Goal: Task Accomplishment & Management: Manage account settings

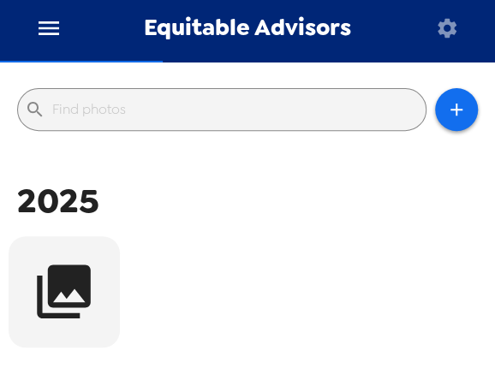
scroll to position [98, 0]
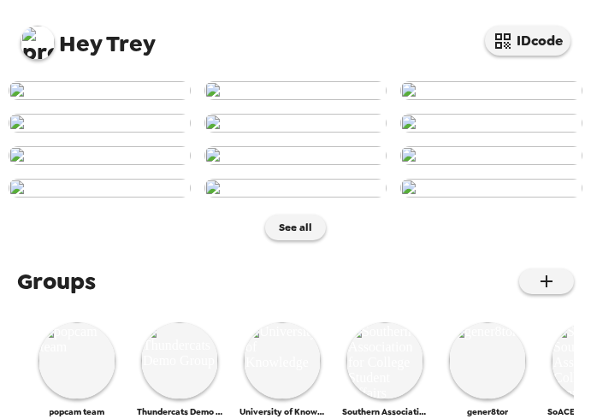
click at [295, 25] on div "Hey Trey IDcode" at bounding box center [295, 36] width 591 height 73
click at [518, 46] on button "IDcode" at bounding box center [528, 41] width 86 height 30
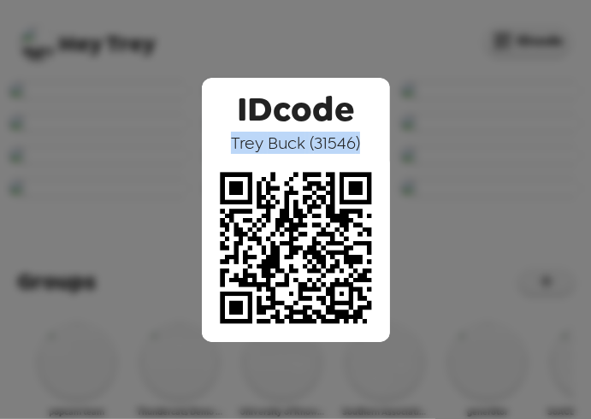
drag, startPoint x: 234, startPoint y: 150, endPoint x: 358, endPoint y: 141, distance: 124.4
click at [358, 141] on span "[PERSON_NAME] ( 31546 )" at bounding box center [295, 143] width 129 height 22
click at [342, 139] on span "[PERSON_NAME] ( 31546 )" at bounding box center [295, 143] width 129 height 22
click at [346, 63] on div "IDcode [PERSON_NAME] ( 31546 )" at bounding box center [295, 209] width 591 height 419
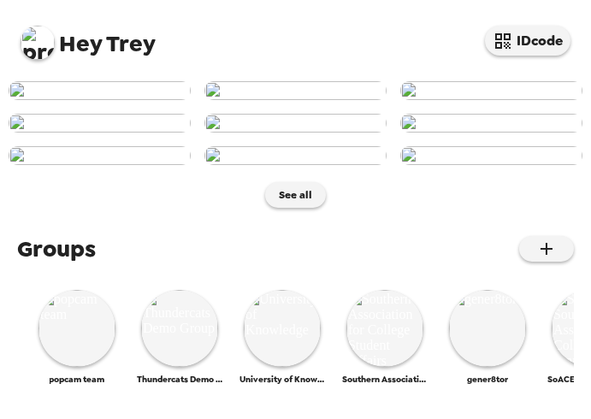
scroll to position [293, 0]
click at [272, 133] on img at bounding box center [295, 123] width 182 height 19
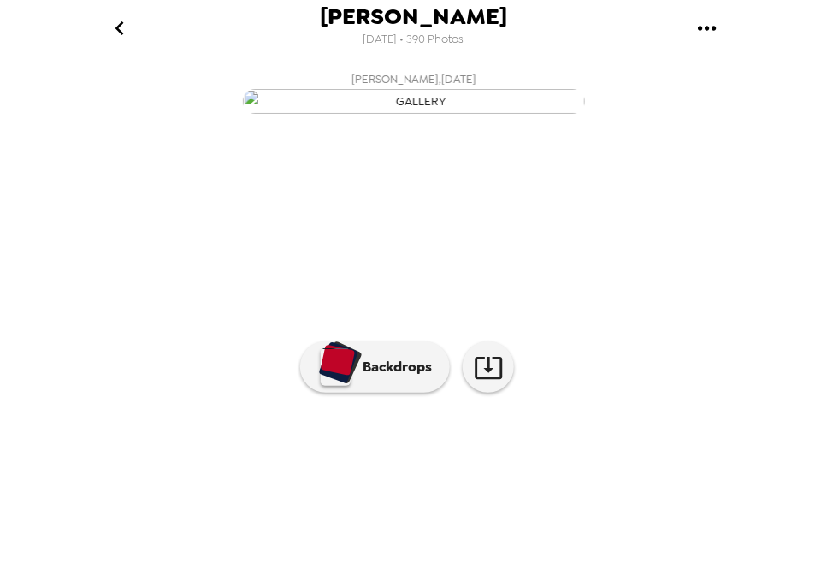
scroll to position [0, 845]
click at [585, 418] on img at bounding box center [539, 493] width 130 height 89
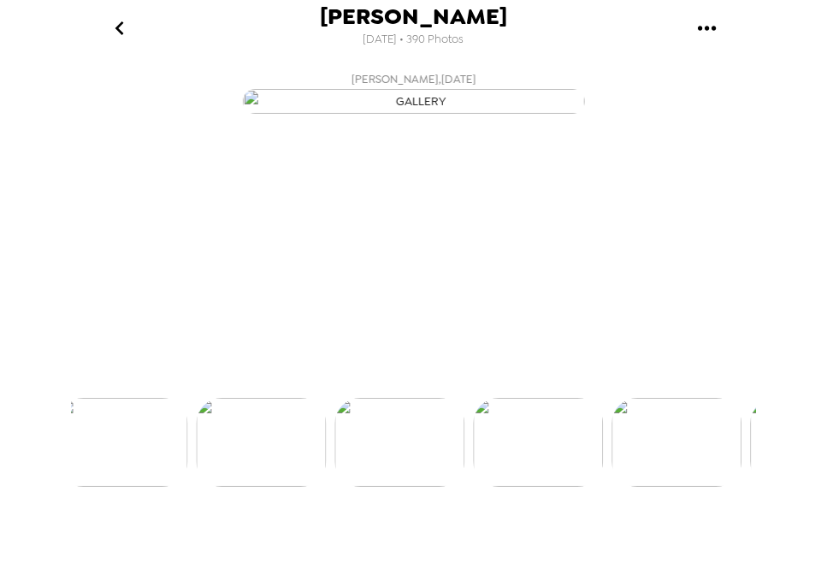
scroll to position [99, 0]
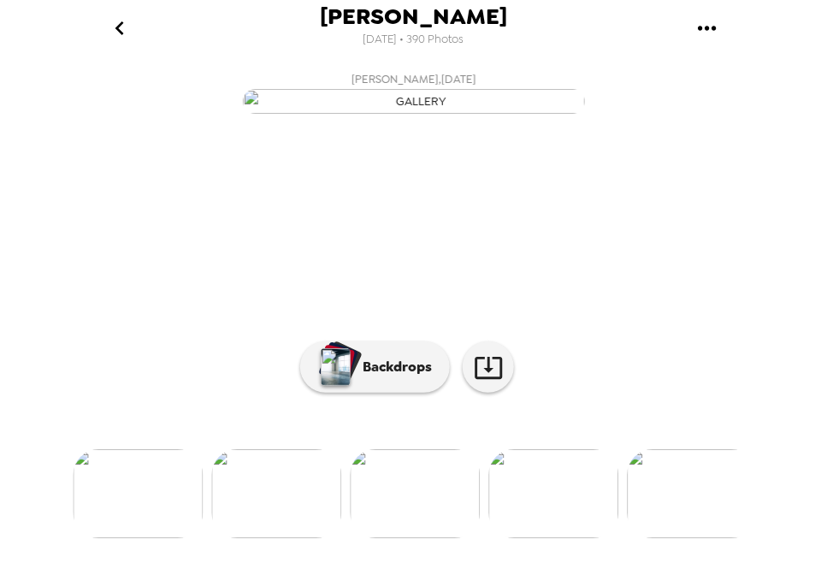
click at [557, 418] on img at bounding box center [554, 493] width 130 height 89
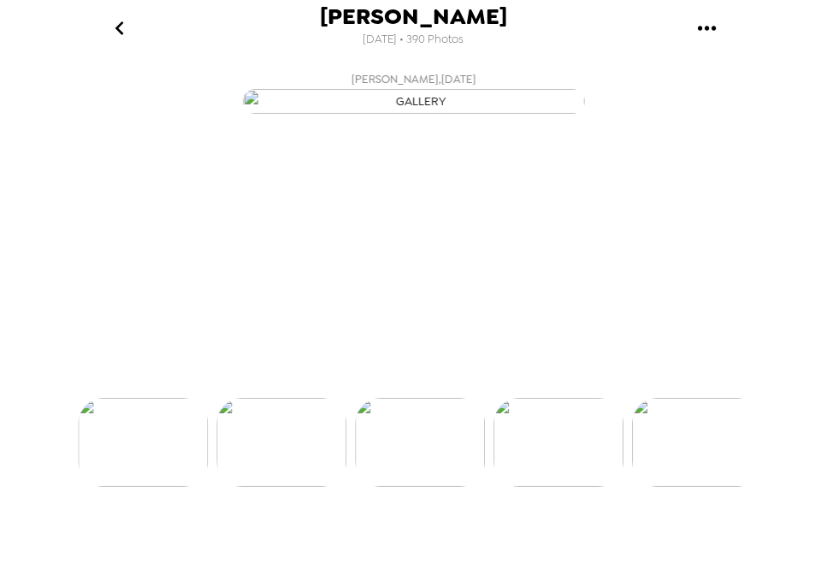
scroll to position [0, 1109]
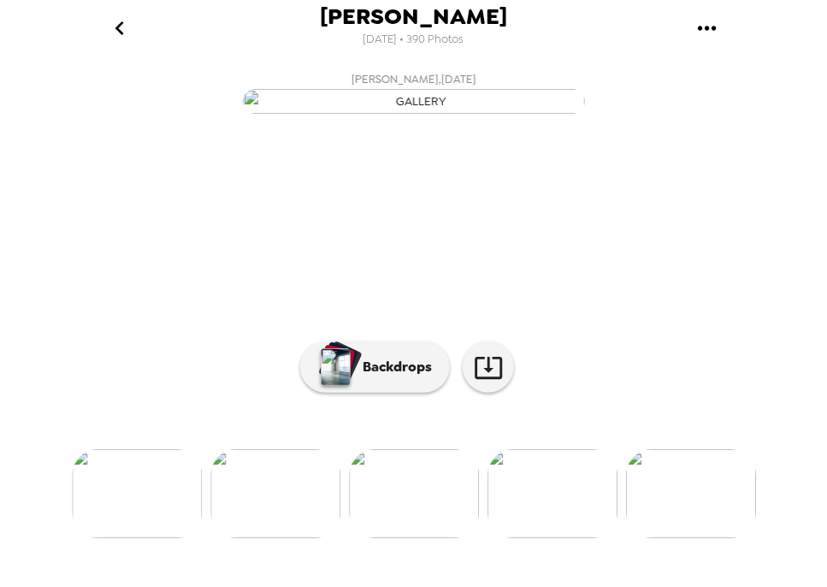
click at [550, 418] on img at bounding box center [553, 493] width 130 height 89
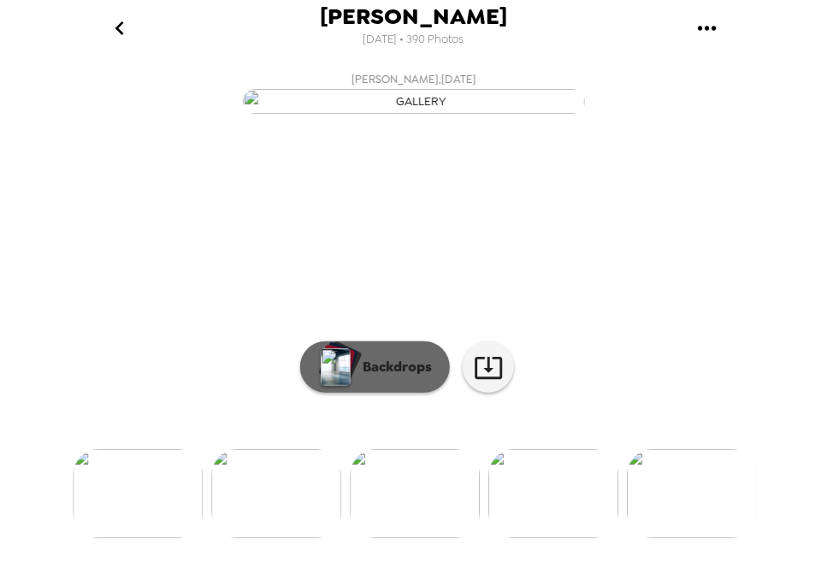
click at [397, 377] on p "Backdrops" at bounding box center [393, 367] width 78 height 21
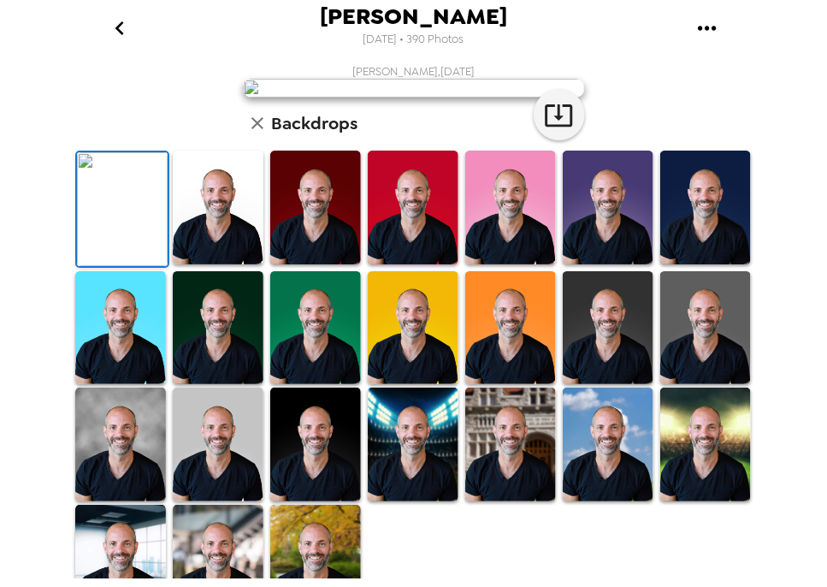
click at [125, 22] on icon "go back" at bounding box center [119, 28] width 27 height 27
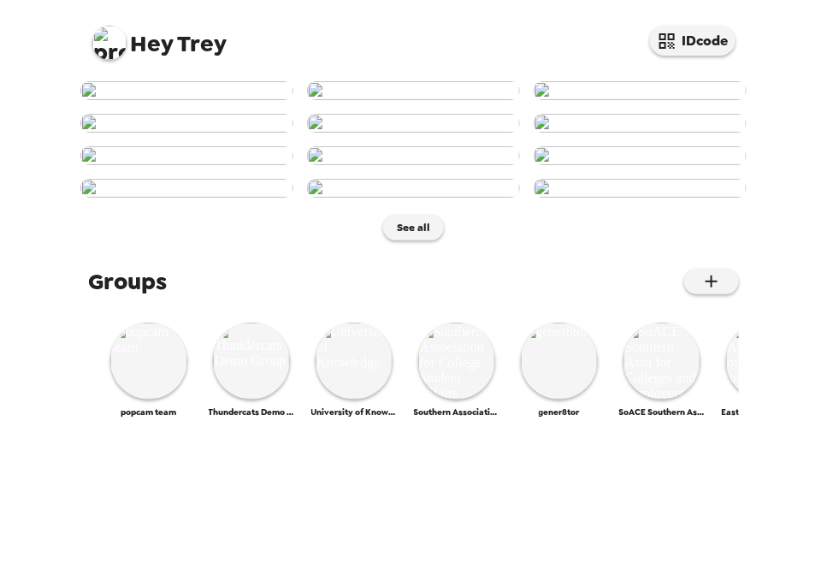
click at [116, 38] on img at bounding box center [109, 43] width 34 height 34
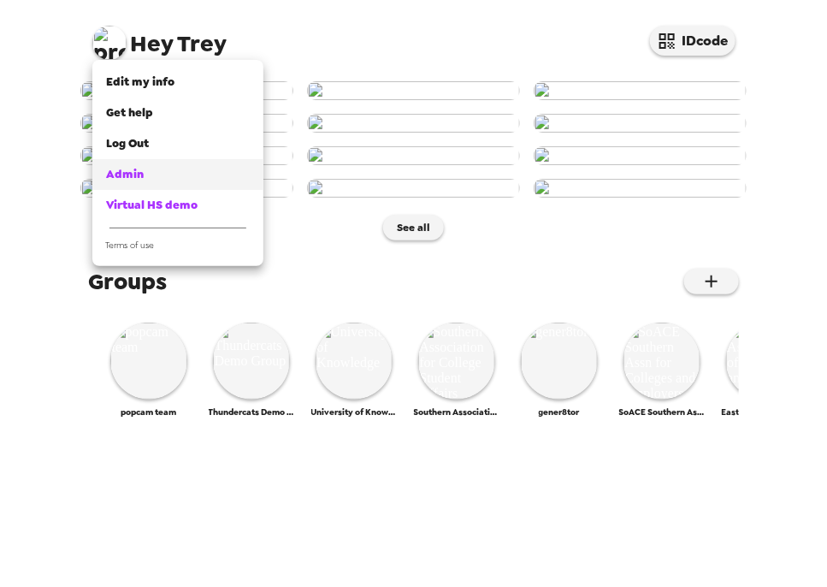
click at [125, 171] on span "Admin" at bounding box center [125, 174] width 38 height 15
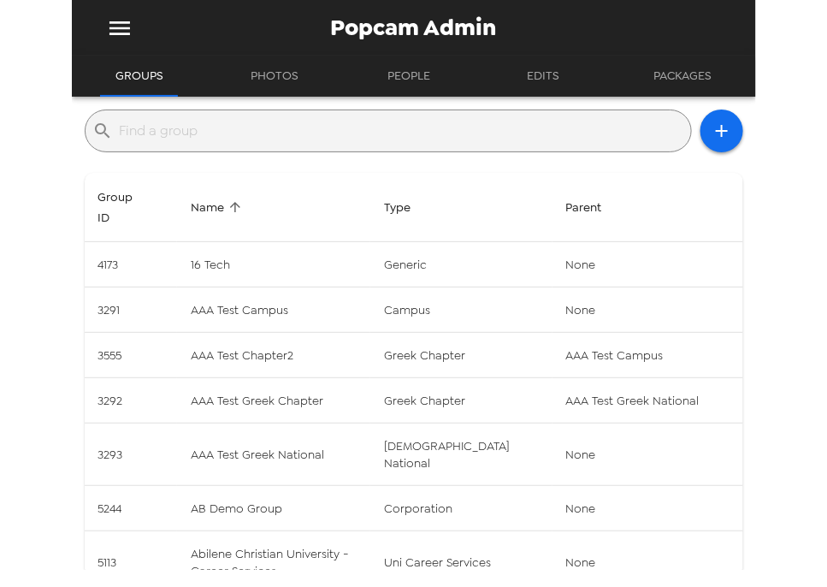
click at [302, 123] on input "text" at bounding box center [402, 130] width 565 height 27
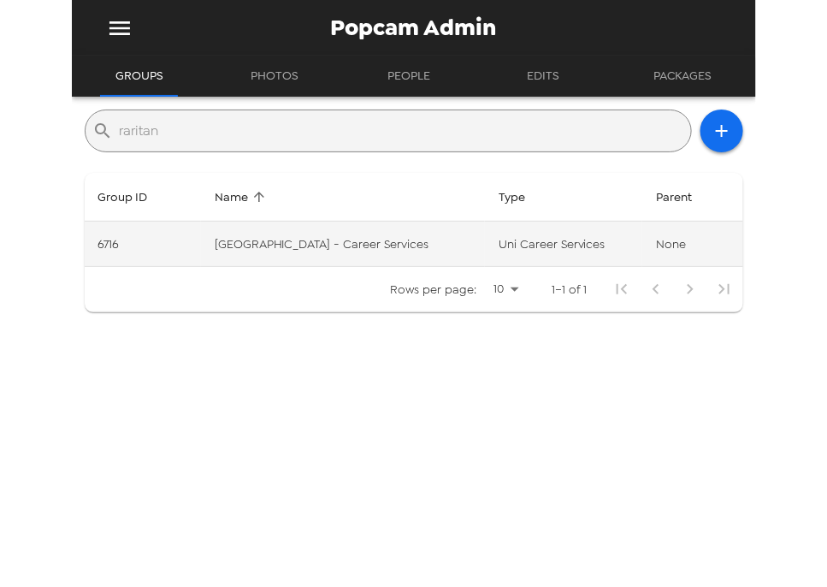
type input "raritan"
click at [335, 232] on td "Raritan Valley Community College - Career Services" at bounding box center [343, 244] width 284 height 45
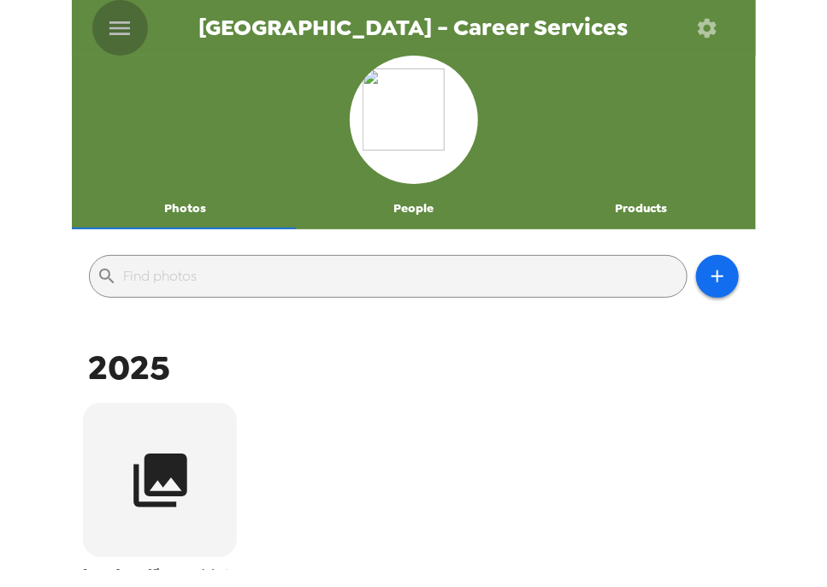
click at [124, 33] on icon "menu" at bounding box center [120, 28] width 21 height 14
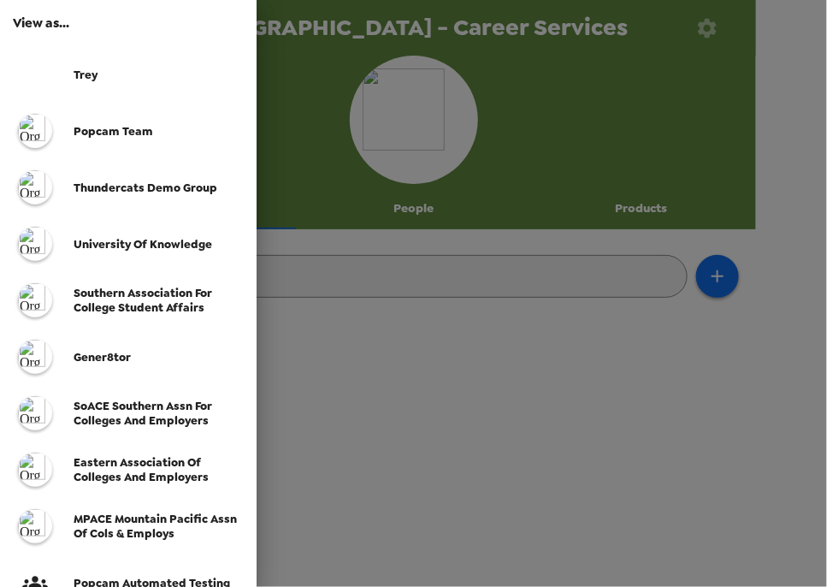
click at [370, 121] on div at bounding box center [413, 293] width 827 height 587
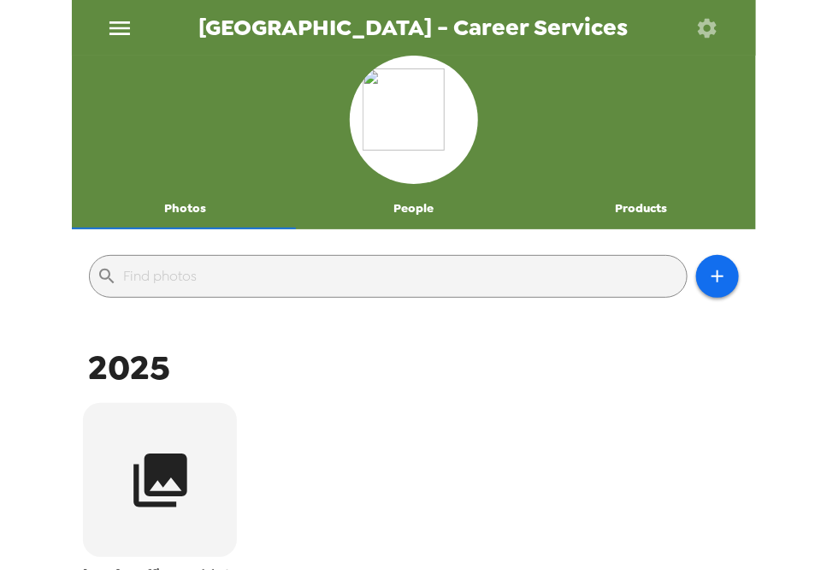
click at [406, 211] on button "People" at bounding box center [413, 208] width 228 height 41
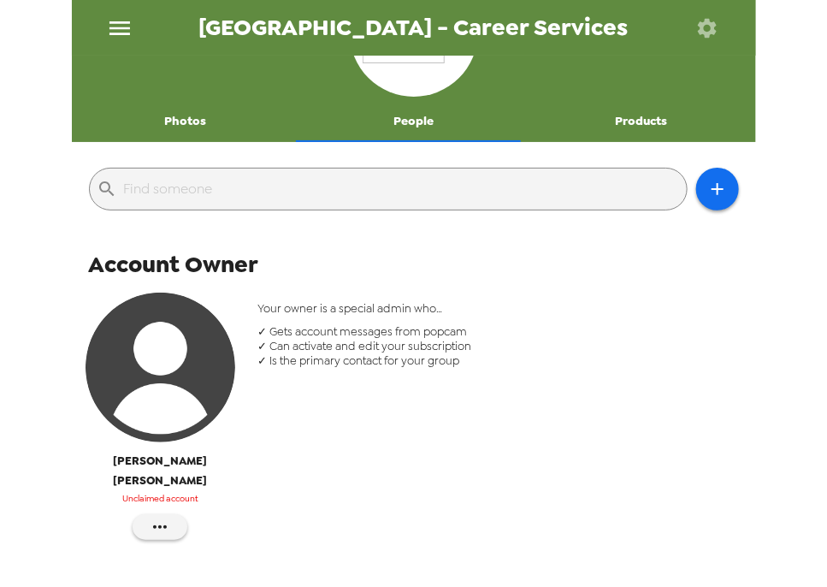
scroll to position [137, 0]
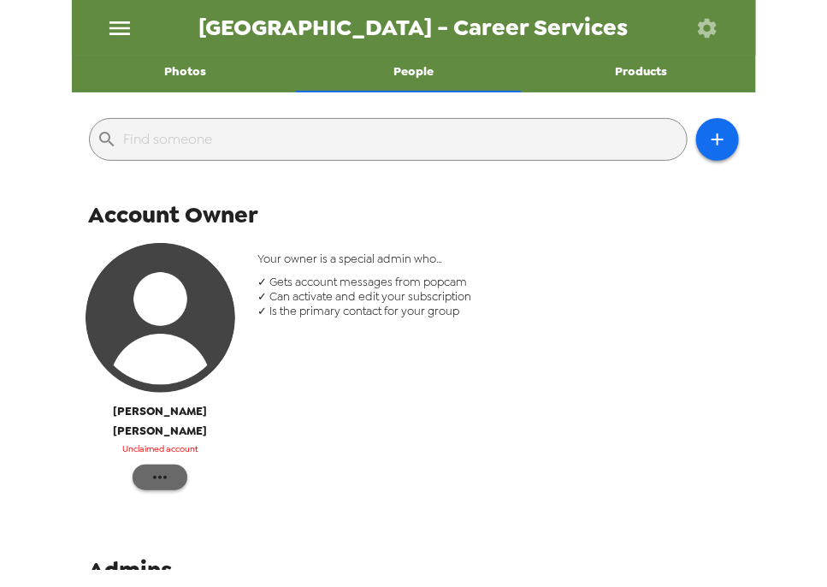
click at [156, 467] on icon "button" at bounding box center [160, 477] width 21 height 21
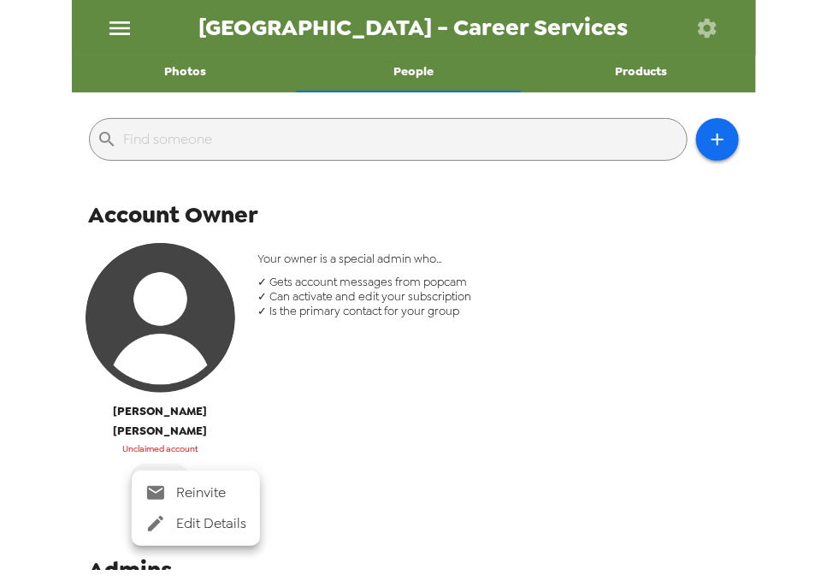
click at [209, 487] on span "Reinvite" at bounding box center [211, 493] width 70 height 21
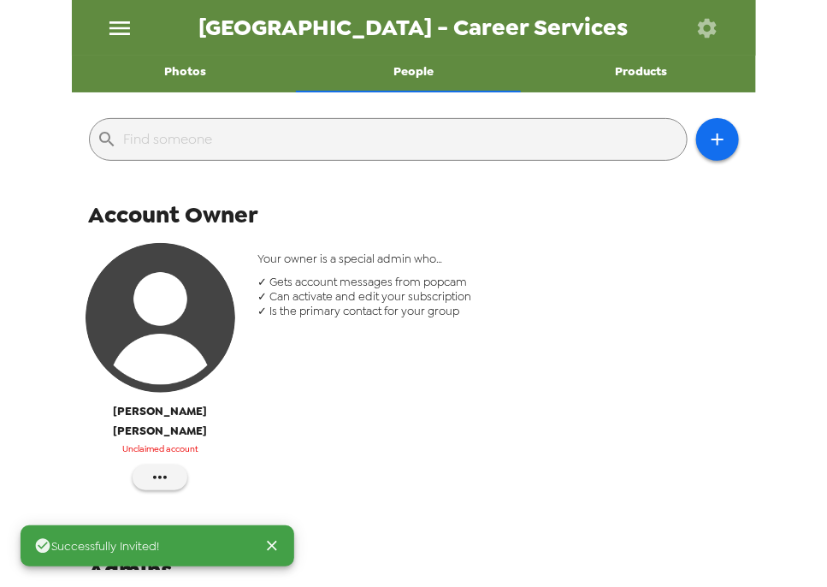
click at [170, 335] on img "button" at bounding box center [161, 318] width 150 height 150
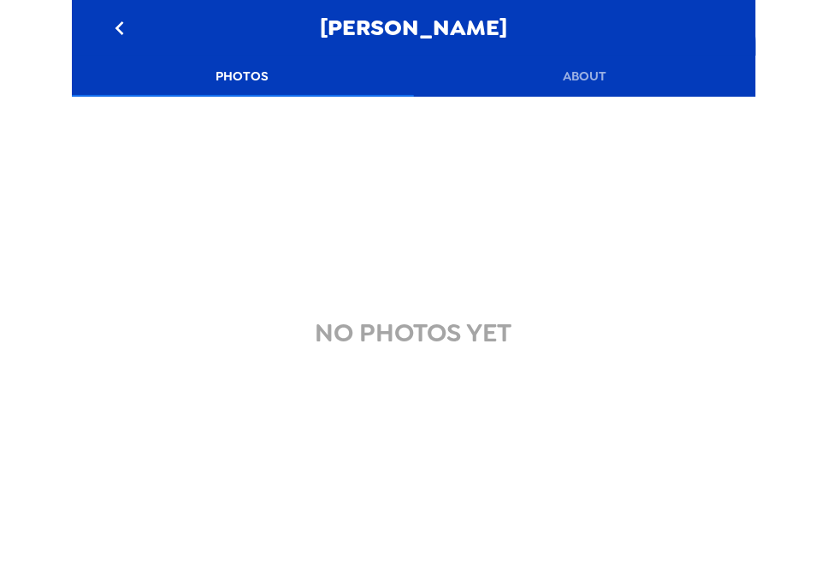
click at [592, 77] on button "About" at bounding box center [585, 76] width 342 height 41
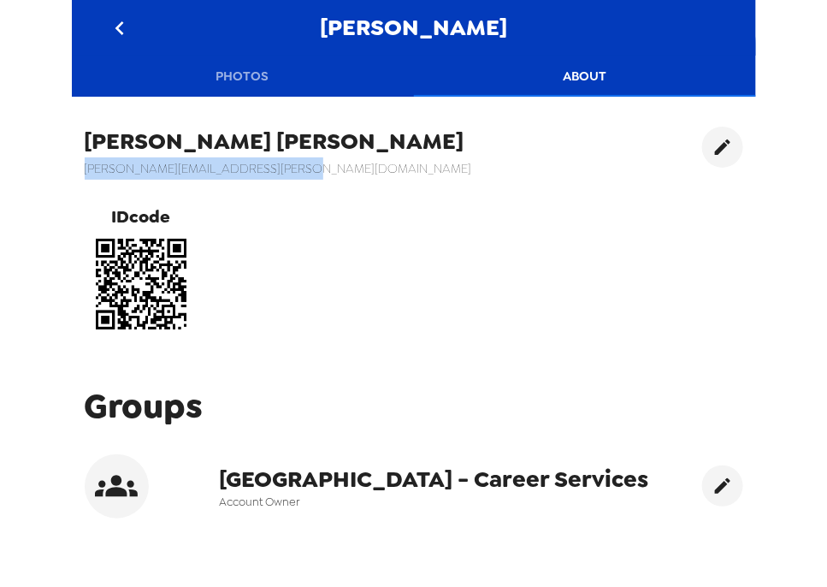
drag, startPoint x: 330, startPoint y: 168, endPoint x: 60, endPoint y: 163, distance: 270.4
click at [60, 163] on div "Alicia Hermo-Weaver Photos About Alicia Hermo-Weaver alicia.hermo-weaver@rarita…" at bounding box center [413, 293] width 827 height 587
click at [279, 155] on h5 "Alicia Hermo-Weaver" at bounding box center [279, 142] width 388 height 31
drag, startPoint x: 86, startPoint y: 173, endPoint x: 145, endPoint y: 175, distance: 59.1
click at [145, 175] on div "Alicia Hermo-Weaver alicia.hermo-weaver@raritanval.edu IDcode" at bounding box center [414, 234] width 684 height 240
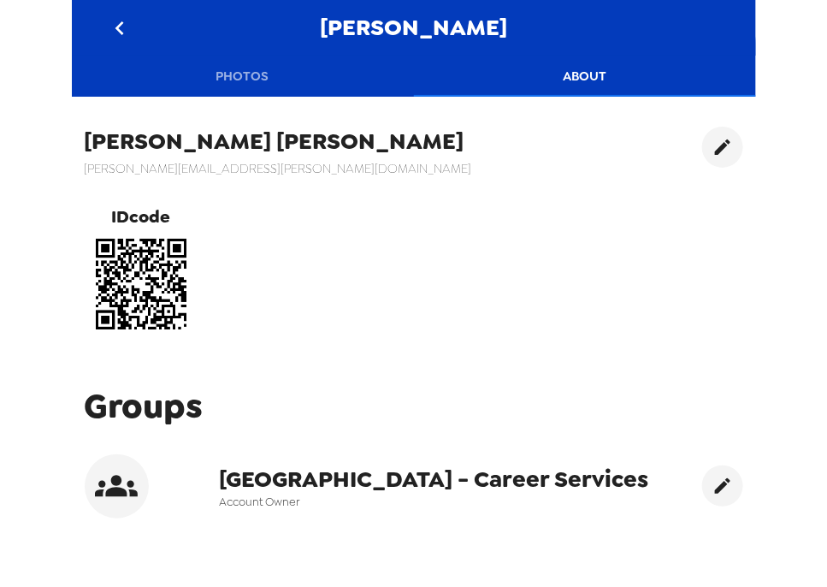
click at [157, 170] on h6 "alicia.hermo-weaver@raritanval.edu" at bounding box center [279, 168] width 388 height 22
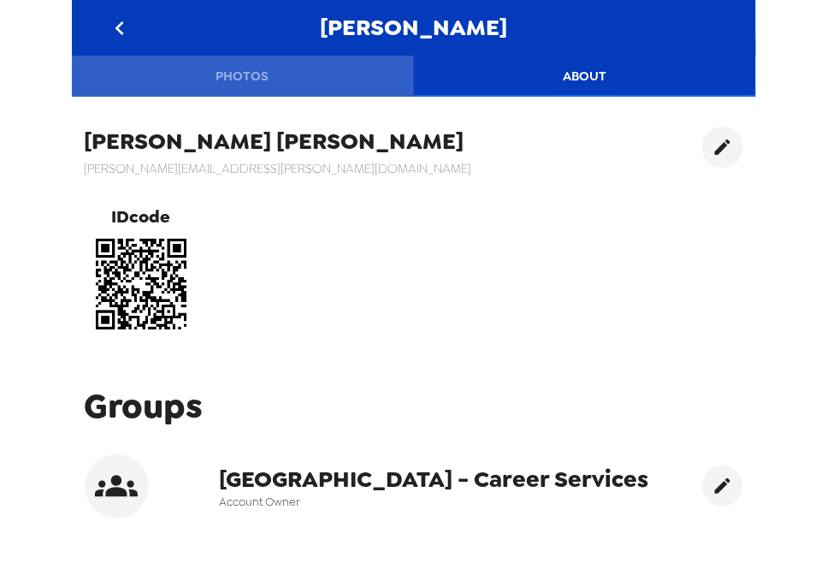
click at [246, 81] on button "Photos" at bounding box center [243, 76] width 342 height 41
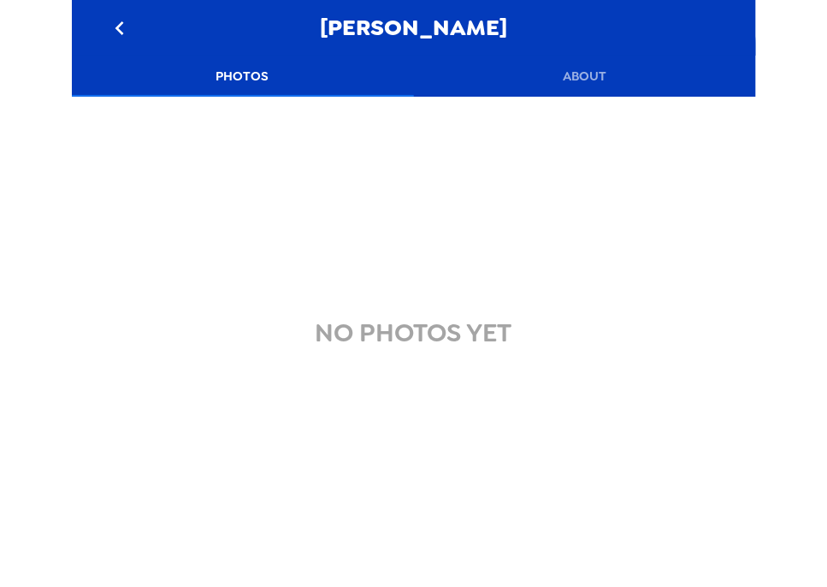
click at [121, 25] on icon "go back" at bounding box center [119, 28] width 27 height 27
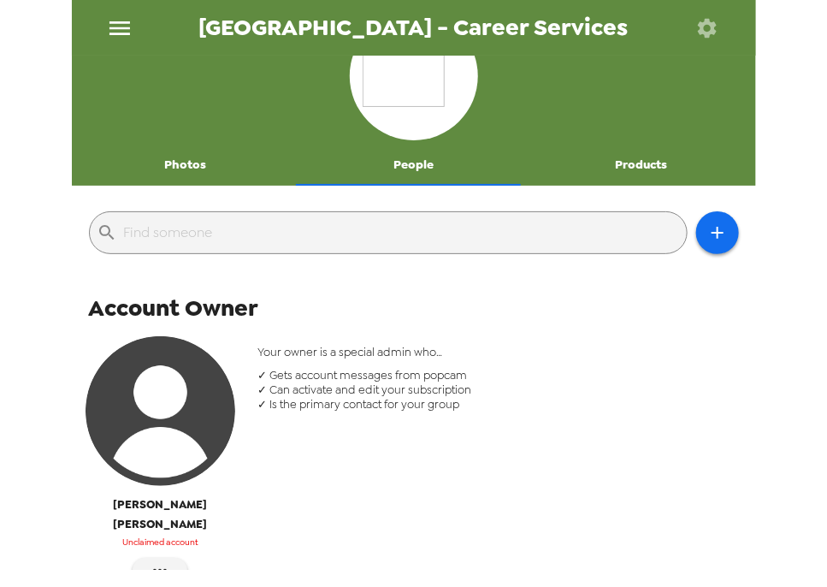
scroll to position [68, 0]
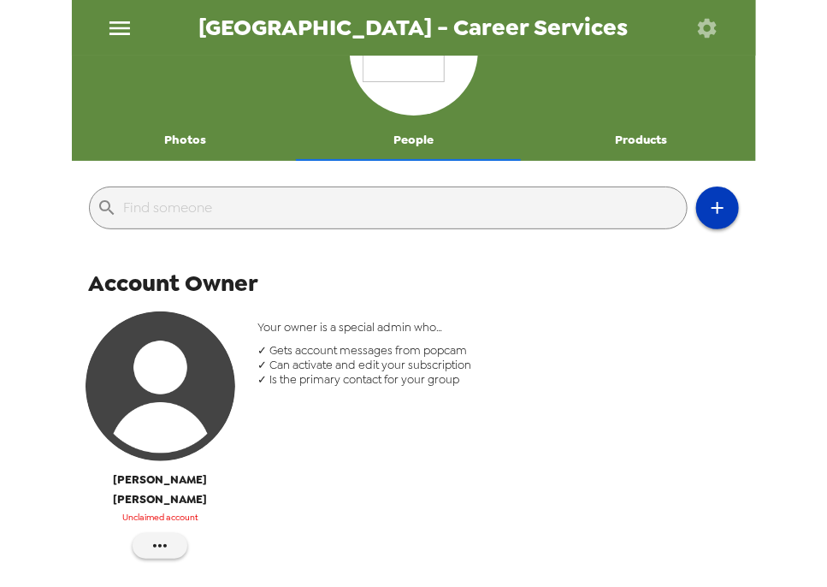
click at [705, 223] on button "button" at bounding box center [717, 208] width 43 height 43
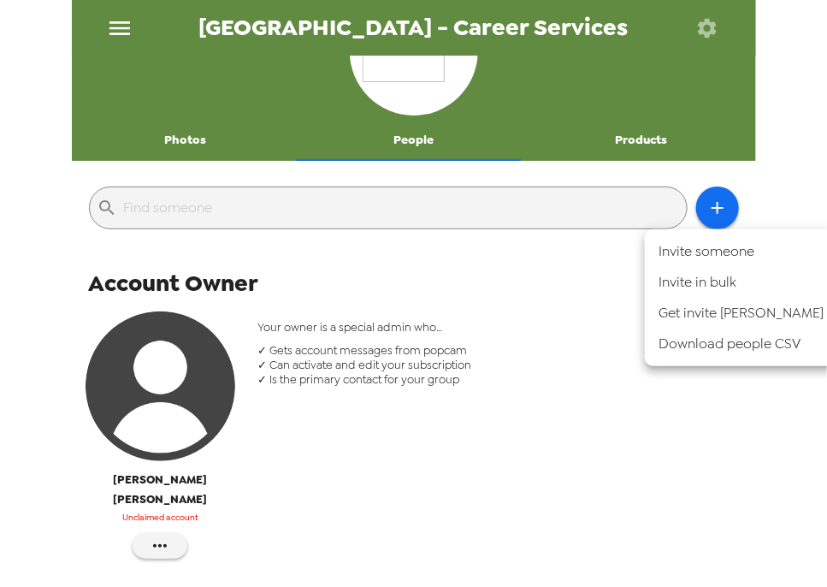
click at [387, 339] on div at bounding box center [413, 293] width 827 height 587
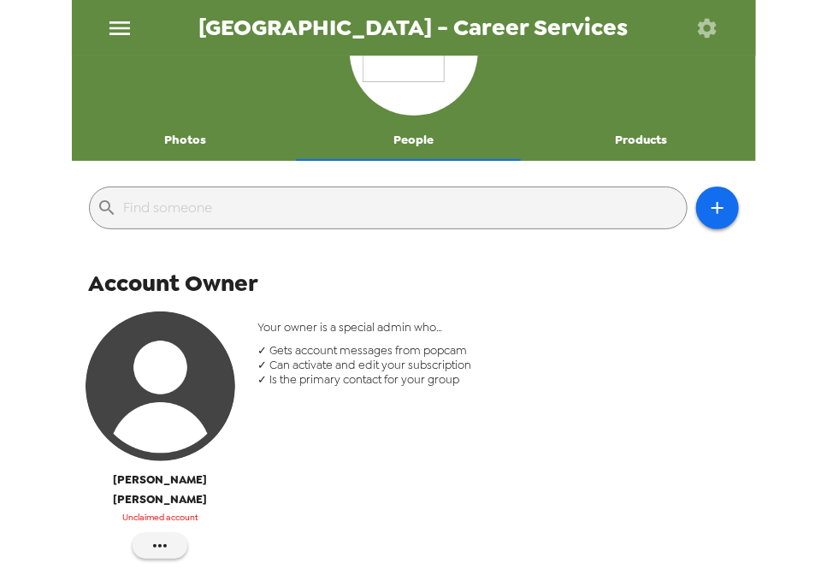
scroll to position [274, 0]
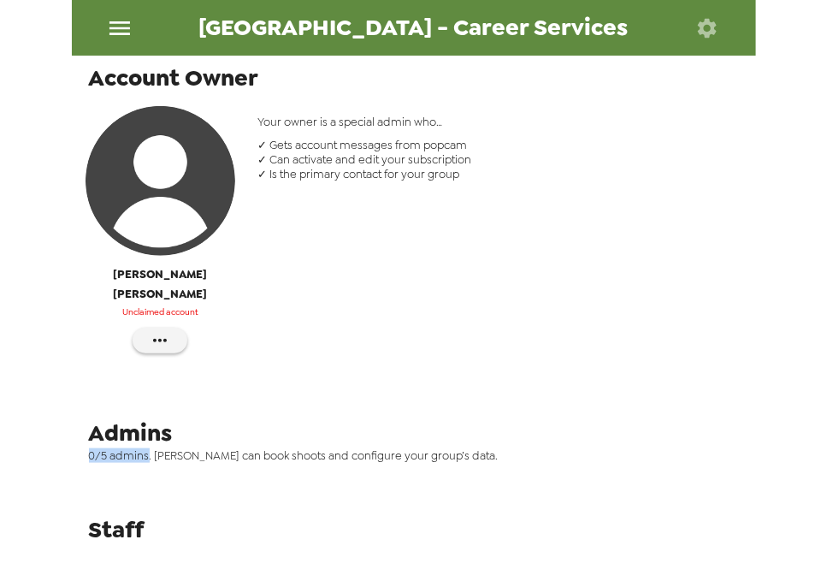
drag, startPoint x: 87, startPoint y: 436, endPoint x: 140, endPoint y: 436, distance: 53.0
click at [146, 439] on div "Admins 0/5 admins. Admins can book shoots and configure your group’s data." at bounding box center [414, 444] width 684 height 62
click at [100, 448] on span "0/5 admins. Admins can book shoots and configure your group’s data." at bounding box center [420, 455] width 663 height 15
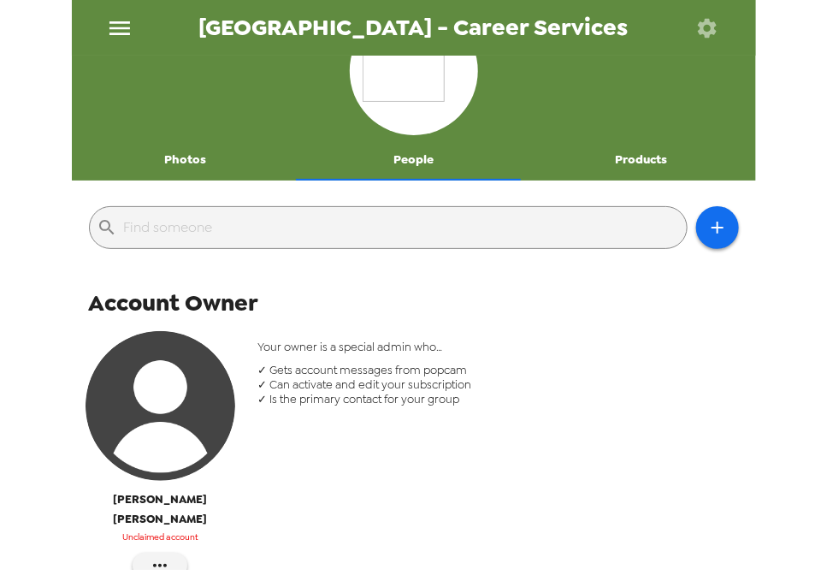
scroll to position [68, 0]
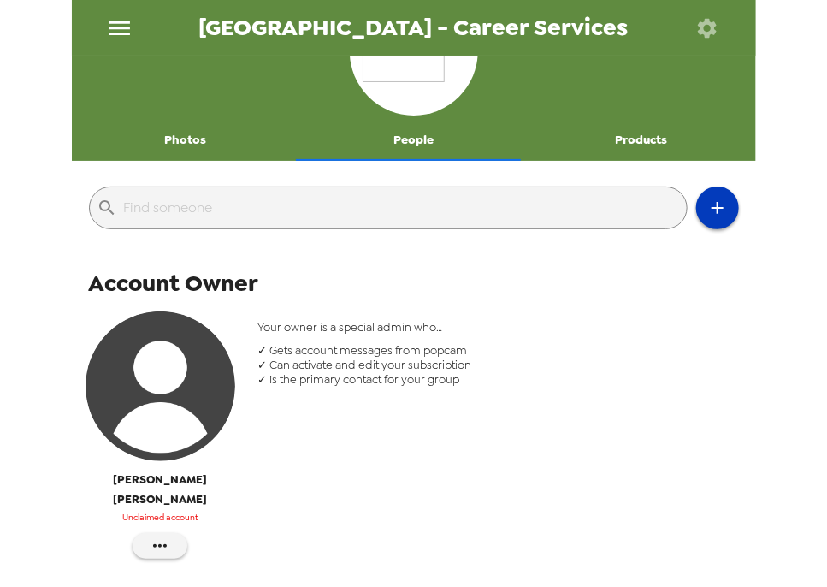
click at [712, 215] on icon "button" at bounding box center [718, 208] width 21 height 21
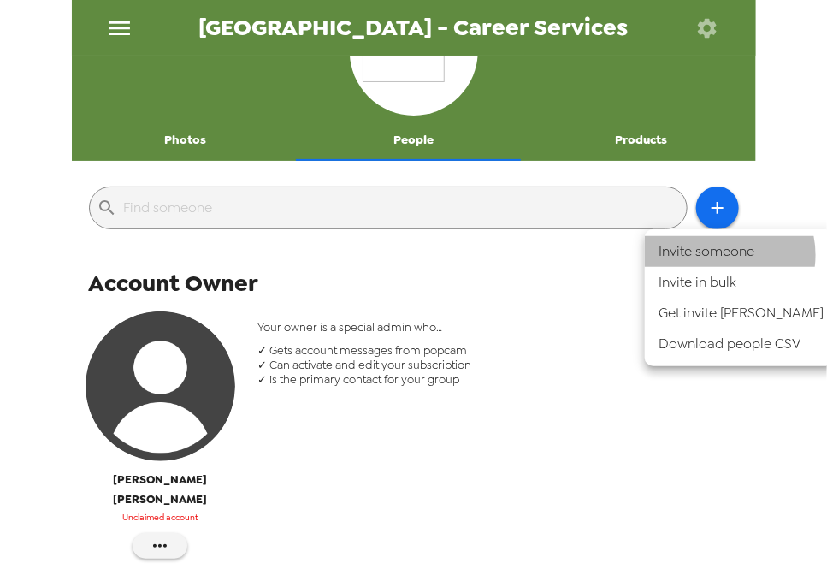
click at [717, 255] on li "Invite someone" at bounding box center [741, 251] width 193 height 31
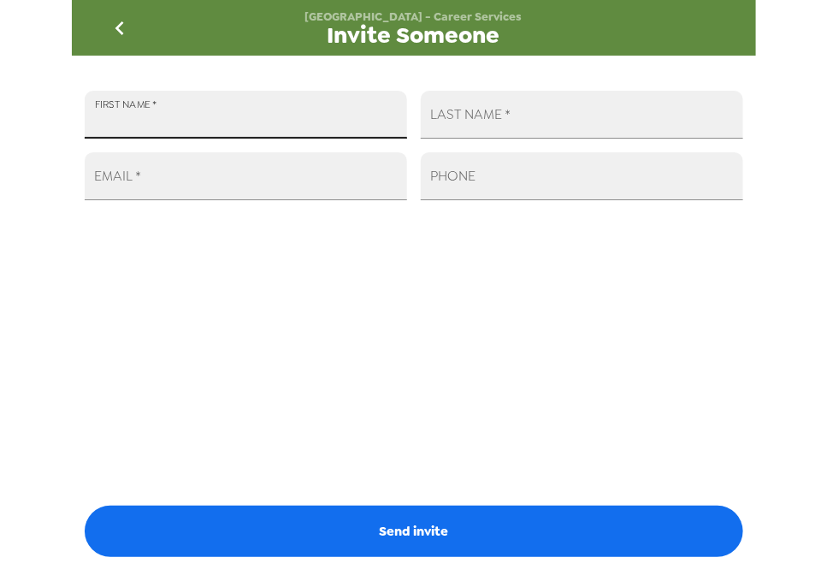
click at [297, 127] on input "FIRST NAME   *" at bounding box center [246, 115] width 323 height 48
type input "Saiusa"
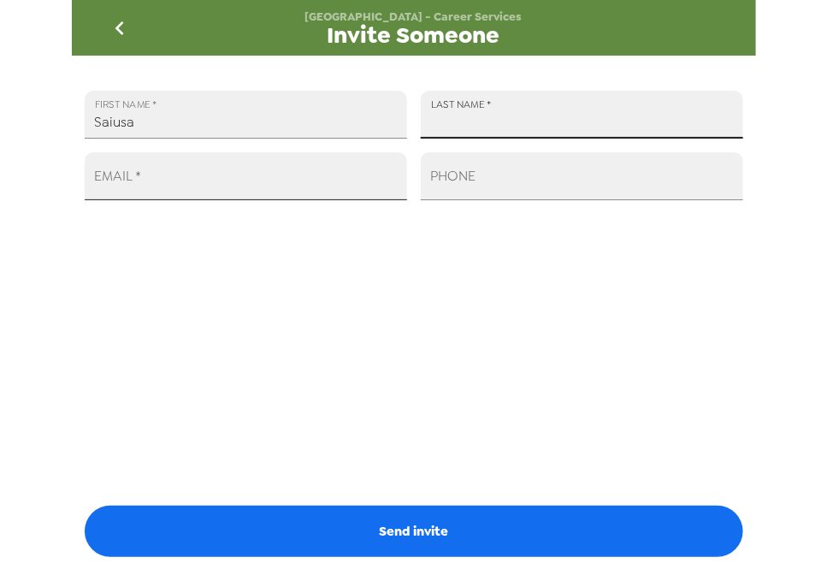
type input "C"
type input "Kongsakorn"
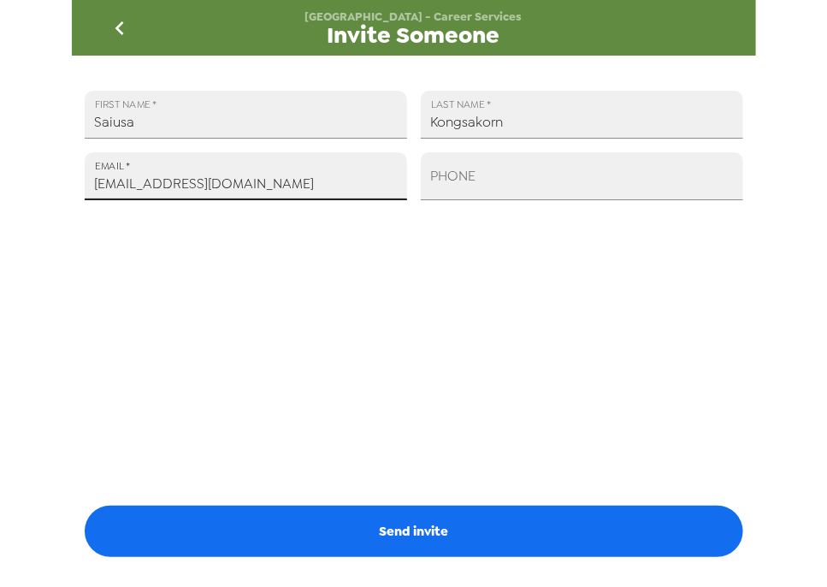
click at [180, 184] on input "saiusa.kongaskorn@raritanval.edu" at bounding box center [246, 176] width 323 height 48
click at [256, 185] on input "saiusa.kongsakorn@raritanval.edu" at bounding box center [246, 176] width 323 height 48
click at [319, 181] on input "saiusa.kongsakorn@raritanval.edu" at bounding box center [246, 176] width 323 height 48
click at [335, 184] on input "saiusa.kongsakorn@raritanval.edu" at bounding box center [246, 176] width 323 height 48
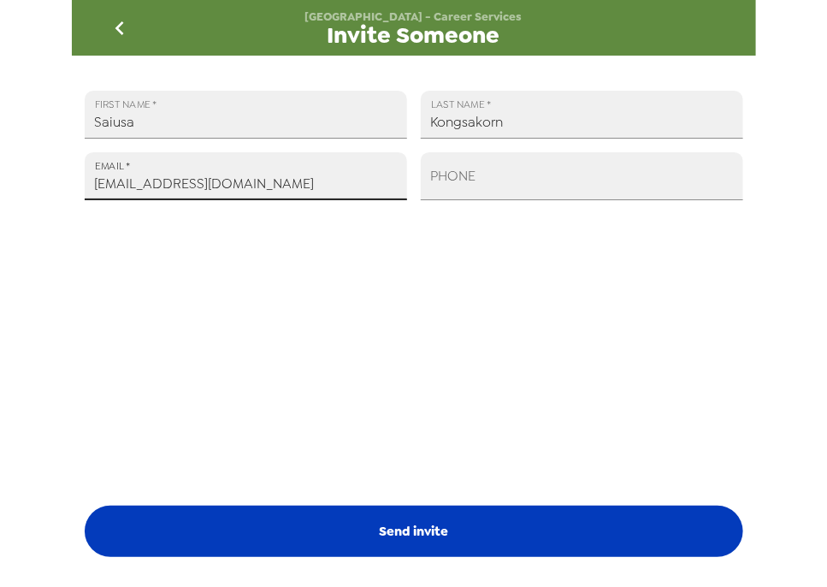
type input "saiusa.kongsakorn@raritanval.edu"
click at [463, 536] on button "Send invite" at bounding box center [414, 531] width 659 height 51
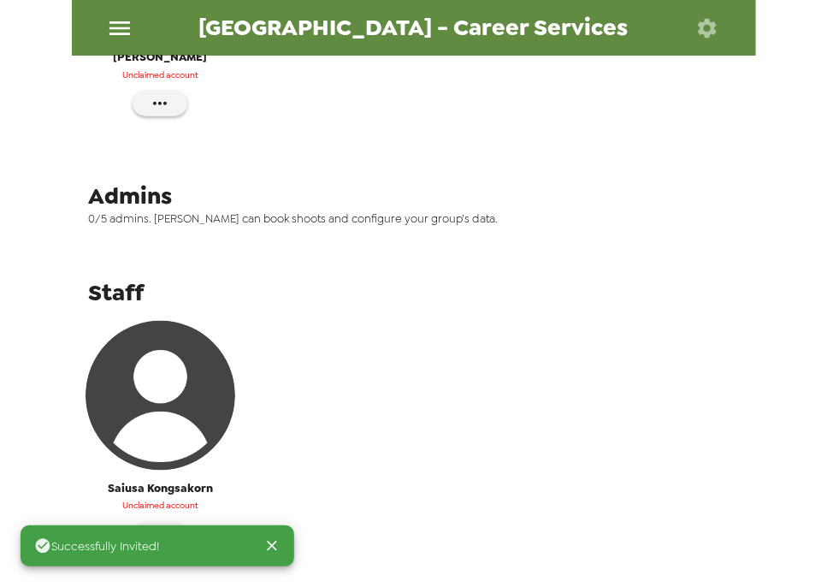
scroll to position [528, 0]
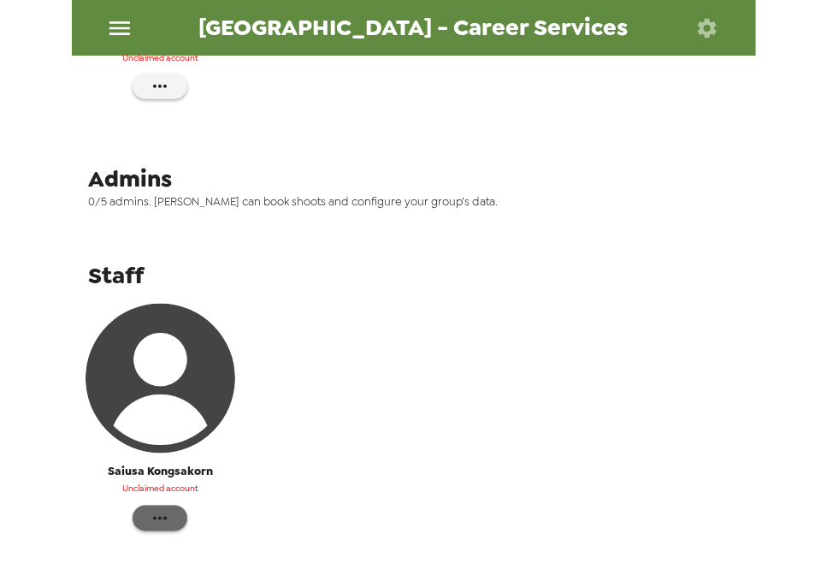
click at [157, 508] on icon "button" at bounding box center [160, 518] width 21 height 21
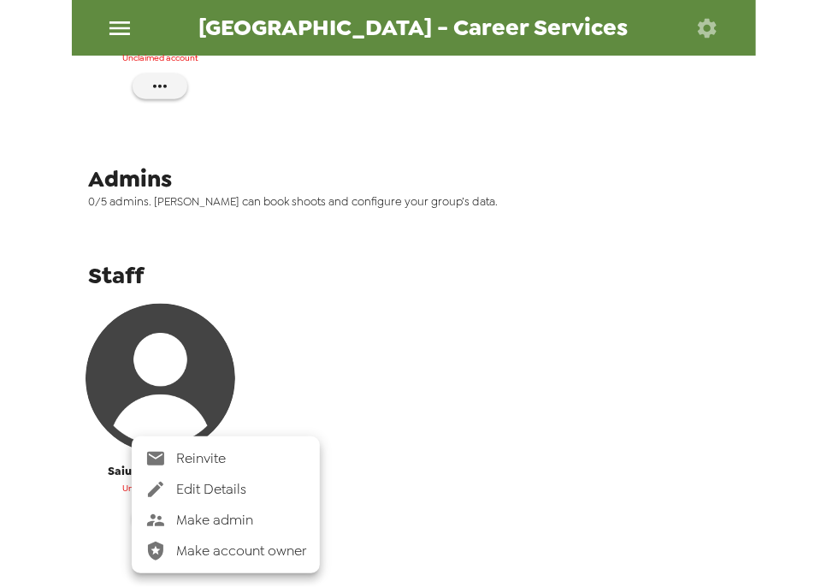
click at [229, 525] on span "Make admin" at bounding box center [241, 520] width 130 height 21
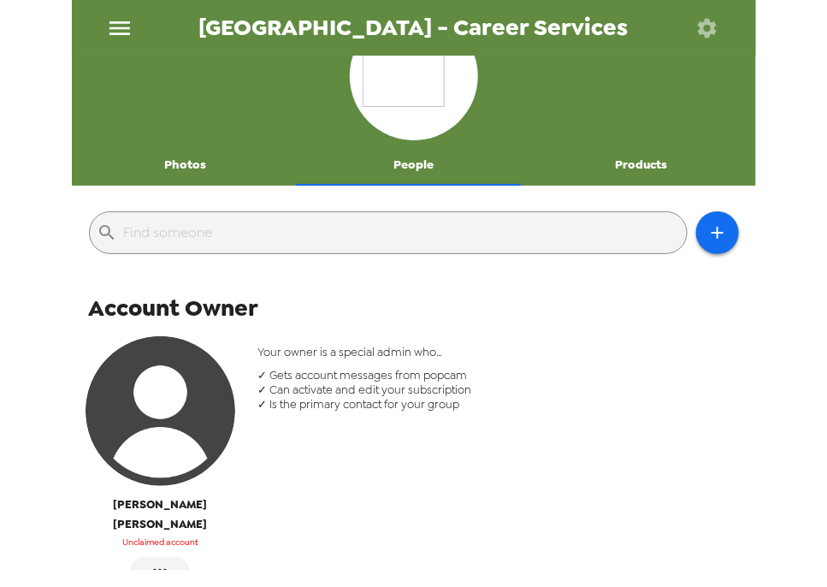
scroll to position [0, 0]
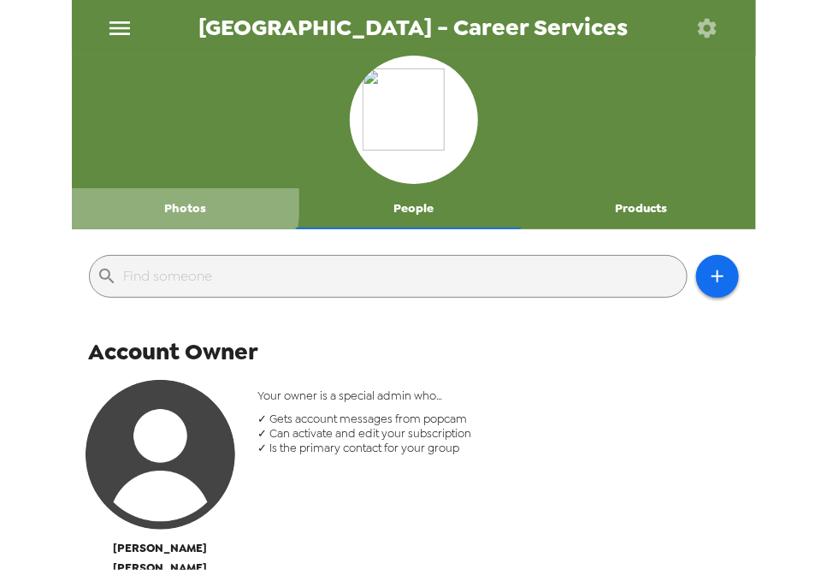
click at [175, 203] on button "Photos" at bounding box center [186, 208] width 228 height 41
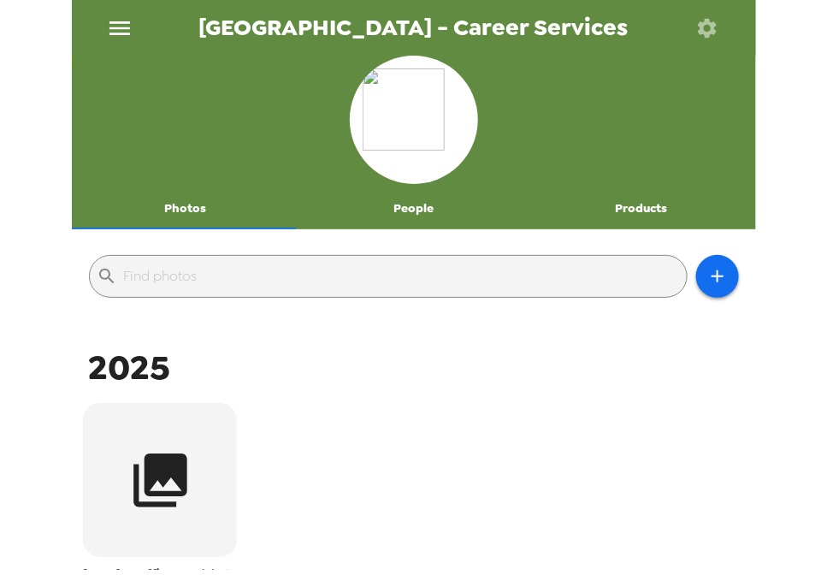
click at [400, 206] on button "People" at bounding box center [413, 208] width 228 height 41
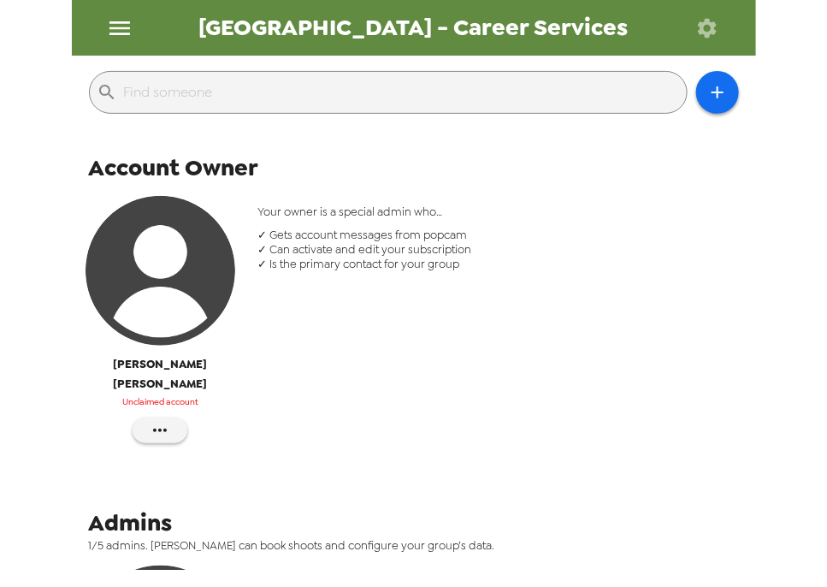
scroll to position [205, 0]
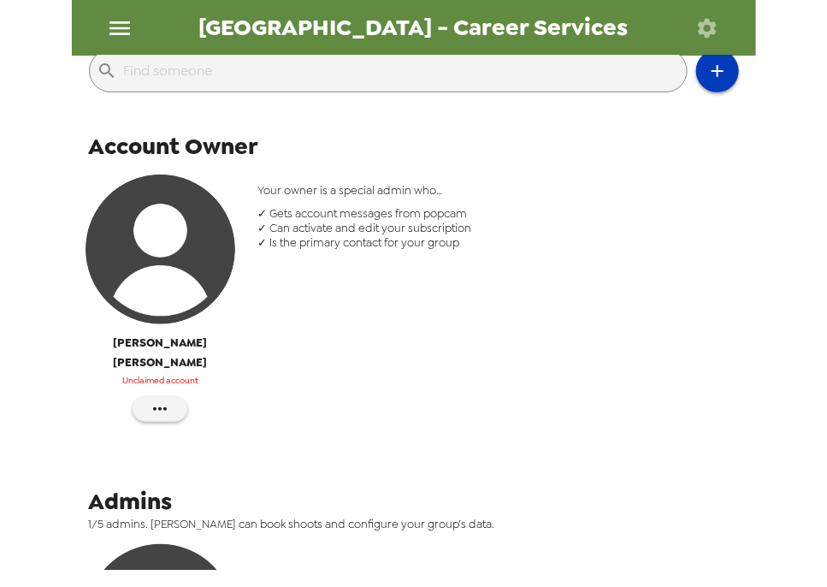
click at [714, 75] on icon "button" at bounding box center [718, 71] width 21 height 21
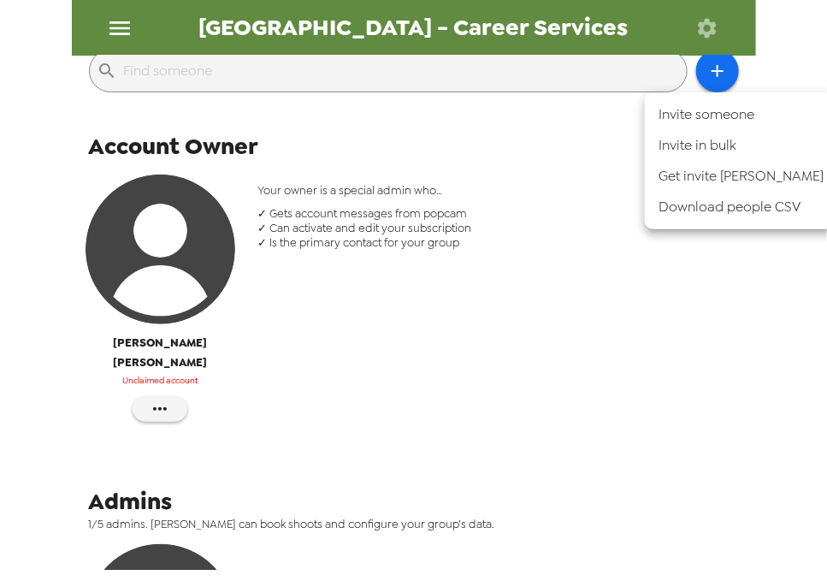
click at [723, 120] on li "Invite someone" at bounding box center [741, 114] width 193 height 31
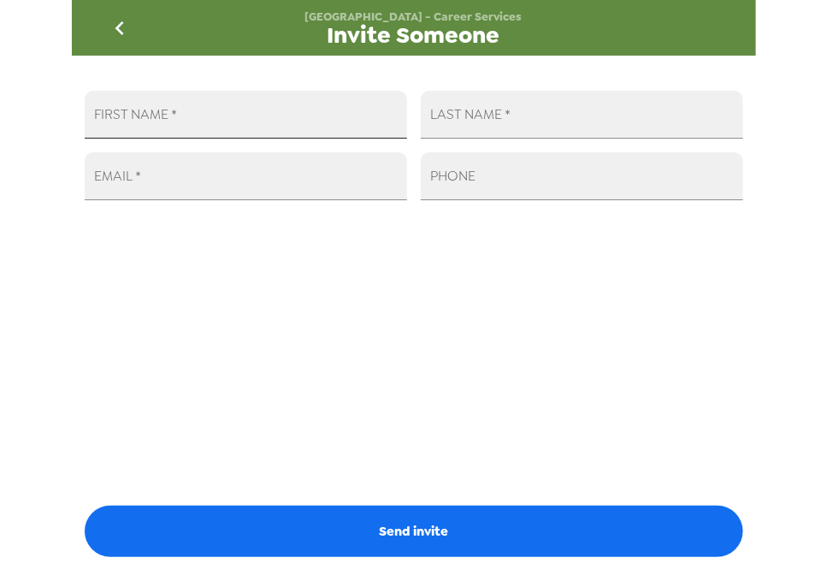
click at [276, 129] on input "FIRST NAME   *" at bounding box center [246, 115] width 323 height 48
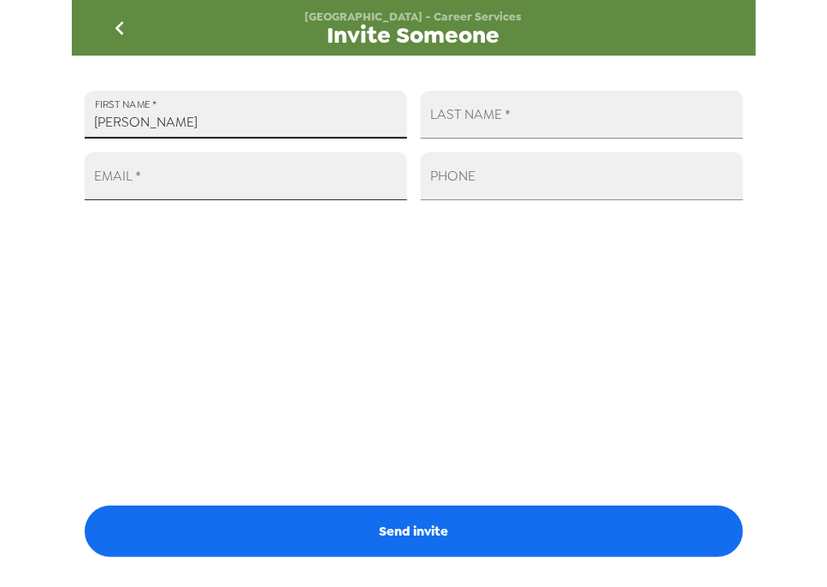
type input "Alicia"
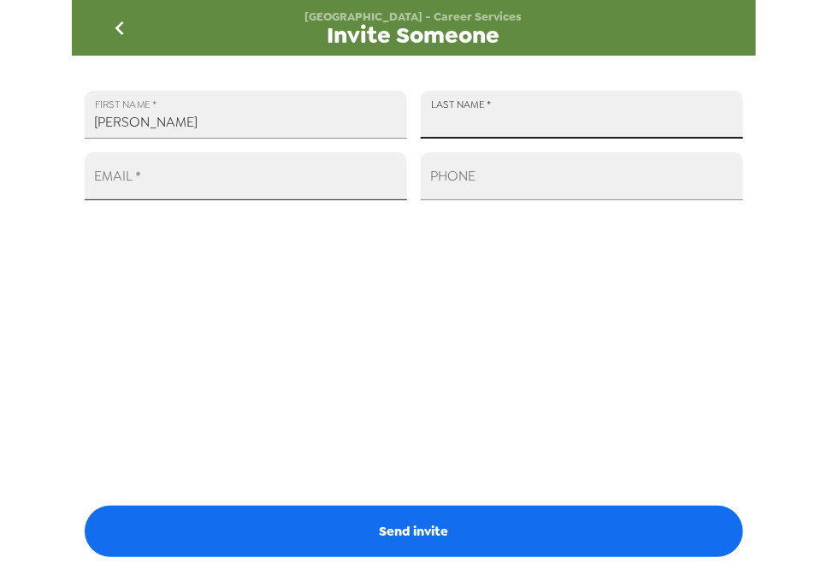
type input "J"
type input "Hermo-Weaver"
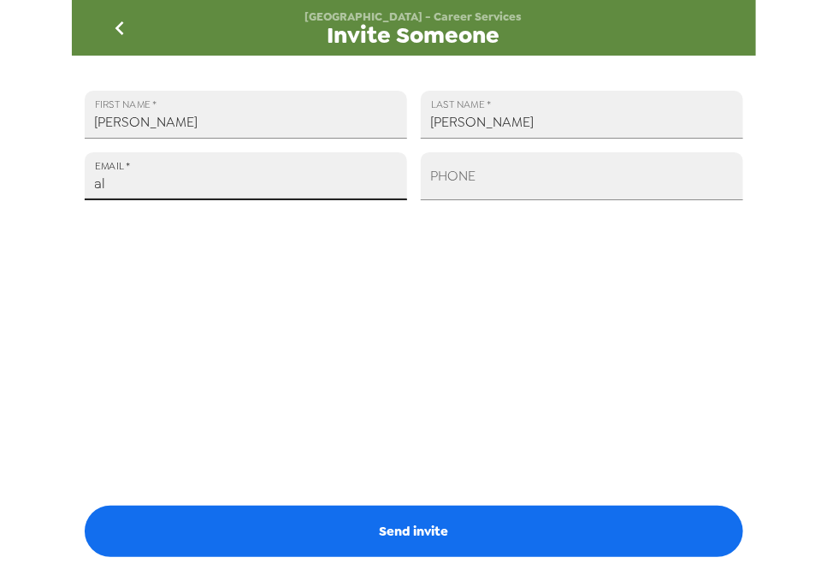
type input "a"
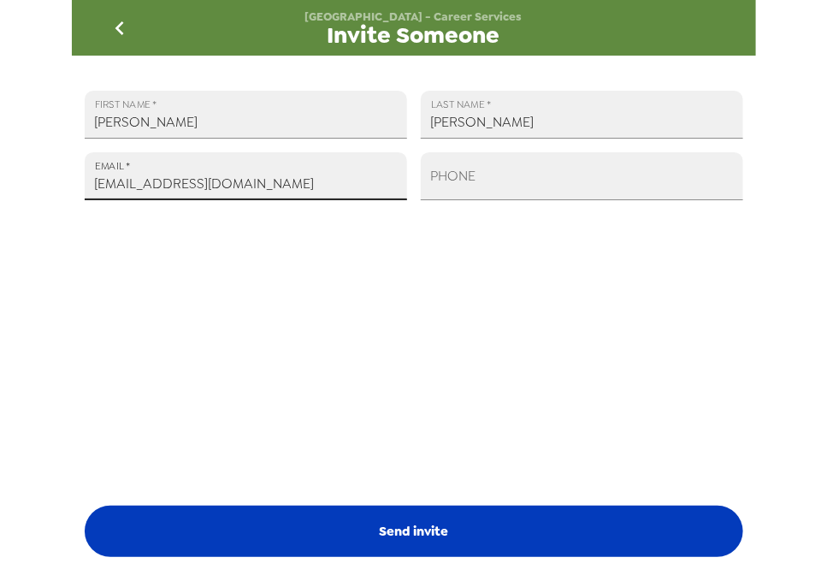
type input "hermoweaver@gmail.com"
click at [420, 537] on button "Send invite" at bounding box center [414, 531] width 659 height 51
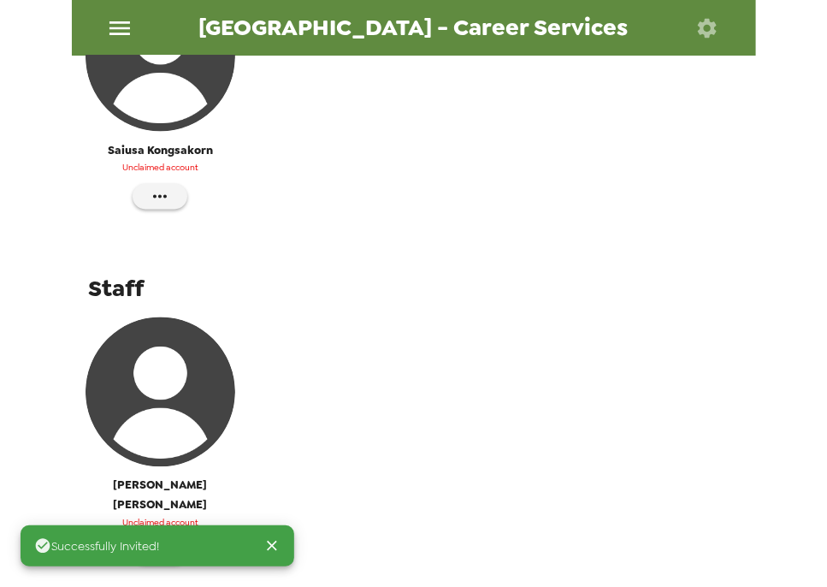
scroll to position [781, 0]
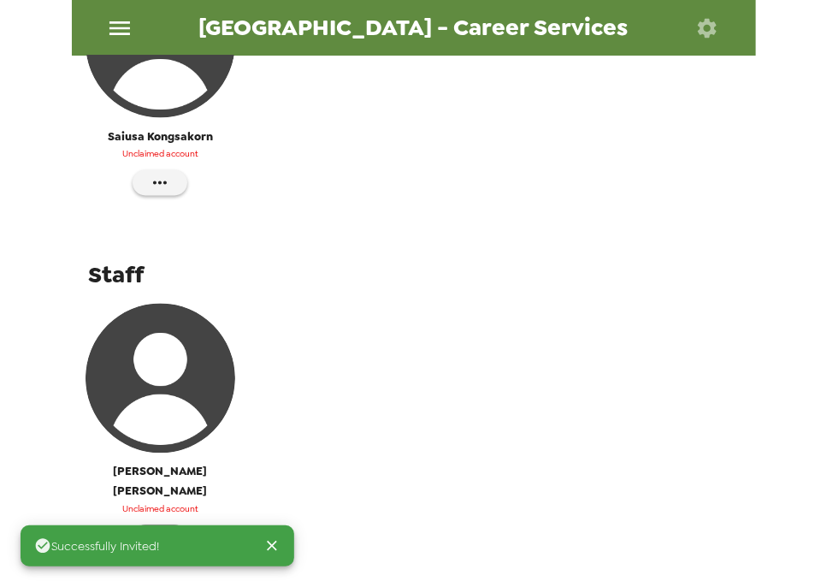
click at [158, 528] on icon "button" at bounding box center [160, 538] width 21 height 21
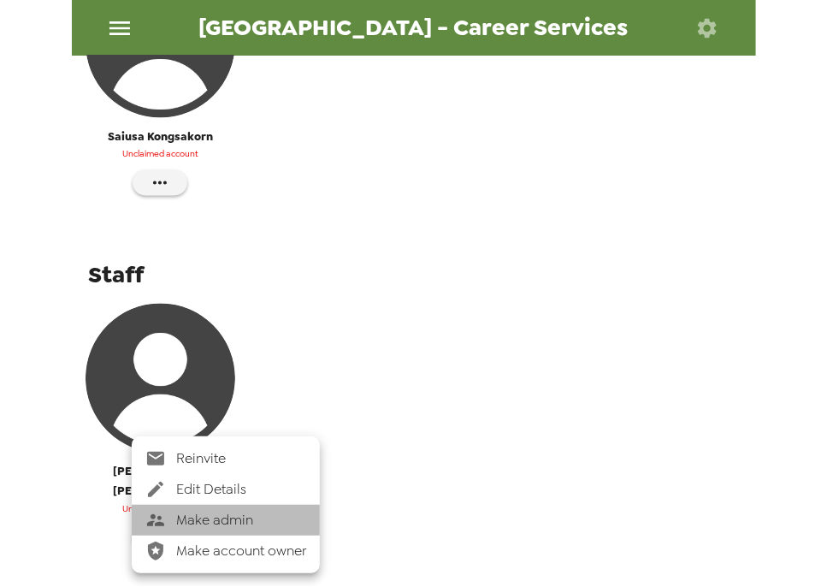
click at [233, 521] on span "Make admin" at bounding box center [241, 520] width 130 height 21
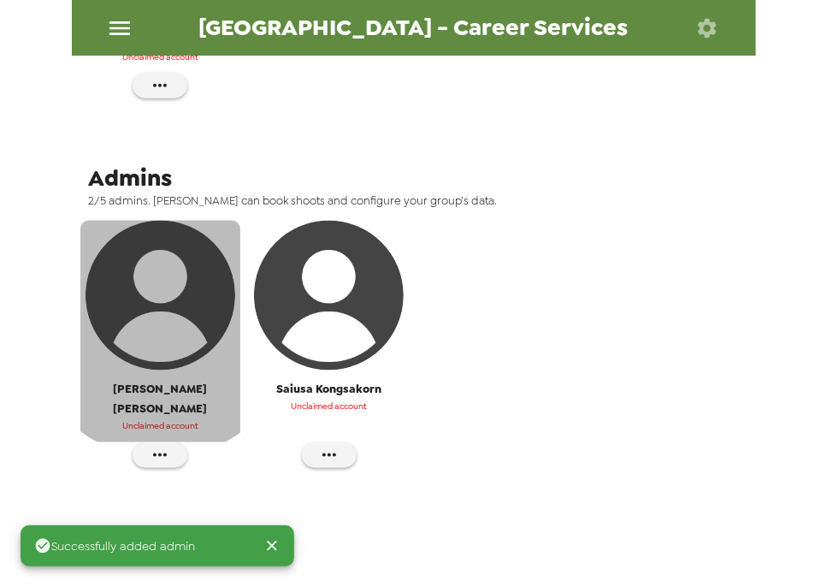
click at [166, 305] on img "button" at bounding box center [161, 296] width 150 height 150
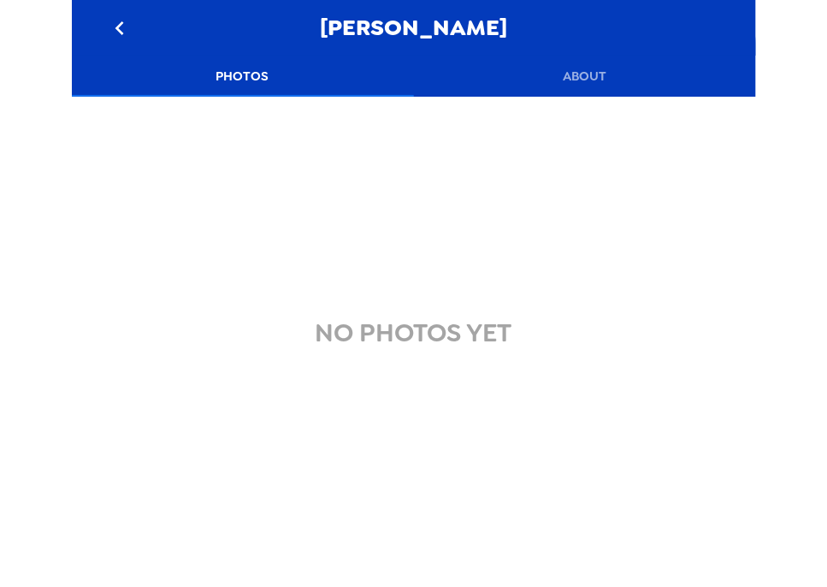
click at [606, 67] on button "About" at bounding box center [585, 76] width 342 height 41
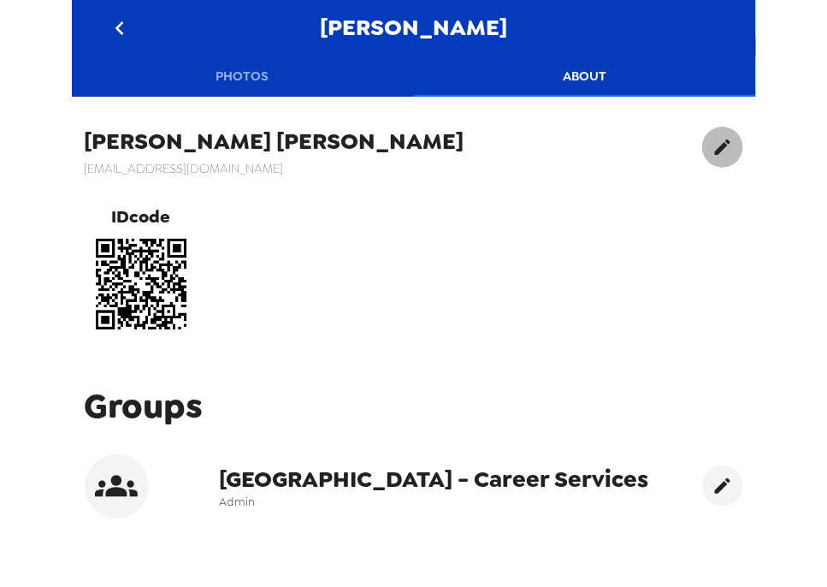
click at [710, 146] on button "edit" at bounding box center [722, 147] width 41 height 41
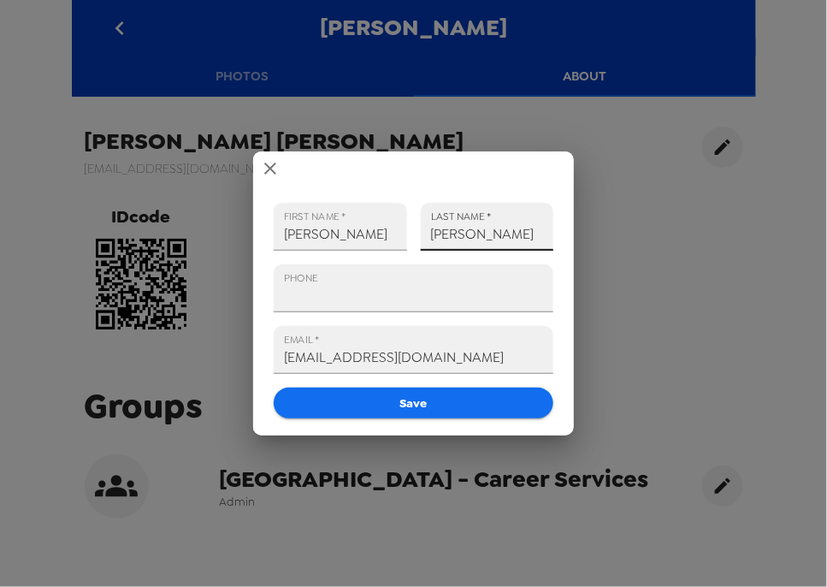
click at [535, 233] on input "Hermo-Weaver" at bounding box center [487, 227] width 133 height 48
type input "Hermo-Weaver (Gmail)"
click at [412, 404] on button "Save" at bounding box center [414, 404] width 280 height 32
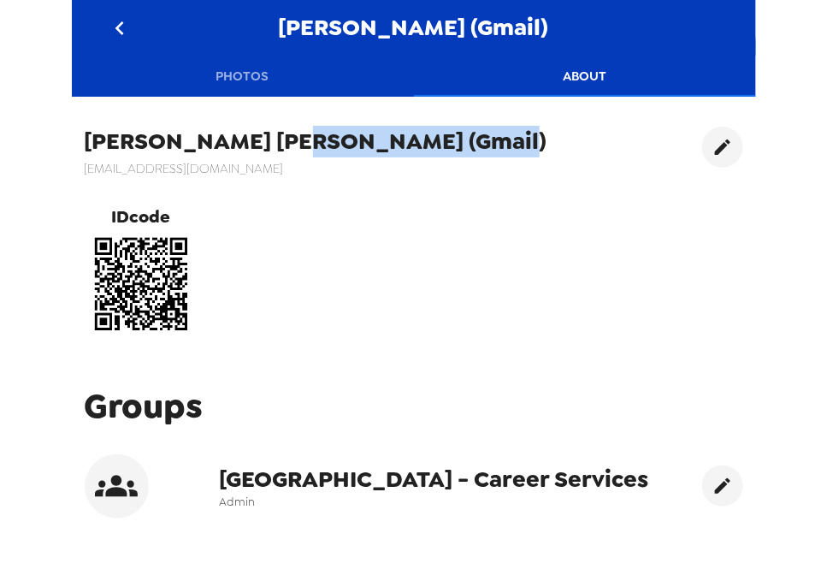
drag, startPoint x: 195, startPoint y: 137, endPoint x: 485, endPoint y: 135, distance: 290.1
click at [485, 135] on div "Alicia Hermo-Weaver (Gmail) hermoweaver@gmail.com IDcode" at bounding box center [414, 234] width 684 height 240
click at [370, 144] on h5 "Alicia Hermo-Weaver (Gmail)" at bounding box center [316, 142] width 463 height 31
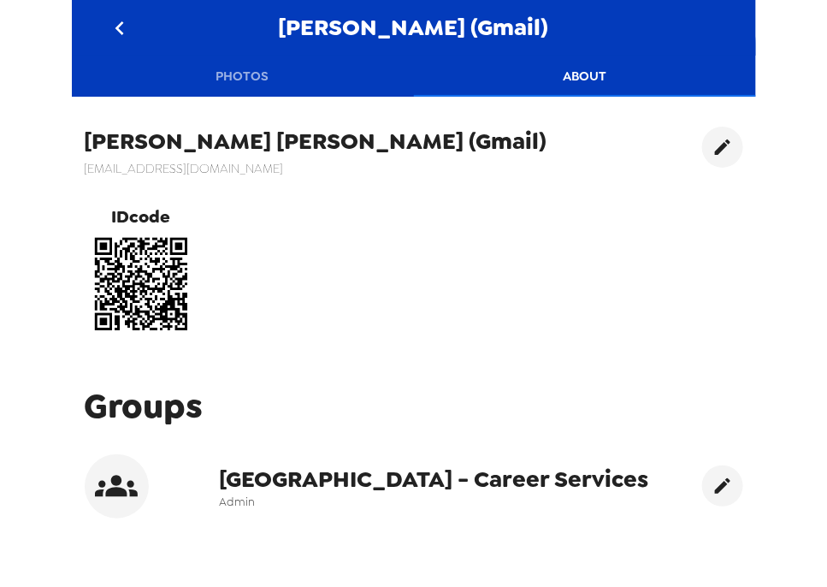
click at [110, 28] on icon "go back" at bounding box center [119, 28] width 27 height 27
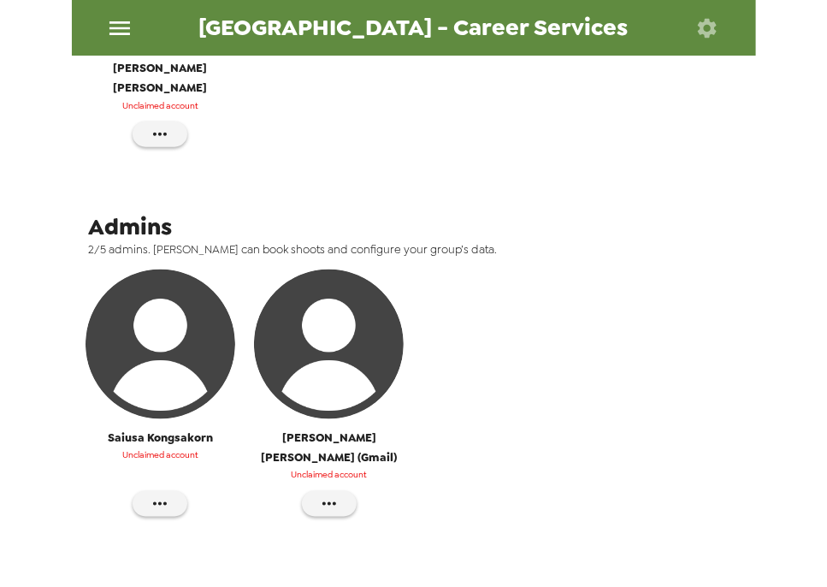
scroll to position [1, 0]
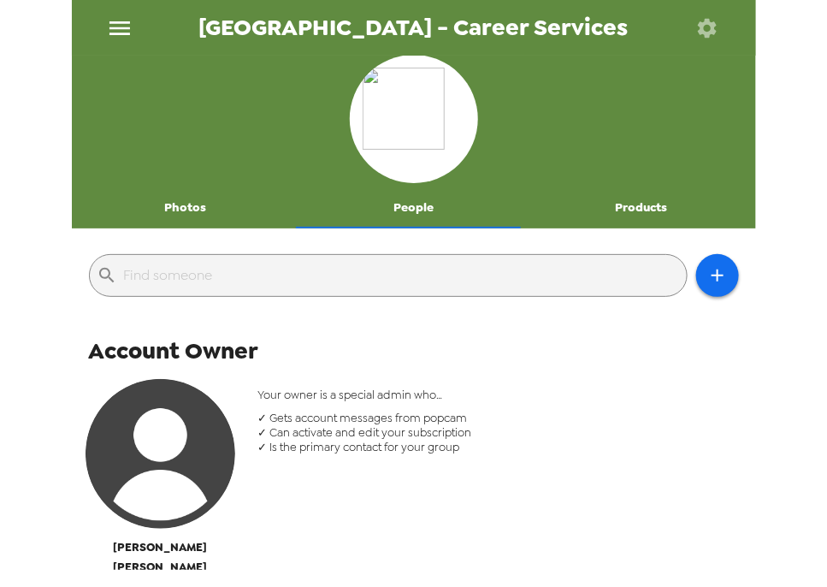
click at [180, 207] on button "Photos" at bounding box center [186, 207] width 228 height 41
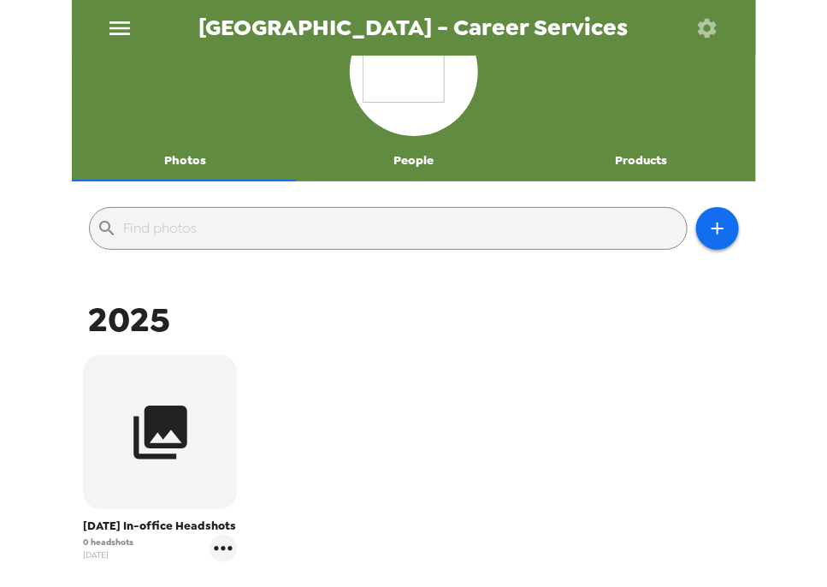
scroll to position [68, 0]
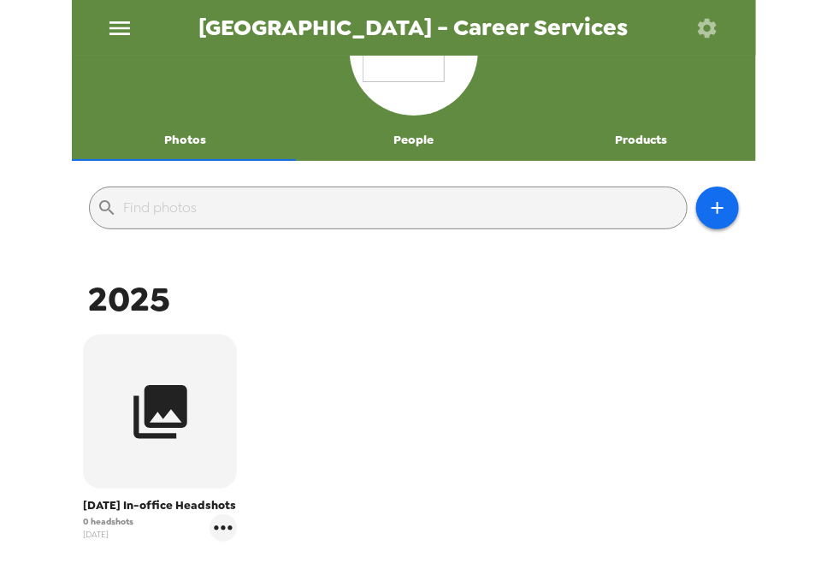
click at [412, 147] on button "People" at bounding box center [413, 140] width 228 height 41
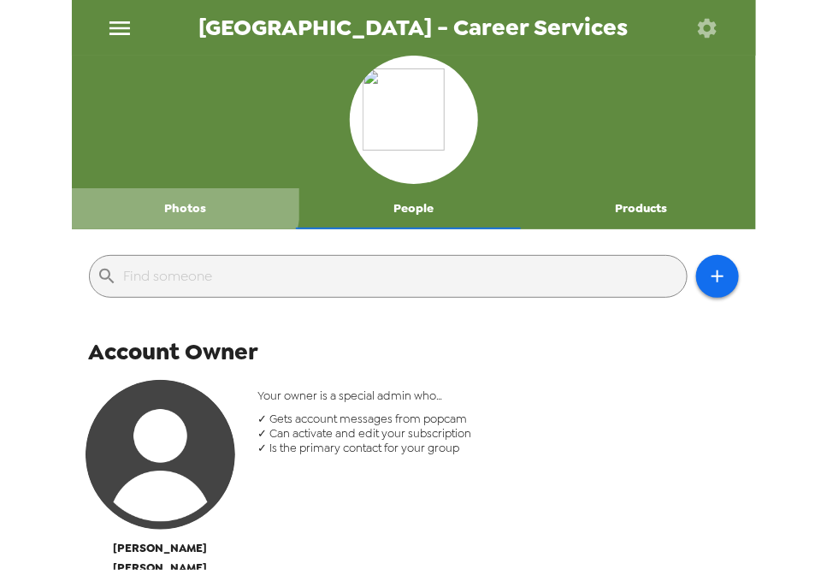
drag, startPoint x: 181, startPoint y: 200, endPoint x: 192, endPoint y: 202, distance: 10.4
click at [183, 200] on button "Photos" at bounding box center [186, 208] width 228 height 41
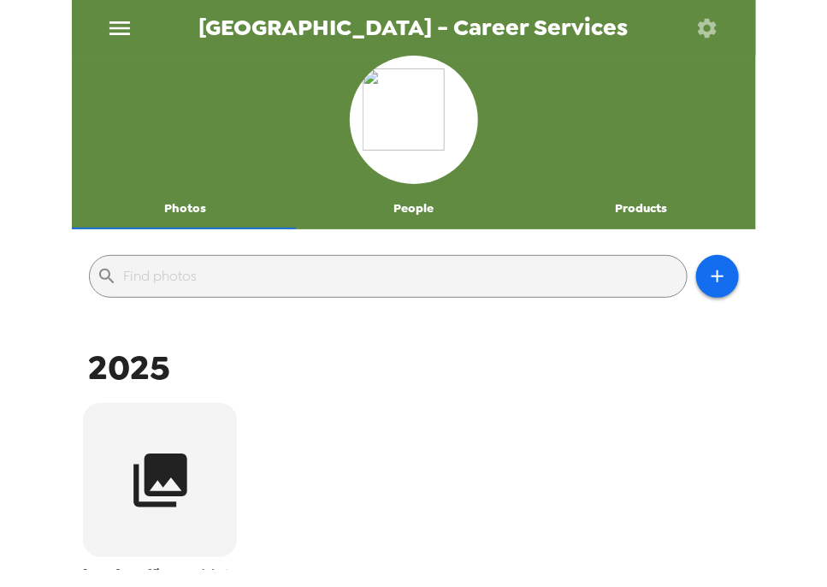
click at [397, 199] on button "People" at bounding box center [413, 208] width 228 height 41
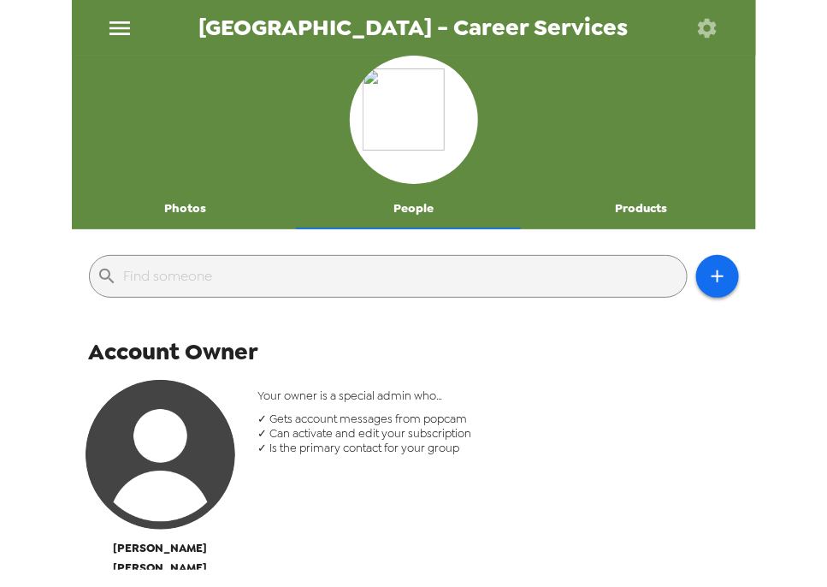
click at [205, 214] on button "Photos" at bounding box center [186, 208] width 228 height 41
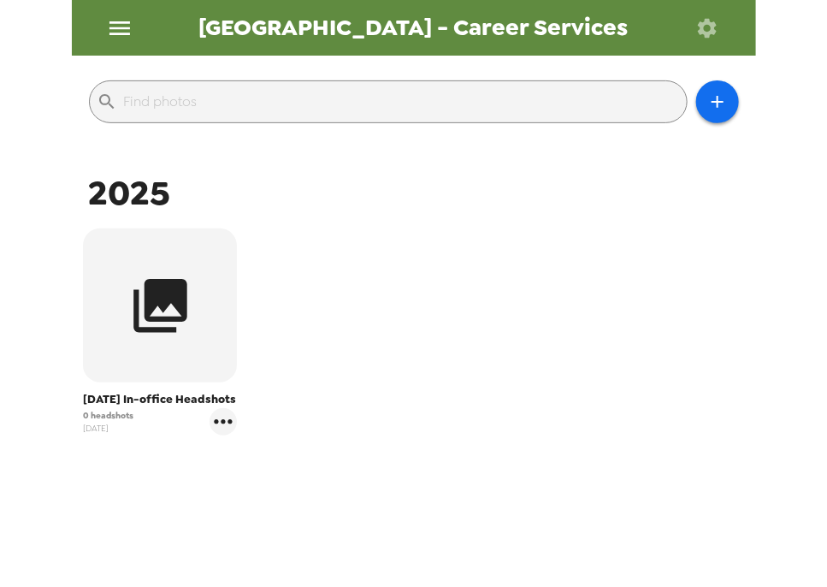
scroll to position [91, 0]
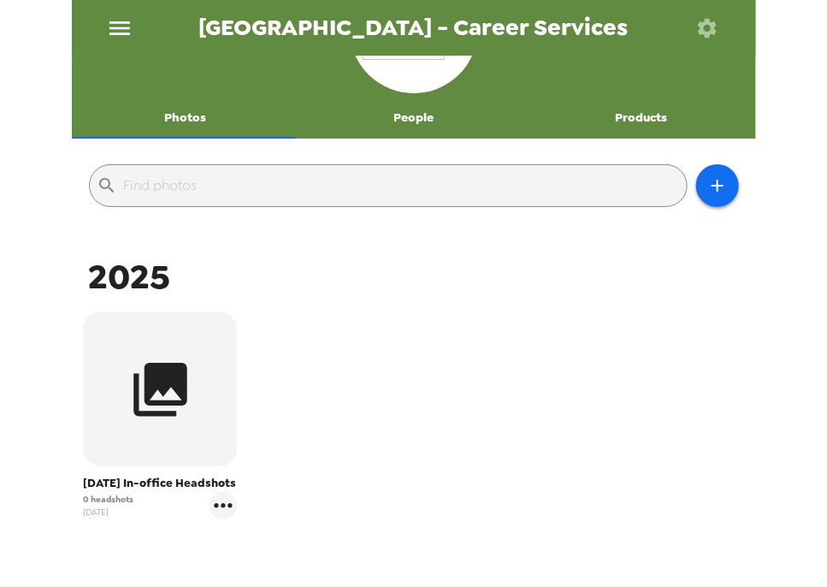
drag, startPoint x: 410, startPoint y: 113, endPoint x: 459, endPoint y: 146, distance: 59.1
click at [410, 113] on button "People" at bounding box center [413, 118] width 228 height 41
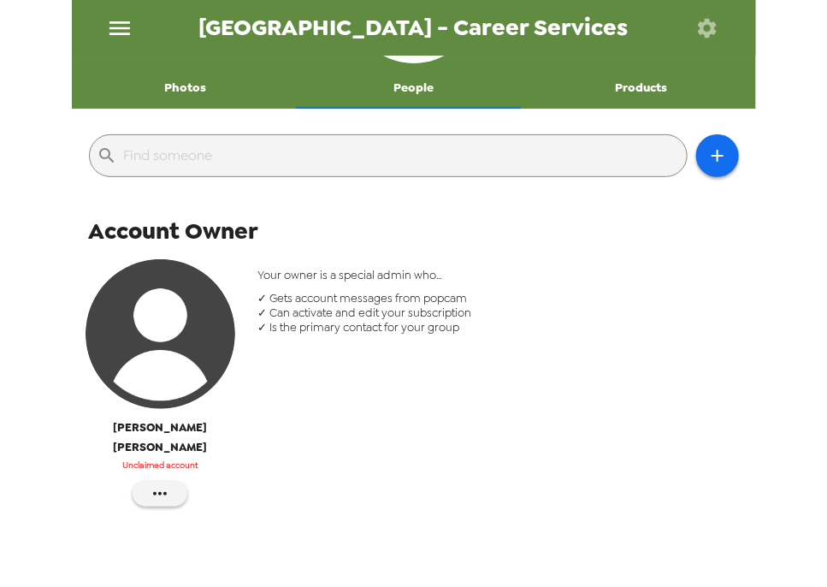
scroll to position [0, 0]
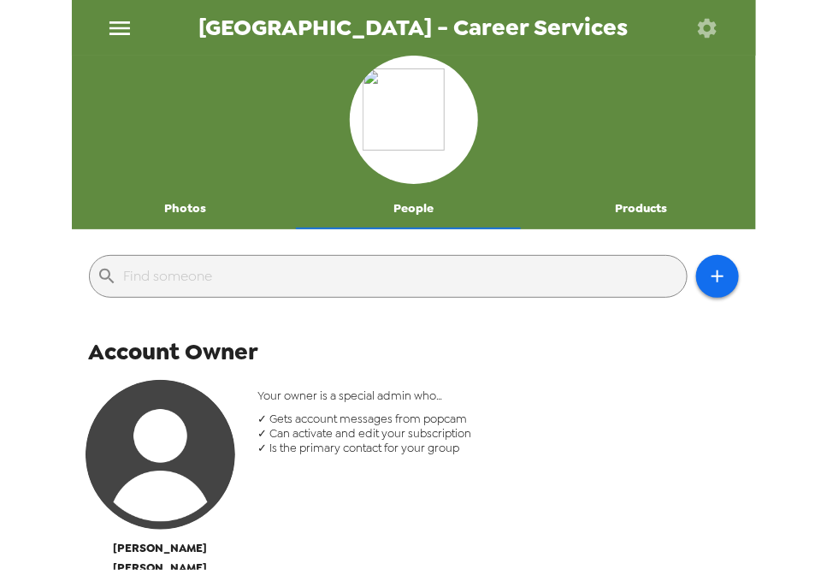
click at [202, 222] on button "Photos" at bounding box center [186, 208] width 228 height 41
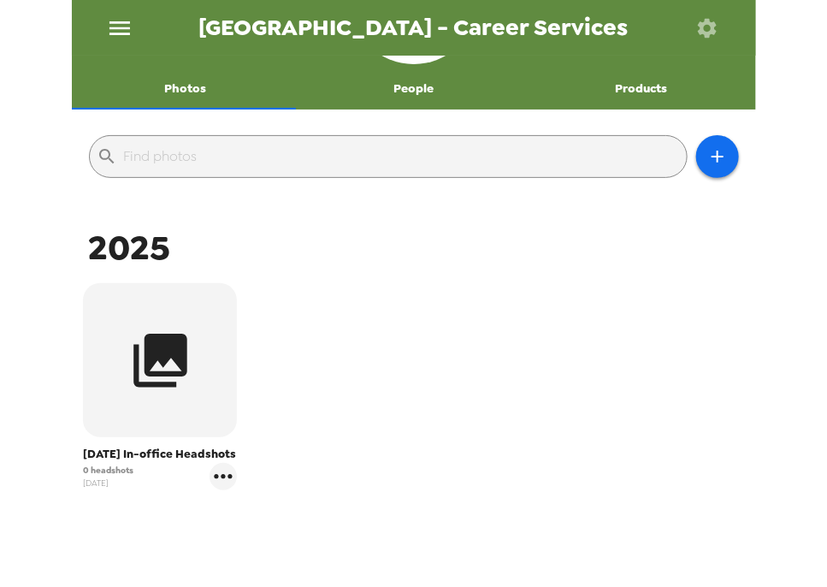
scroll to position [205, 0]
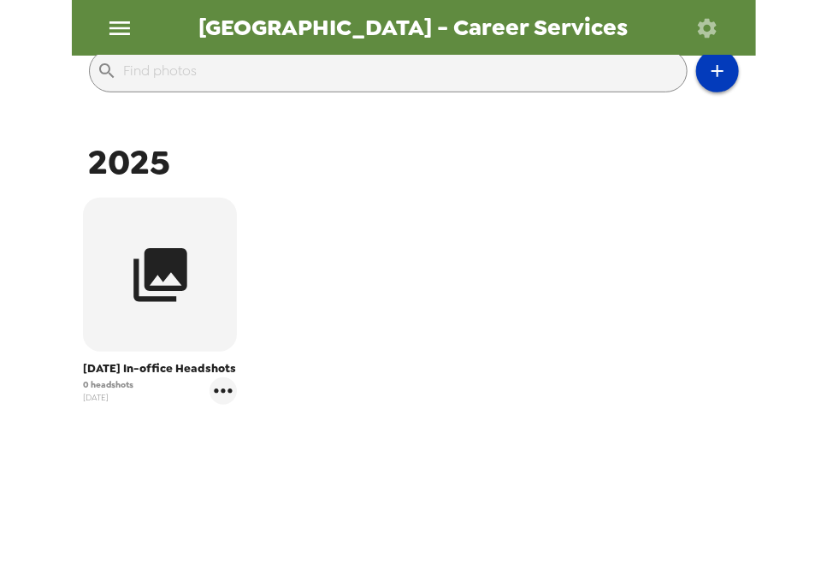
click at [726, 69] on button "button" at bounding box center [717, 71] width 43 height 43
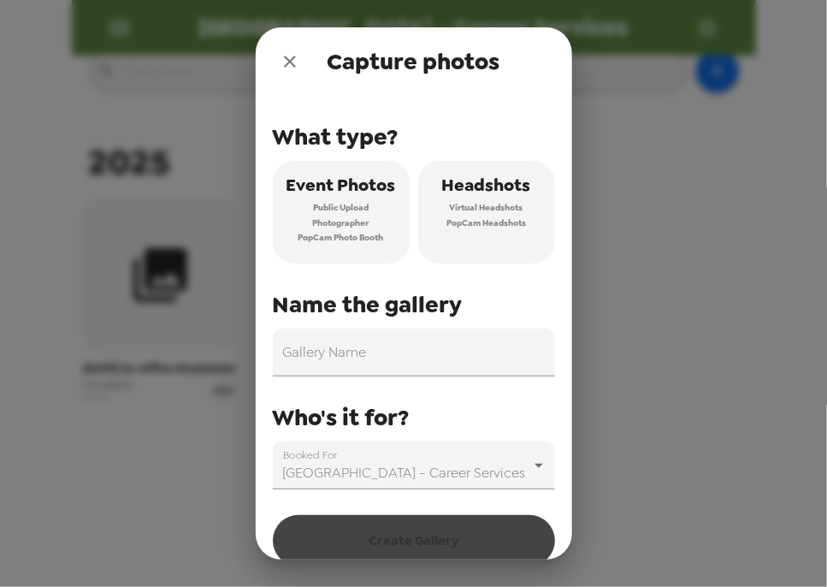
click at [494, 205] on span "Virtual Headshots" at bounding box center [487, 207] width 74 height 15
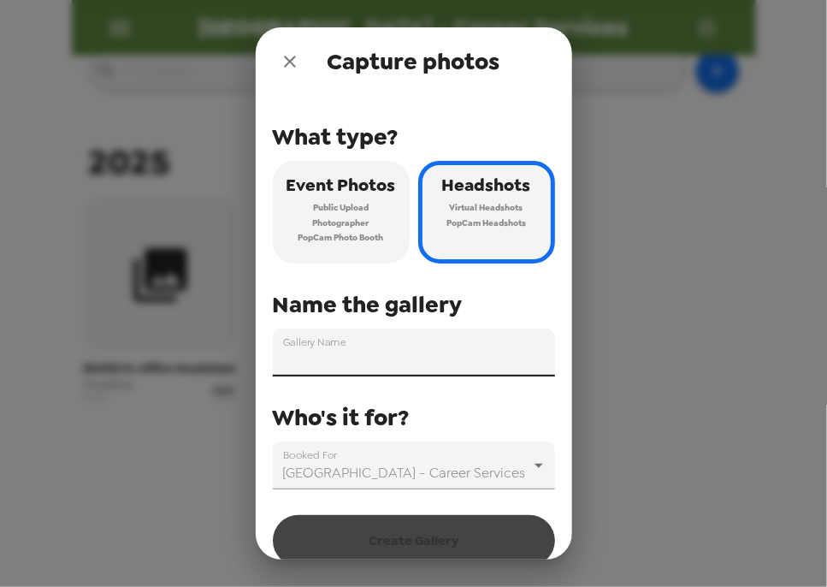
click at [375, 356] on input "Gallery Name" at bounding box center [414, 353] width 282 height 48
click at [292, 62] on icon "close" at bounding box center [290, 61] width 21 height 21
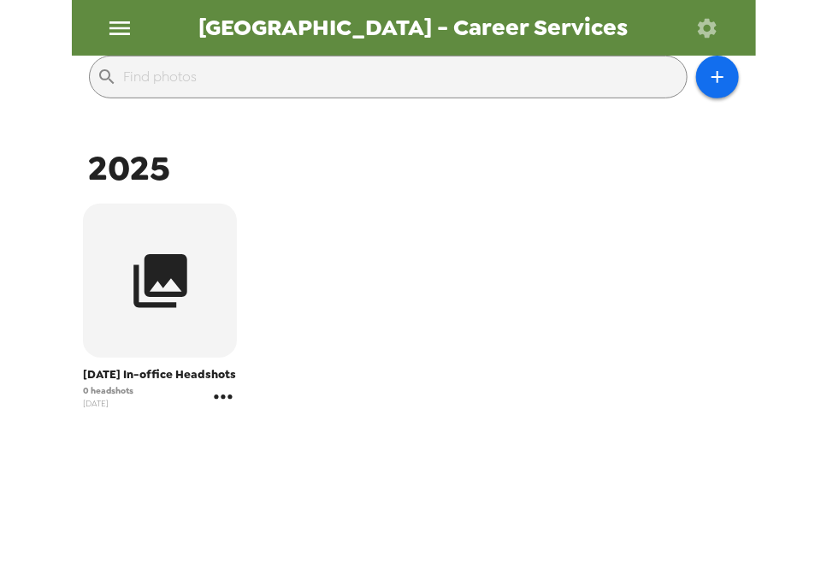
click at [223, 399] on icon "gallery menu" at bounding box center [224, 396] width 18 height 4
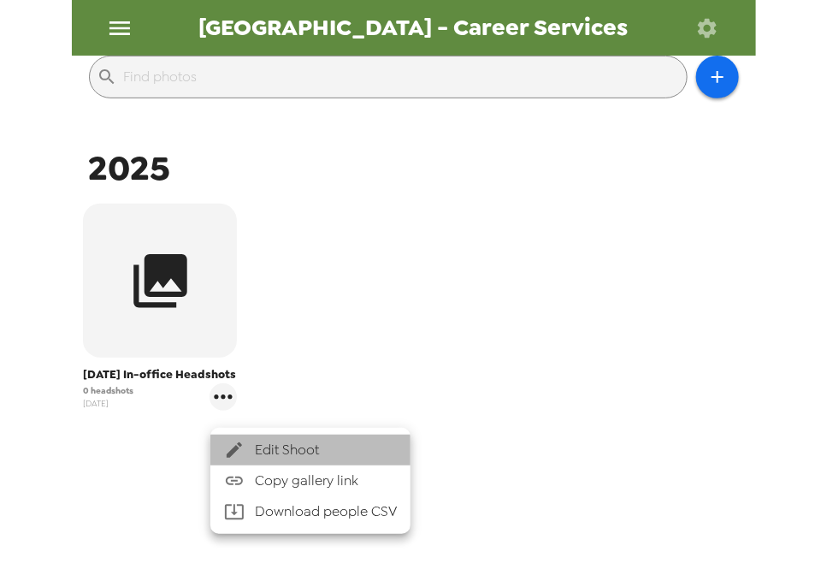
click at [298, 452] on span "Edit Shoot" at bounding box center [326, 450] width 142 height 21
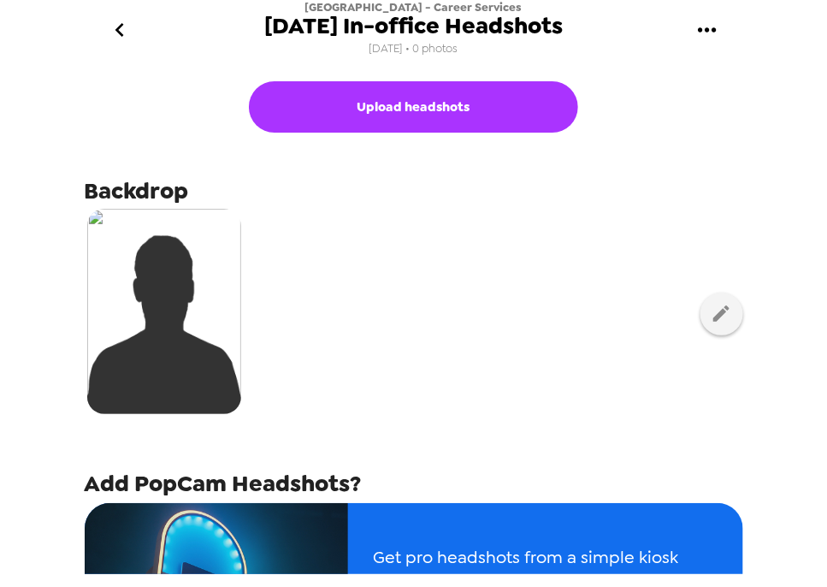
click at [139, 24] on button "go back" at bounding box center [120, 31] width 56 height 56
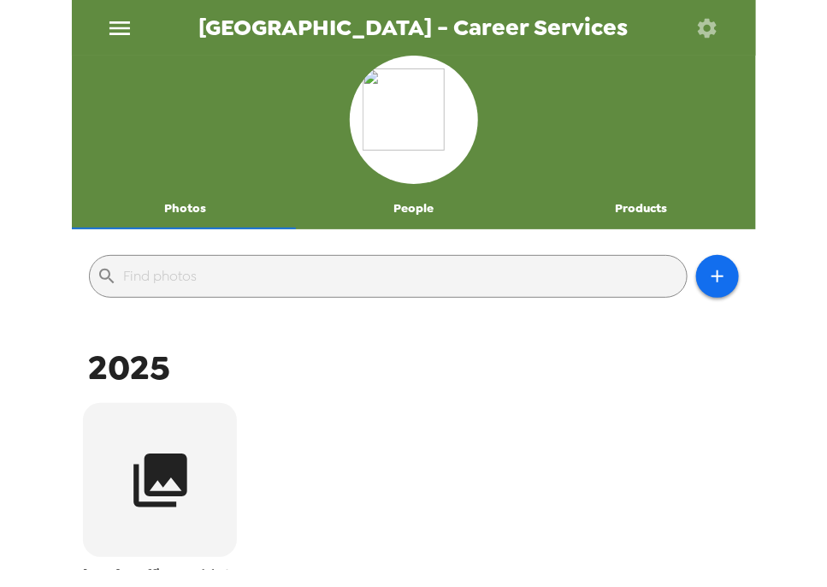
scroll to position [137, 0]
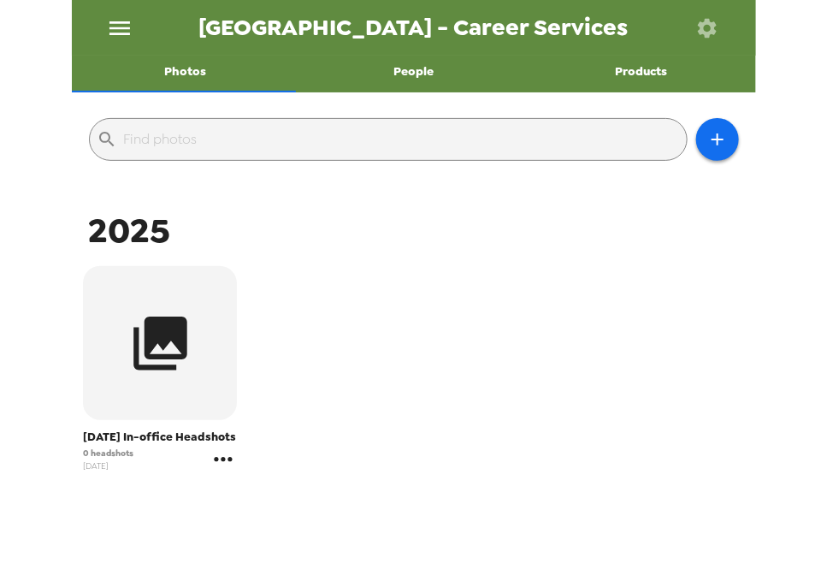
click at [228, 473] on icon "gallery menu" at bounding box center [223, 459] width 27 height 27
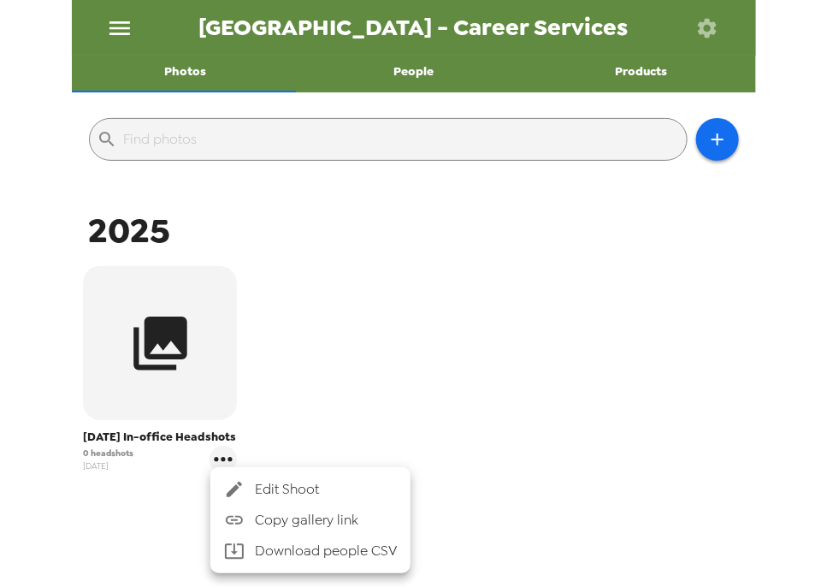
click at [317, 486] on span "Edit Shoot" at bounding box center [326, 489] width 142 height 21
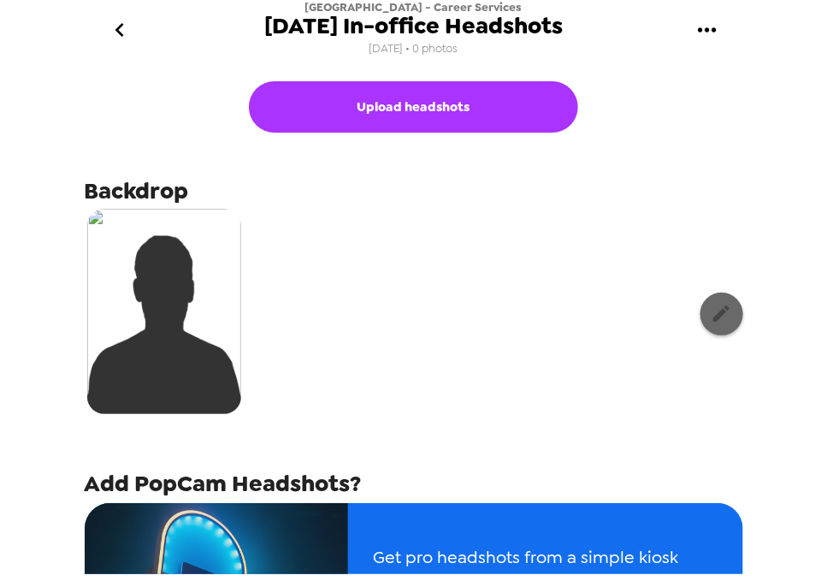
click at [714, 318] on icon "button" at bounding box center [721, 313] width 21 height 21
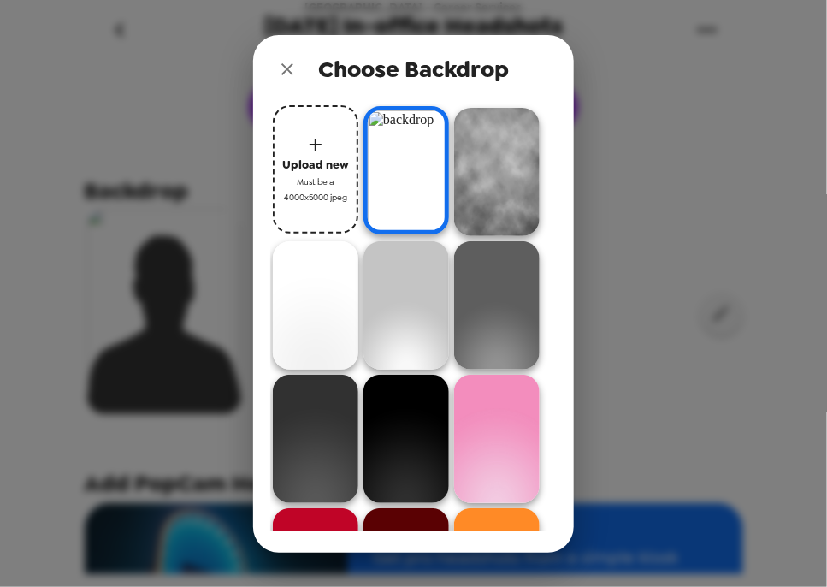
click at [513, 155] on img at bounding box center [497, 172] width 86 height 128
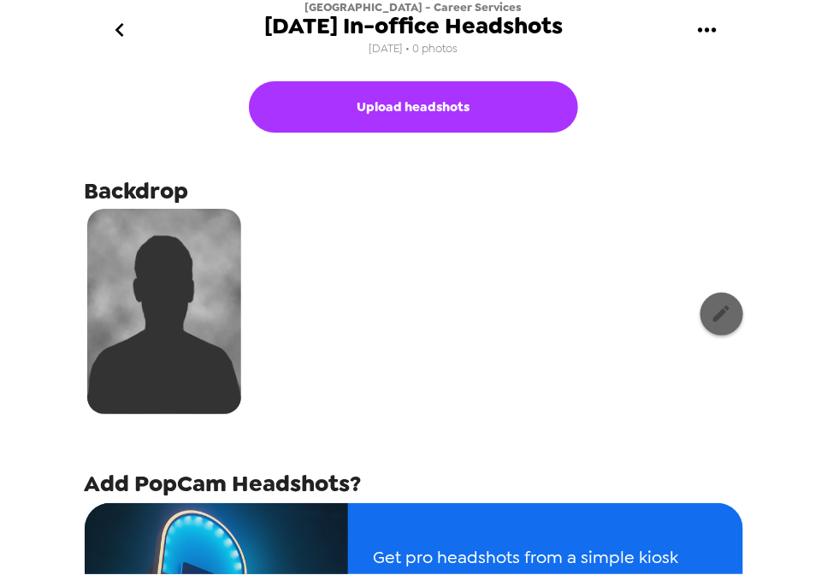
click at [720, 318] on icon "button" at bounding box center [721, 313] width 21 height 21
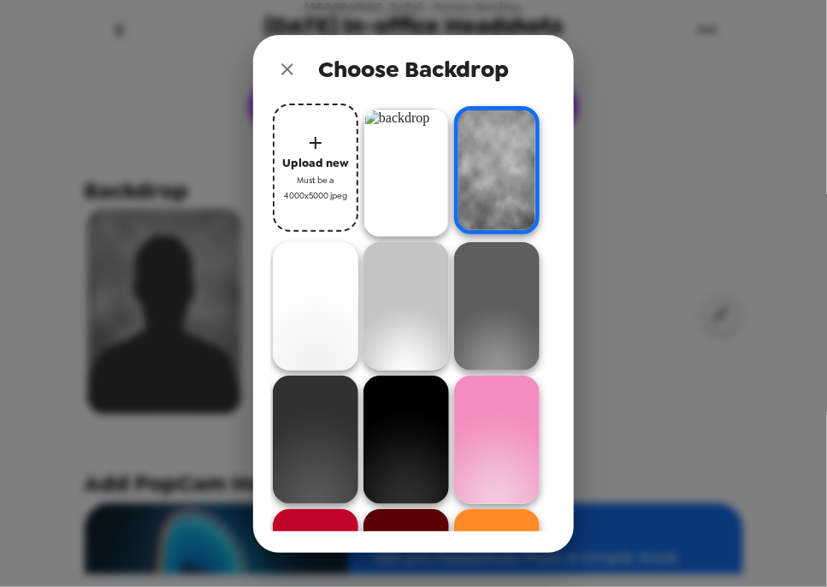
click at [412, 175] on img at bounding box center [407, 173] width 86 height 128
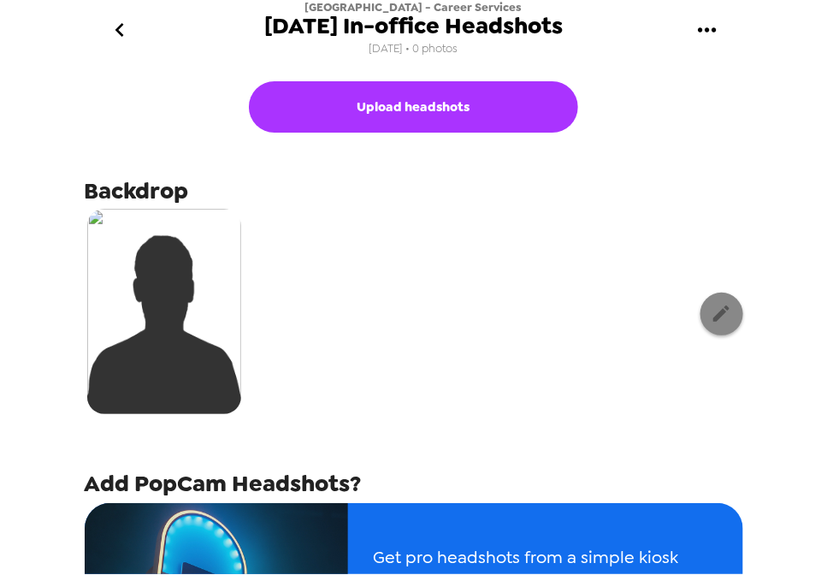
click at [713, 320] on icon "button" at bounding box center [721, 313] width 21 height 21
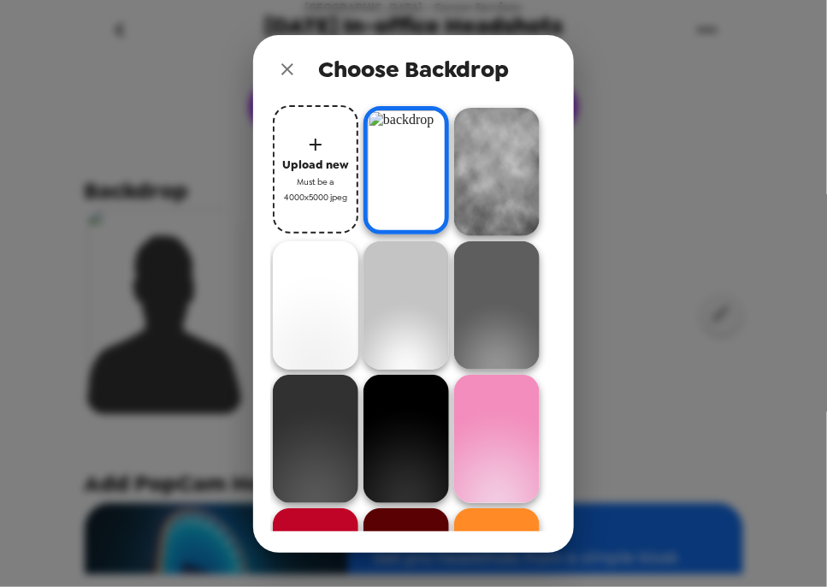
click at [288, 66] on icon "close" at bounding box center [287, 69] width 21 height 21
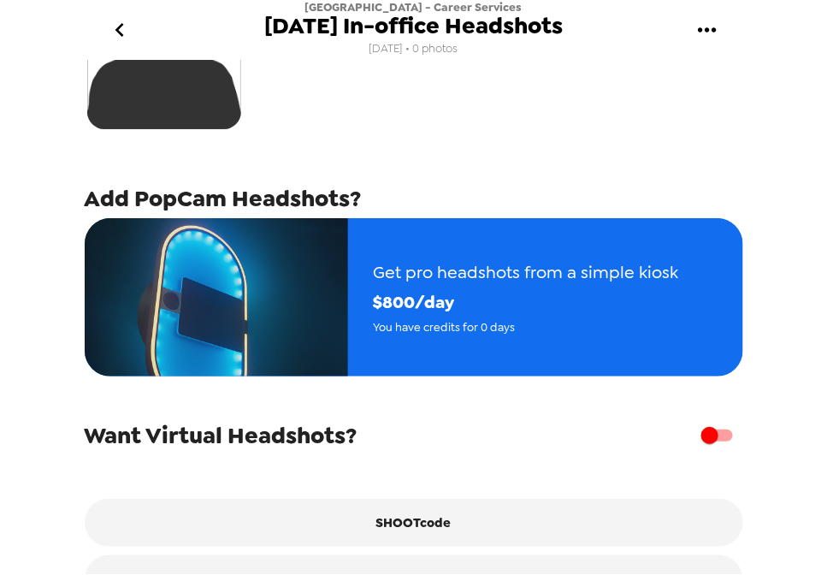
scroll to position [334, 0]
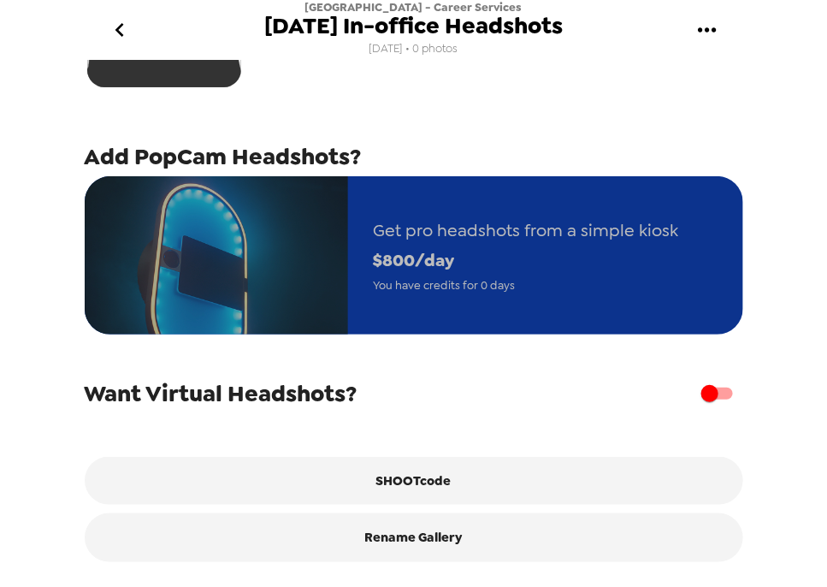
click at [450, 246] on span "$ 800 /day" at bounding box center [526, 261] width 305 height 30
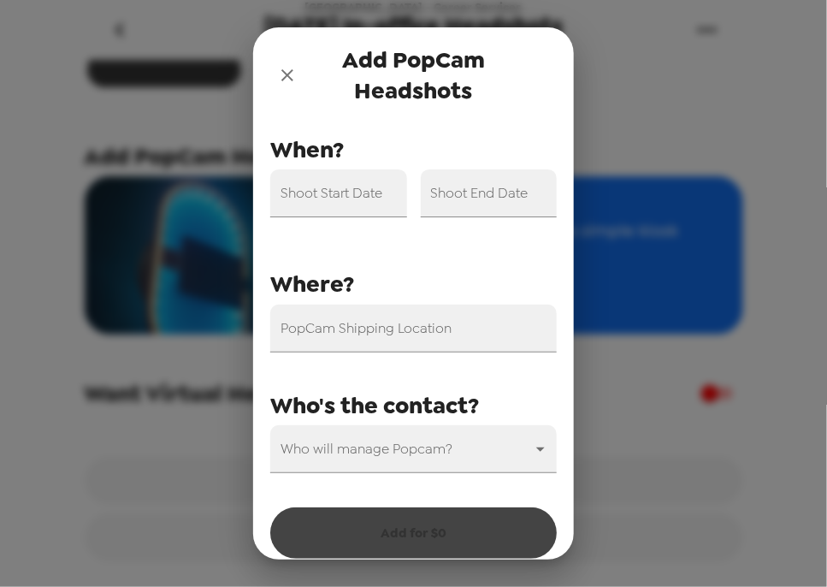
scroll to position [48, 0]
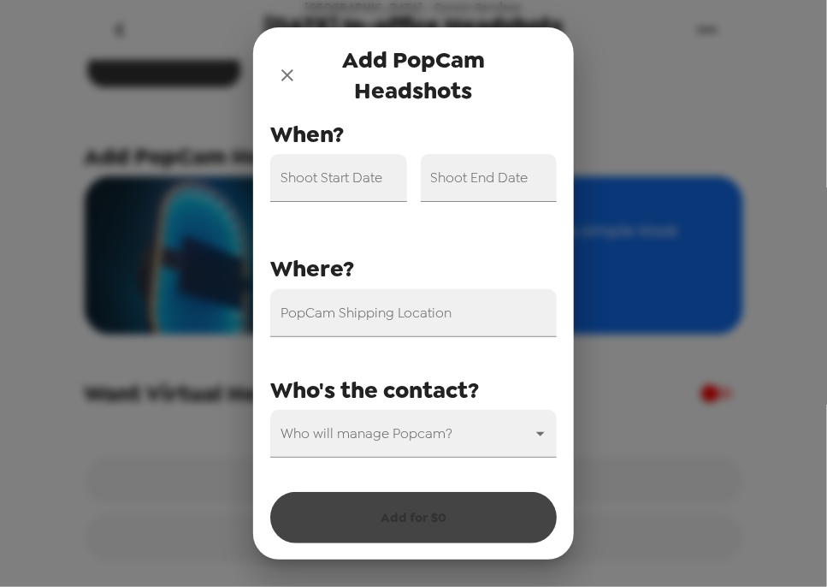
drag, startPoint x: 287, startPoint y: 80, endPoint x: 353, endPoint y: 80, distance: 66.7
click at [353, 80] on div "Add PopCam Headshots" at bounding box center [413, 75] width 321 height 96
click at [295, 76] on icon "close" at bounding box center [287, 75] width 21 height 21
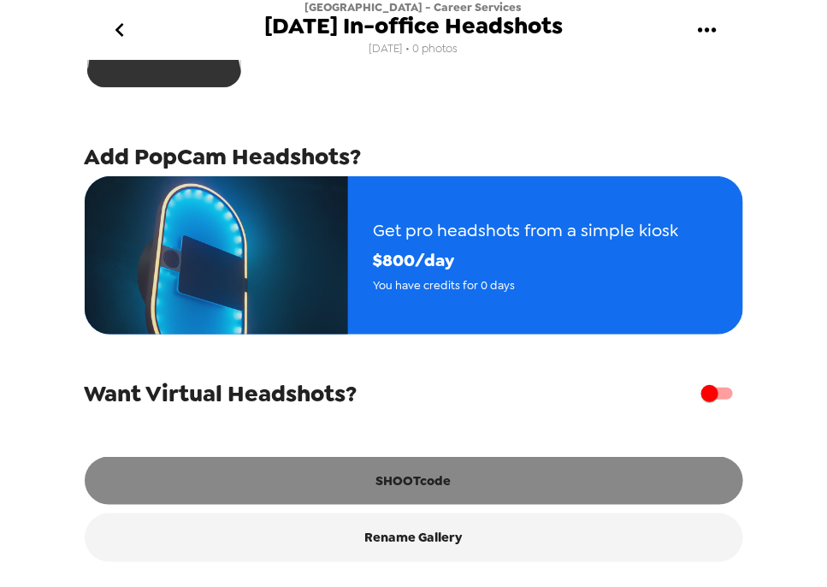
click at [412, 483] on button "SHOOTcode" at bounding box center [414, 481] width 659 height 48
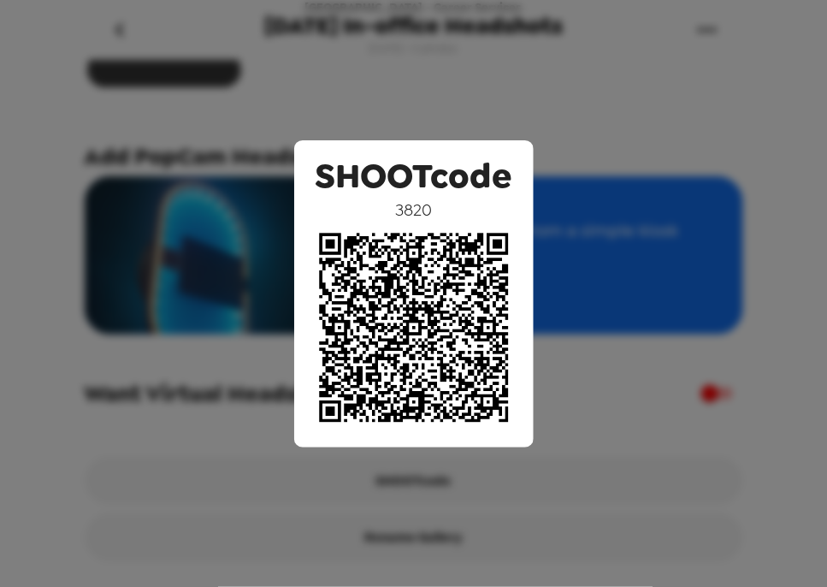
click at [335, 98] on div "SHOOTcode 3820" at bounding box center [413, 293] width 827 height 587
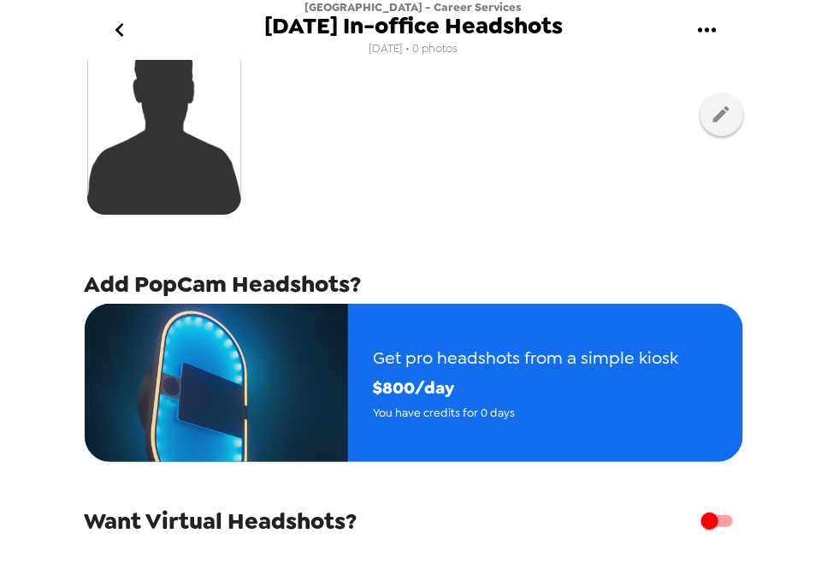
scroll to position [334, 0]
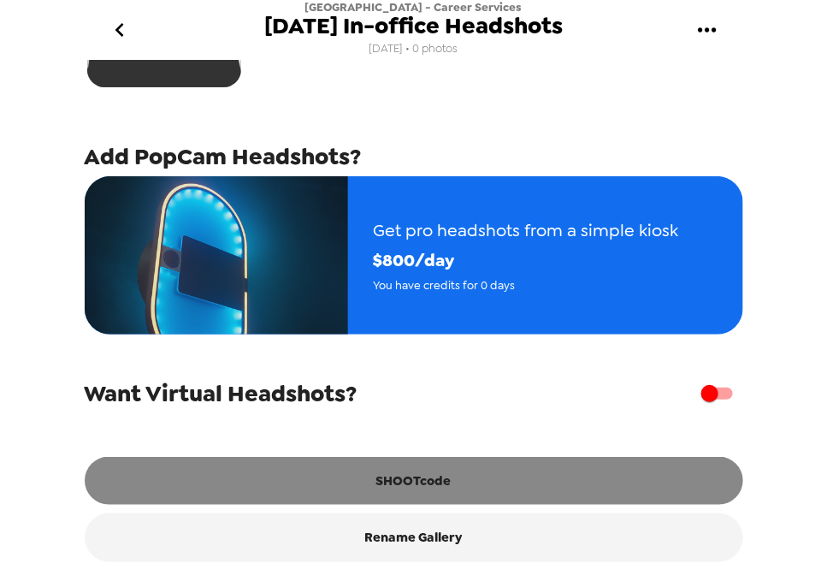
click at [441, 483] on button "SHOOTcode" at bounding box center [414, 481] width 659 height 48
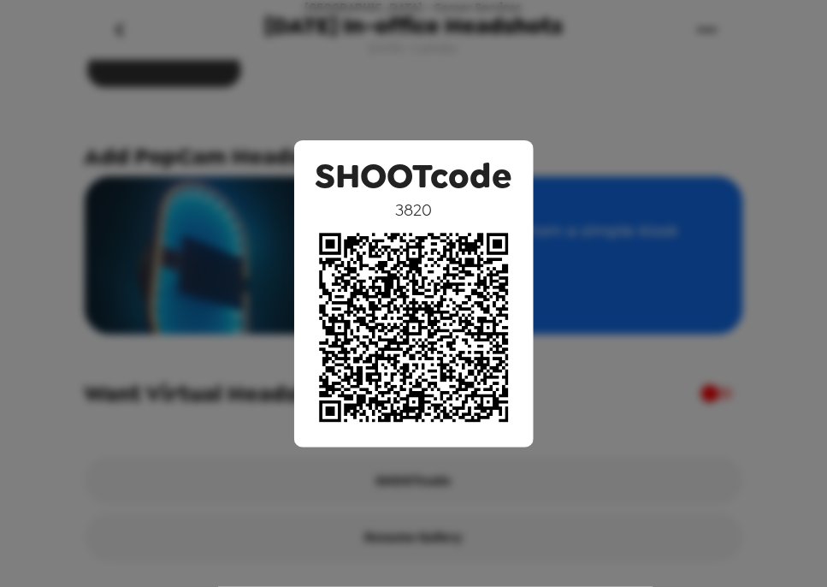
click at [589, 356] on div "SHOOTcode 3820" at bounding box center [413, 293] width 827 height 587
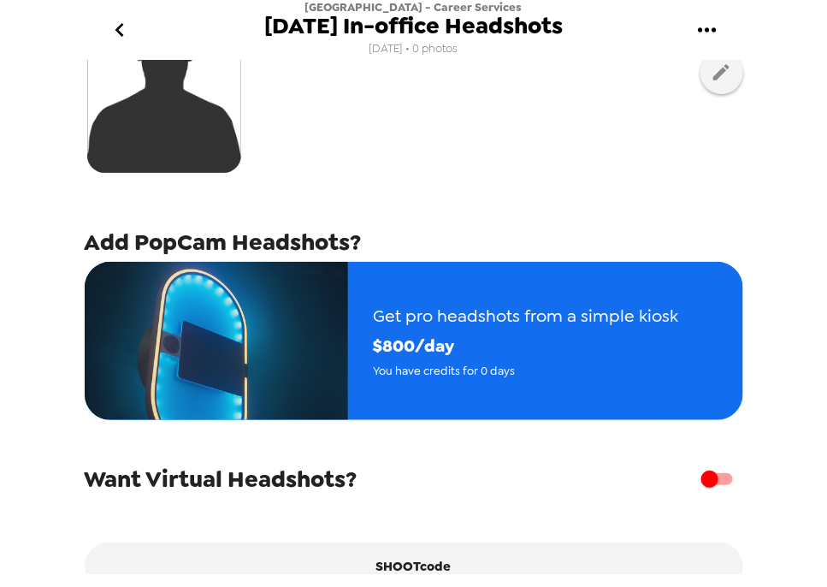
scroll to position [0, 0]
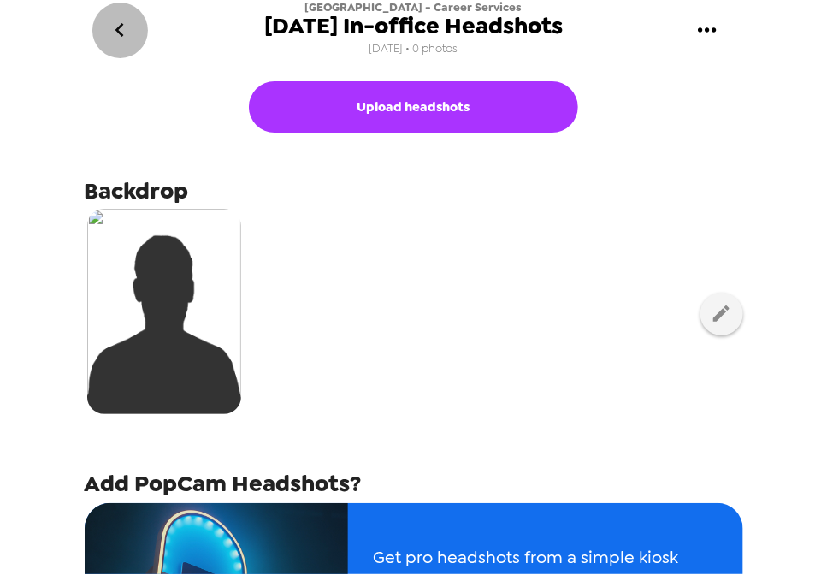
click at [114, 31] on icon "go back" at bounding box center [119, 29] width 27 height 27
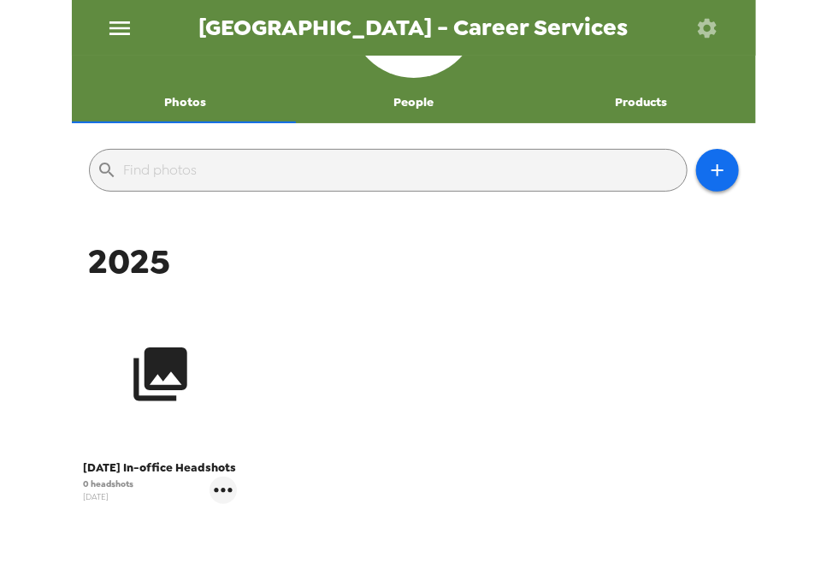
scroll to position [137, 0]
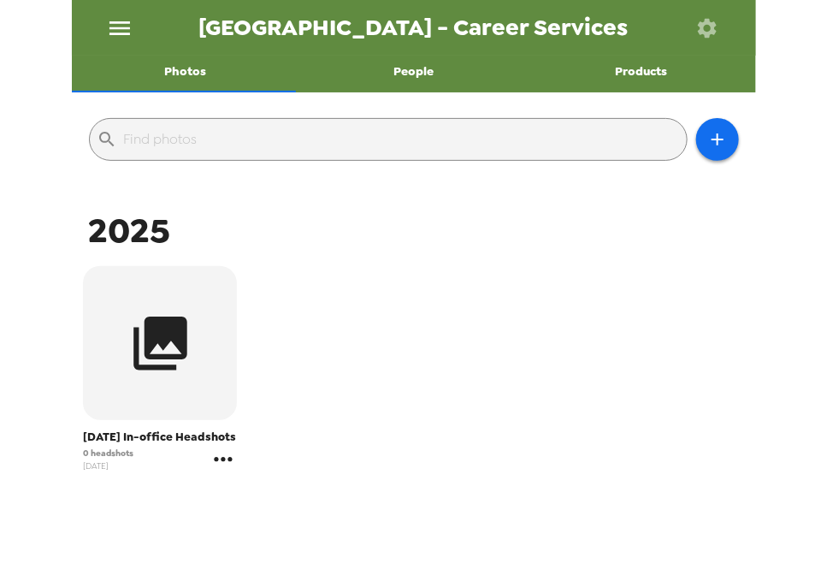
click at [227, 473] on icon "gallery menu" at bounding box center [223, 459] width 27 height 27
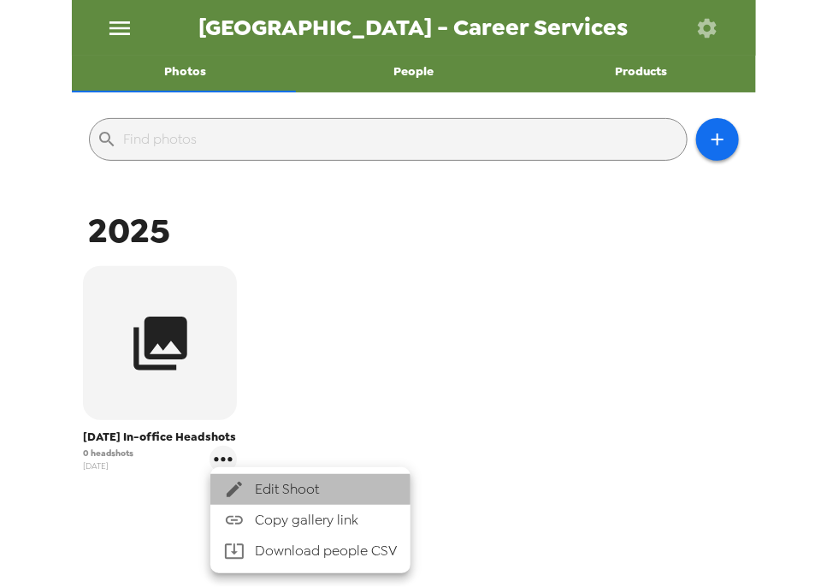
click at [270, 490] on span "Edit Shoot" at bounding box center [326, 489] width 142 height 21
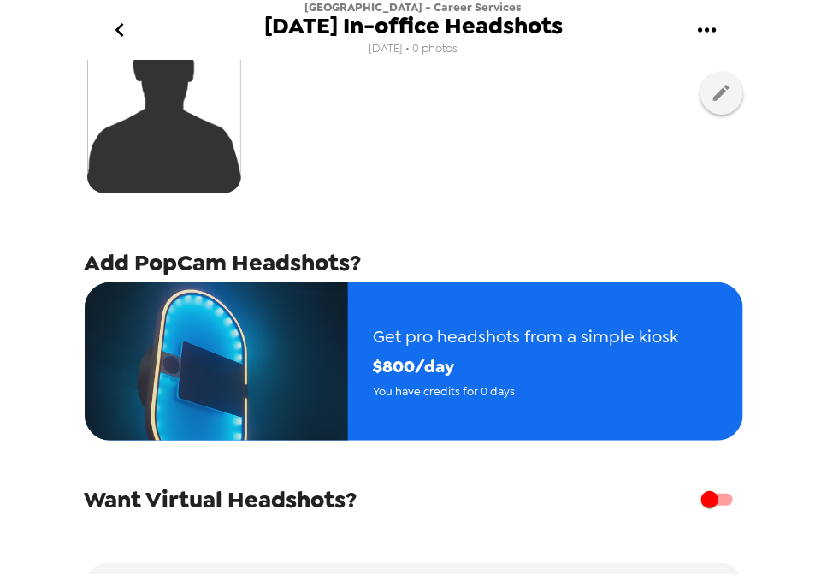
scroll to position [334, 0]
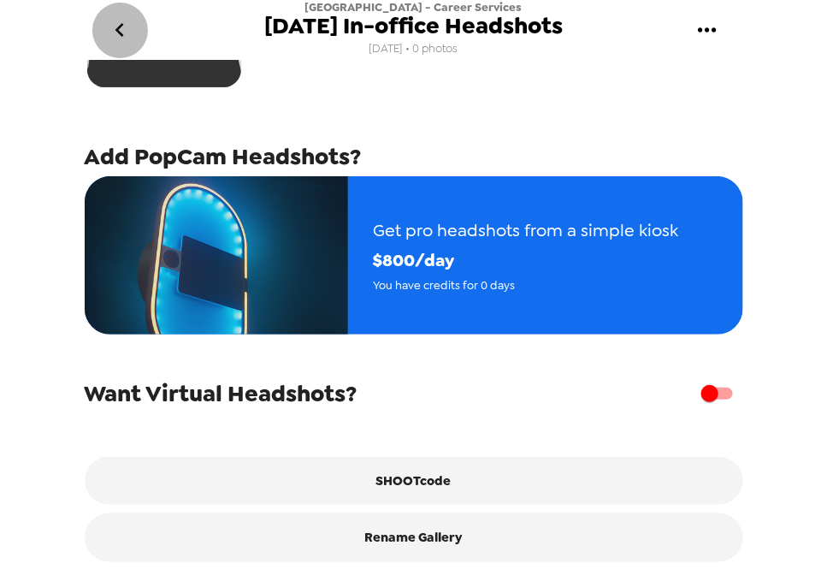
click at [129, 24] on icon "go back" at bounding box center [119, 29] width 27 height 27
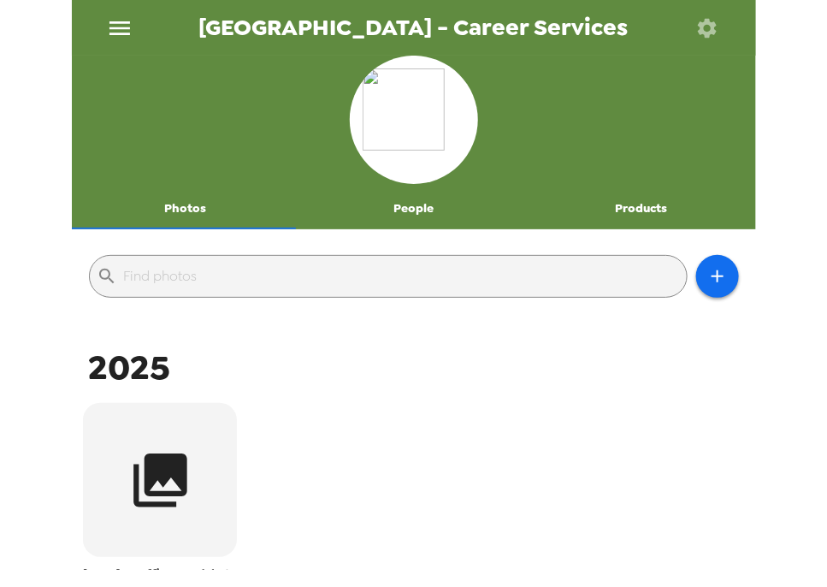
click at [402, 210] on button "People" at bounding box center [413, 208] width 228 height 41
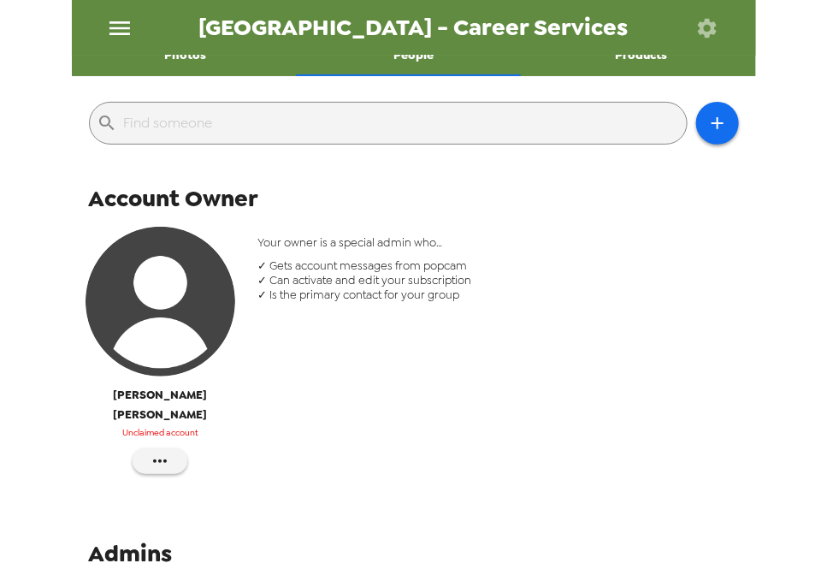
scroll to position [68, 0]
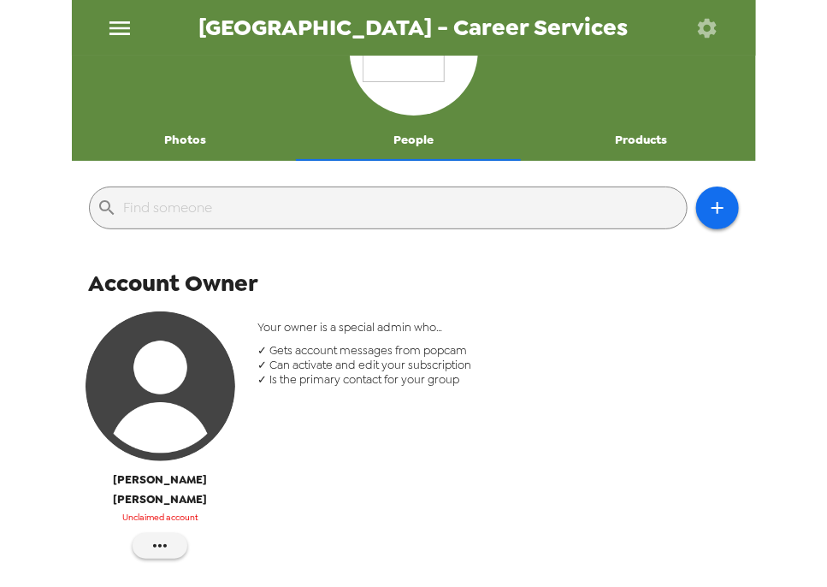
click at [185, 146] on button "Photos" at bounding box center [186, 140] width 228 height 41
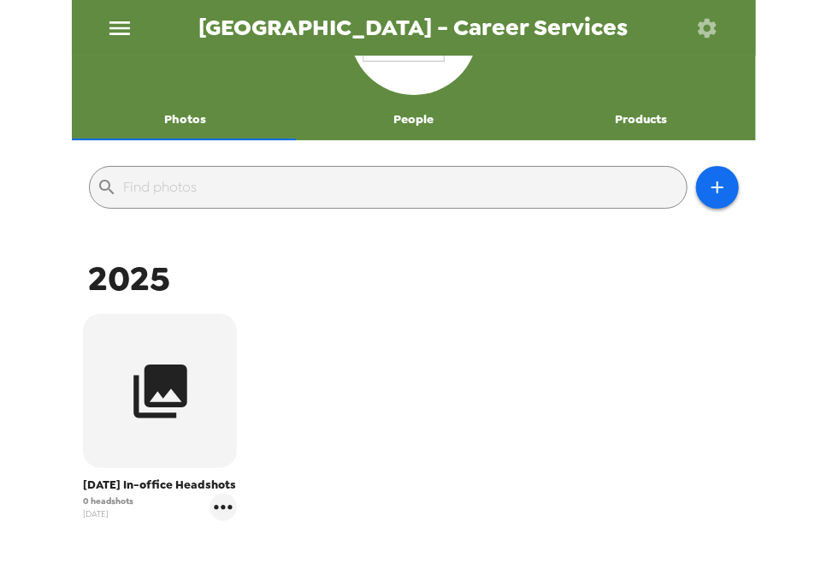
scroll to position [137, 0]
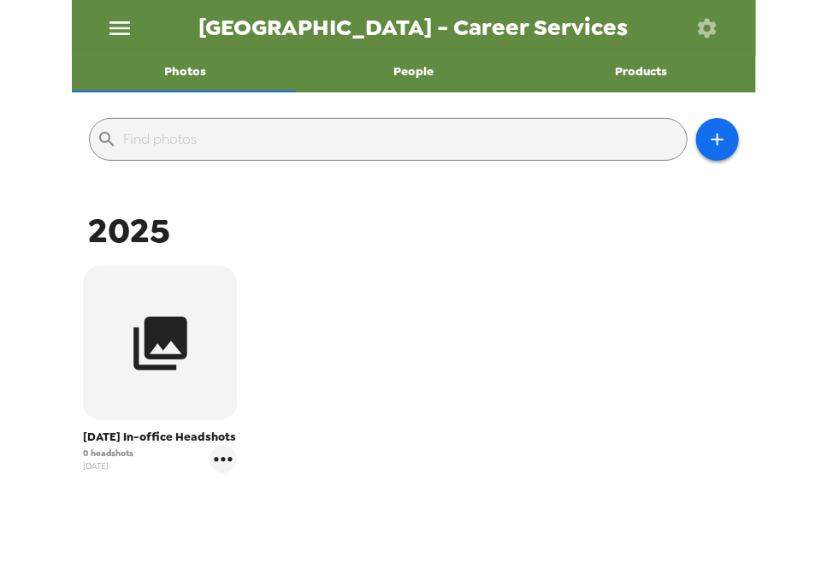
drag, startPoint x: 171, startPoint y: 11, endPoint x: 524, endPoint y: 40, distance: 353.7
click at [524, 39] on span "Raritan Valley Community College - Career Services" at bounding box center [414, 27] width 430 height 23
click at [383, 36] on span "Raritan Valley Community College - Career Services" at bounding box center [414, 27] width 430 height 23
click at [229, 473] on icon "gallery menu" at bounding box center [223, 459] width 27 height 27
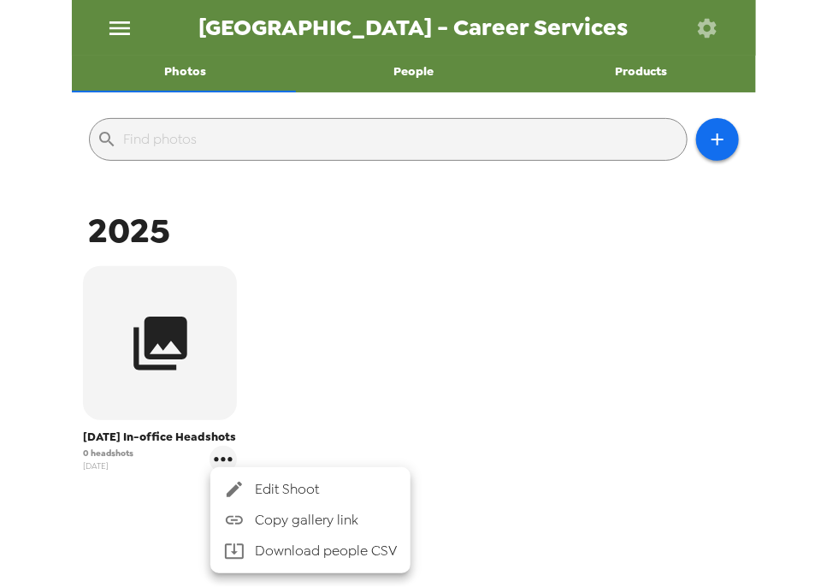
click at [318, 263] on div at bounding box center [413, 293] width 827 height 587
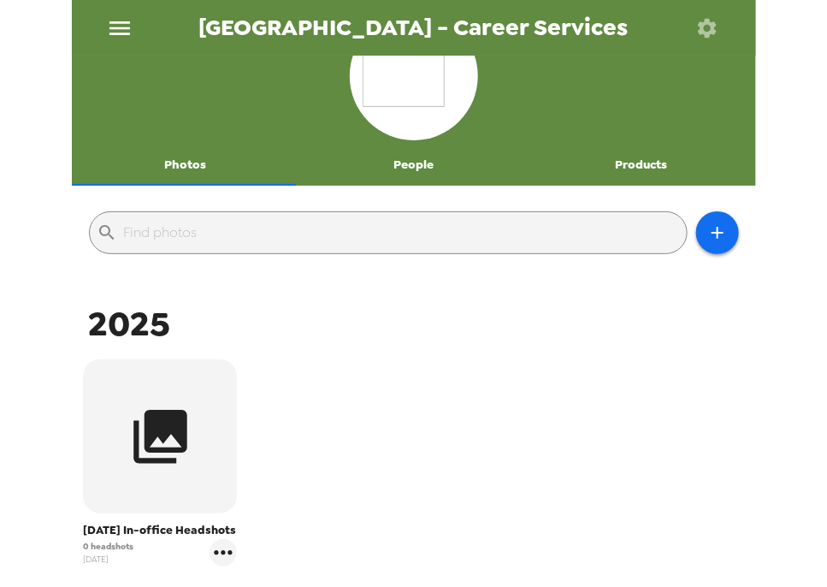
scroll to position [0, 0]
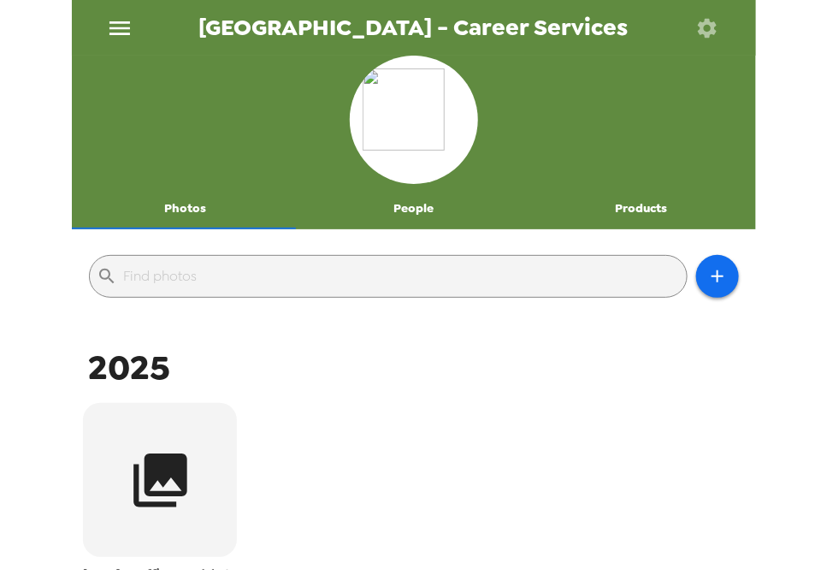
click at [110, 23] on icon "menu" at bounding box center [119, 28] width 27 height 27
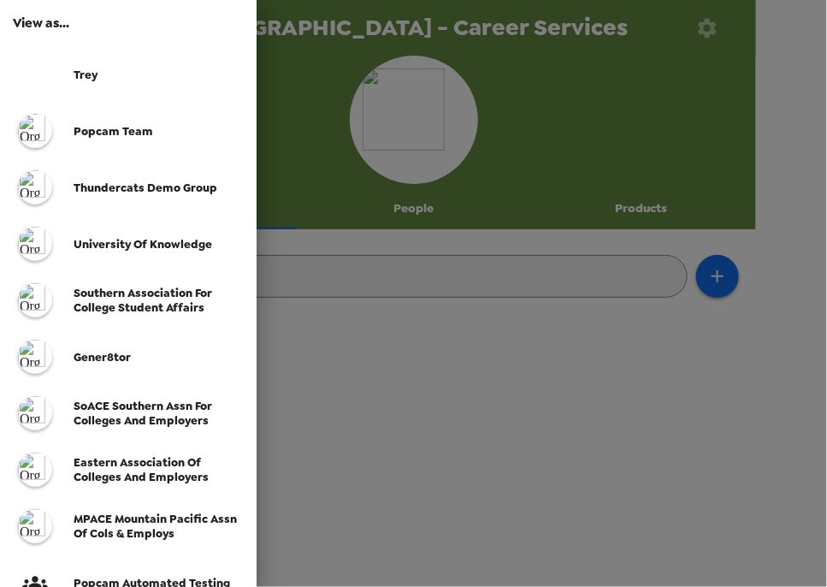
click at [169, 414] on span "SoACE Southern Assn for Colleges and Employers" at bounding box center [143, 413] width 139 height 29
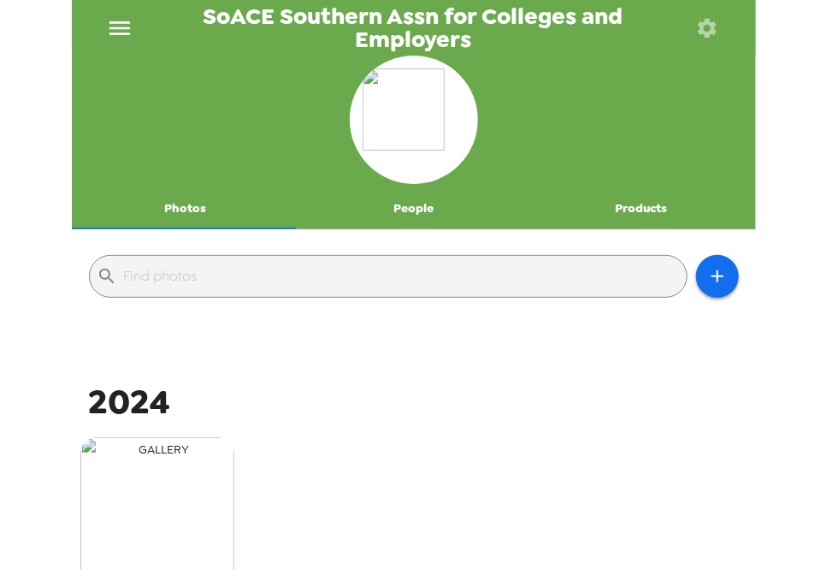
click at [129, 519] on img "button" at bounding box center [157, 514] width 154 height 154
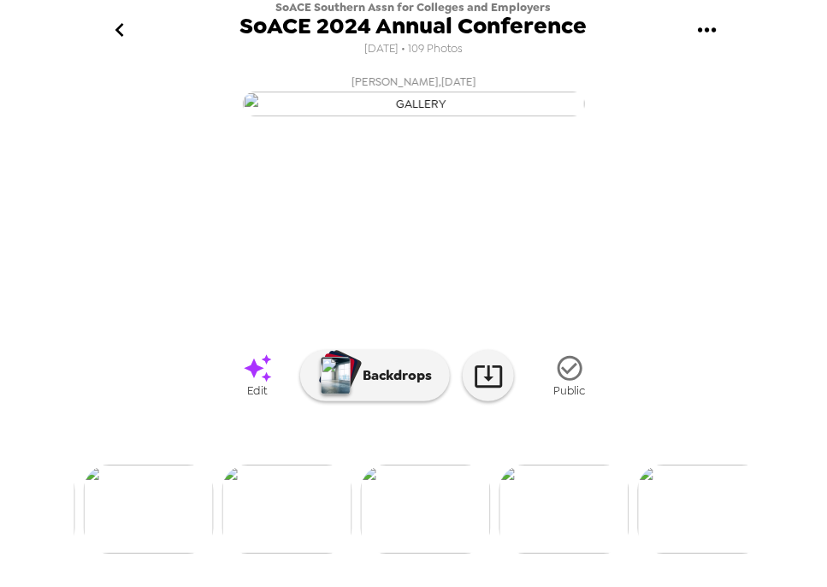
scroll to position [94, 0]
click at [600, 554] on img at bounding box center [565, 509] width 130 height 89
click at [661, 520] on img at bounding box center [639, 509] width 130 height 89
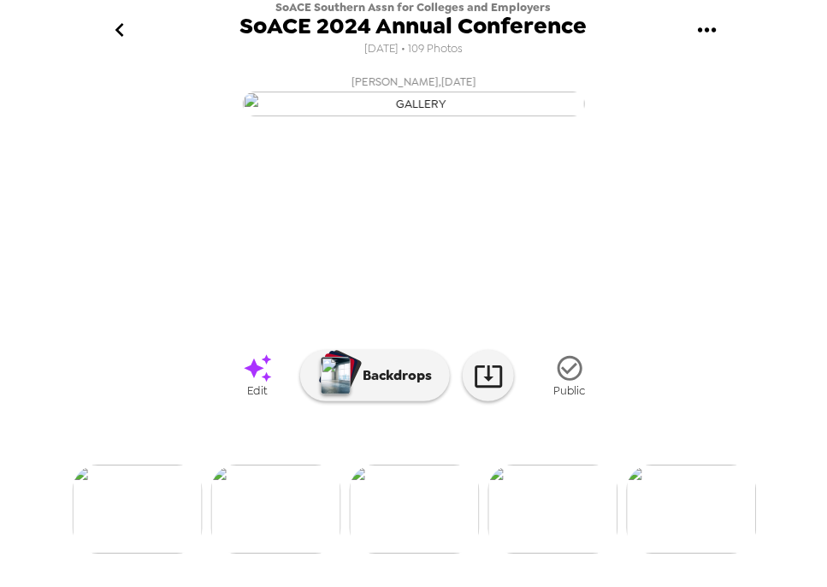
click at [550, 513] on img at bounding box center [554, 509] width 130 height 89
click at [181, 521] on img at bounding box center [193, 509] width 130 height 89
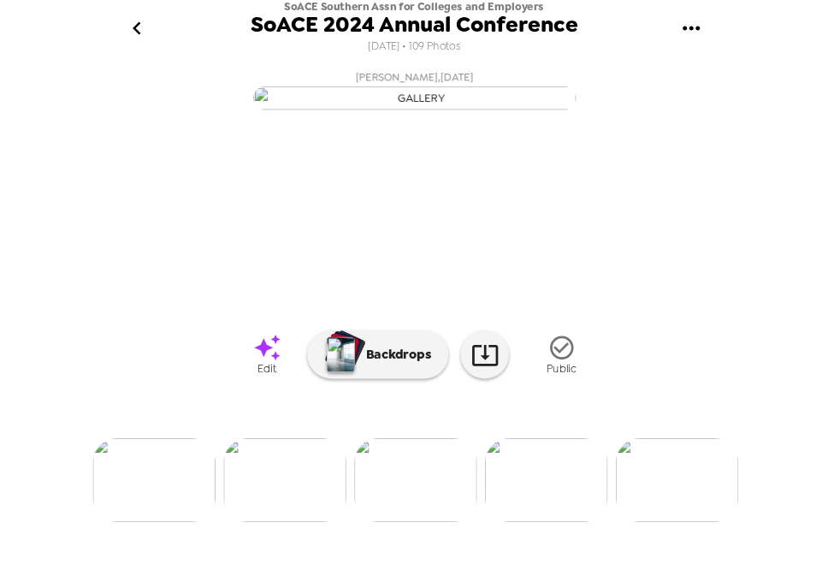
scroll to position [0, 0]
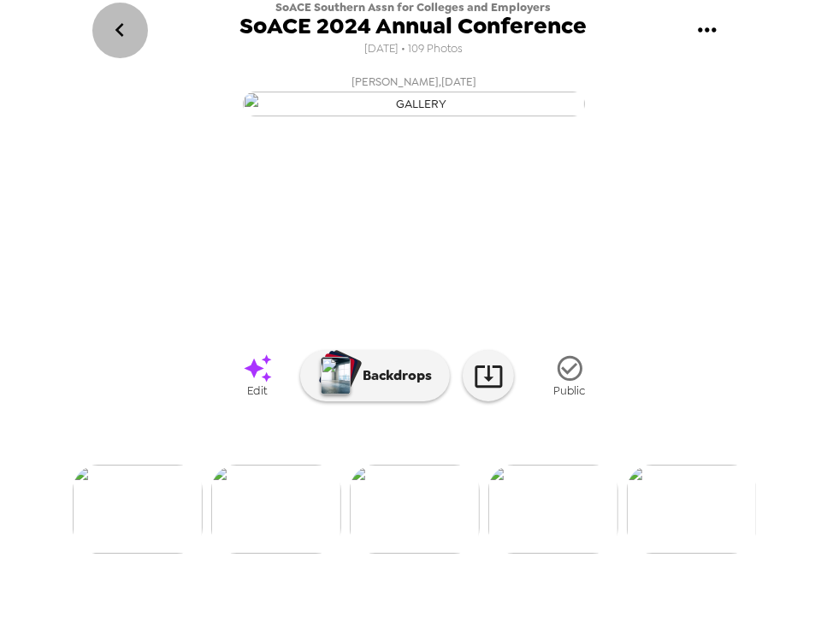
click at [114, 27] on icon "go back" at bounding box center [119, 29] width 27 height 27
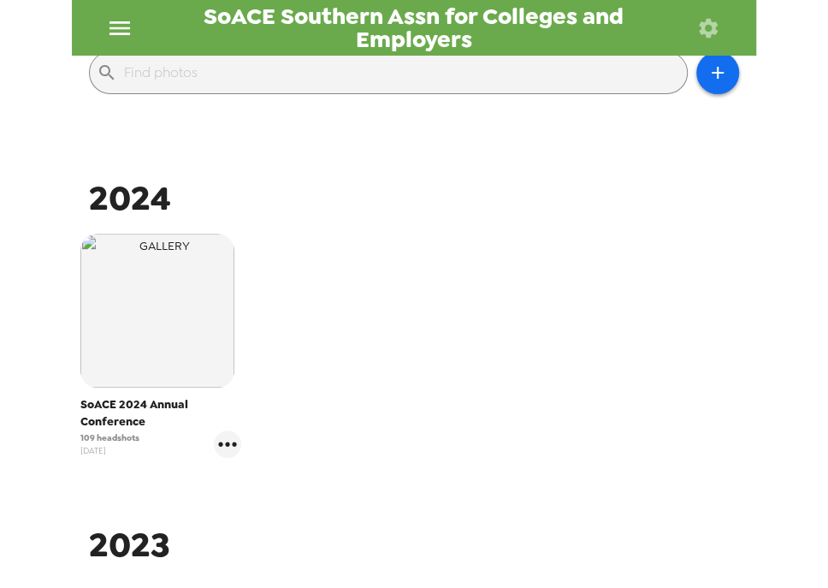
scroll to position [205, 0]
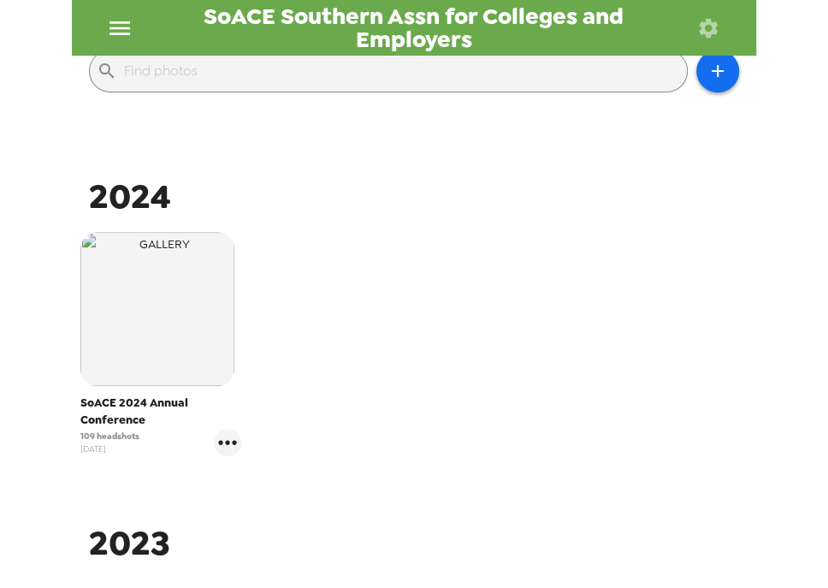
drag, startPoint x: 233, startPoint y: 452, endPoint x: 563, endPoint y: 315, distance: 357.5
click at [633, 333] on div "SoACE 2024 Annual Conference 109 headshots 11/26/24" at bounding box center [414, 357] width 676 height 258
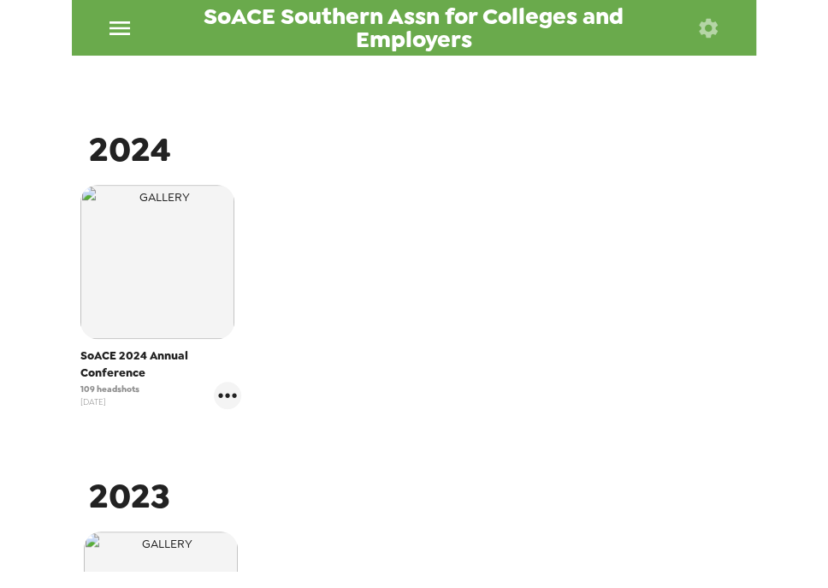
scroll to position [274, 0]
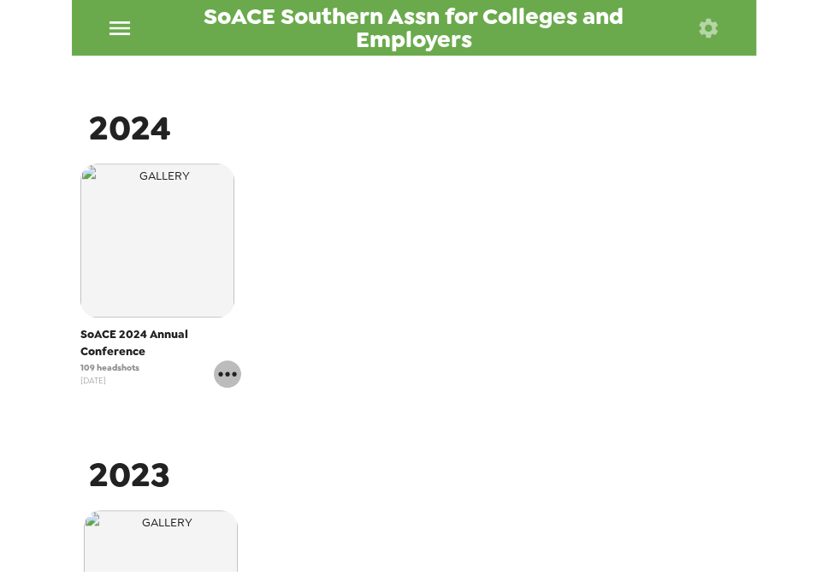
click at [228, 376] on icon "gallery menu" at bounding box center [227, 373] width 27 height 27
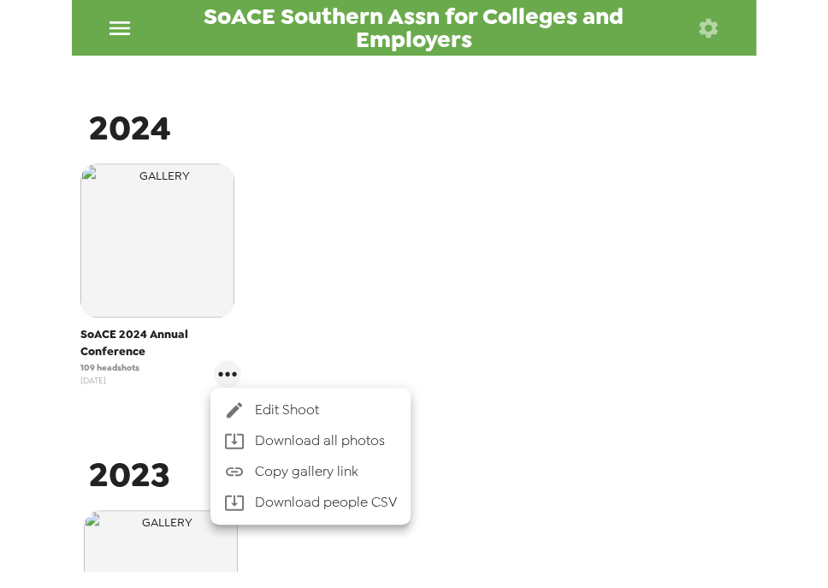
click at [276, 404] on span "Edit Shoot" at bounding box center [326, 410] width 142 height 21
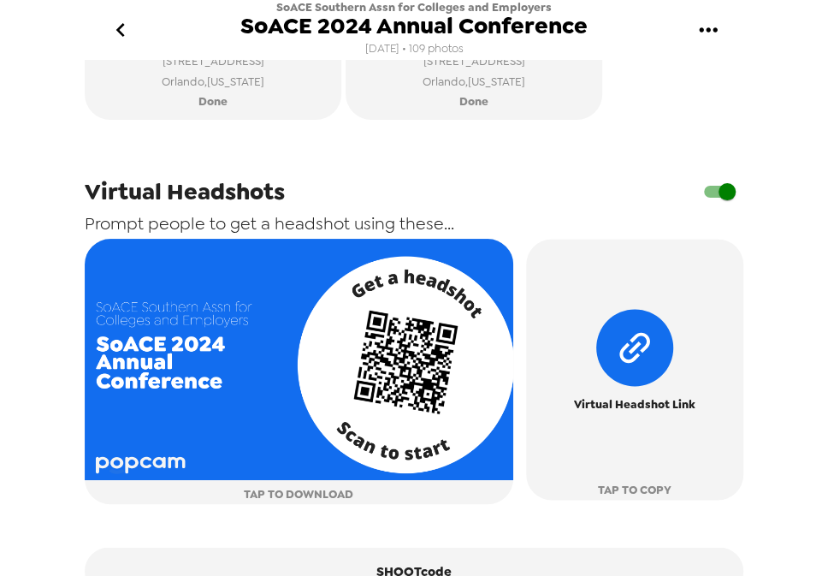
scroll to position [821, 0]
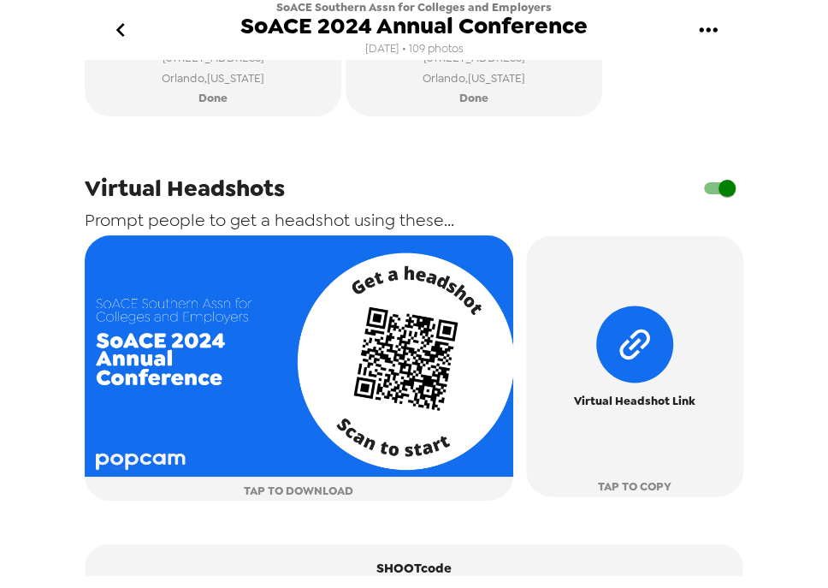
click at [702, 201] on input "checkbox" at bounding box center [728, 188] width 98 height 33
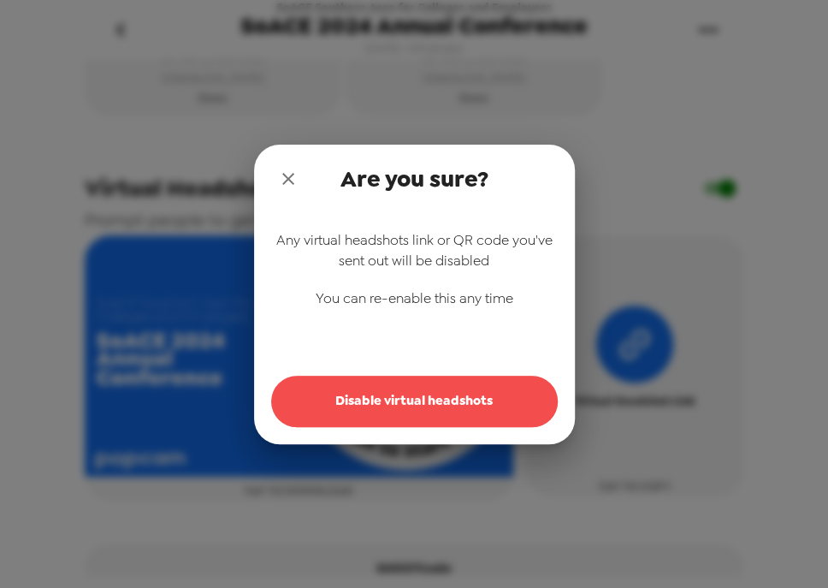
click at [448, 411] on button "Disable virtual headshots" at bounding box center [414, 401] width 287 height 51
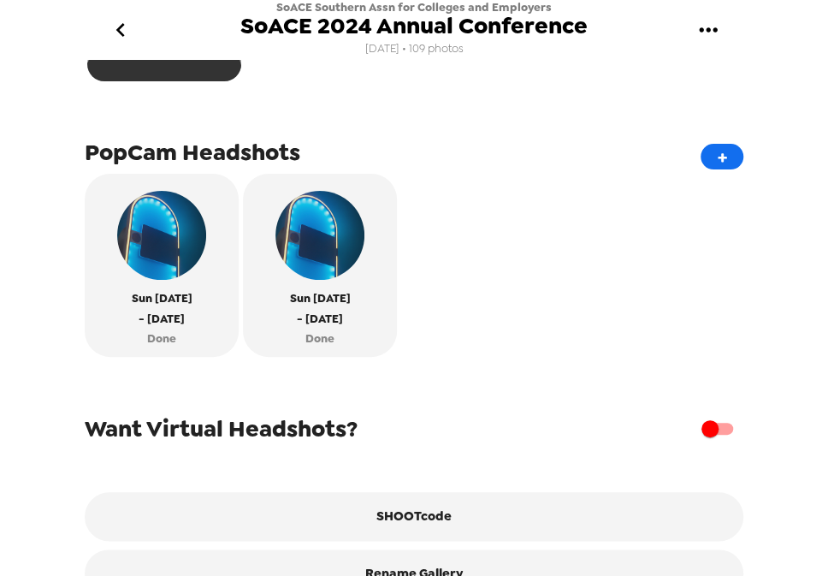
scroll to position [625, 0]
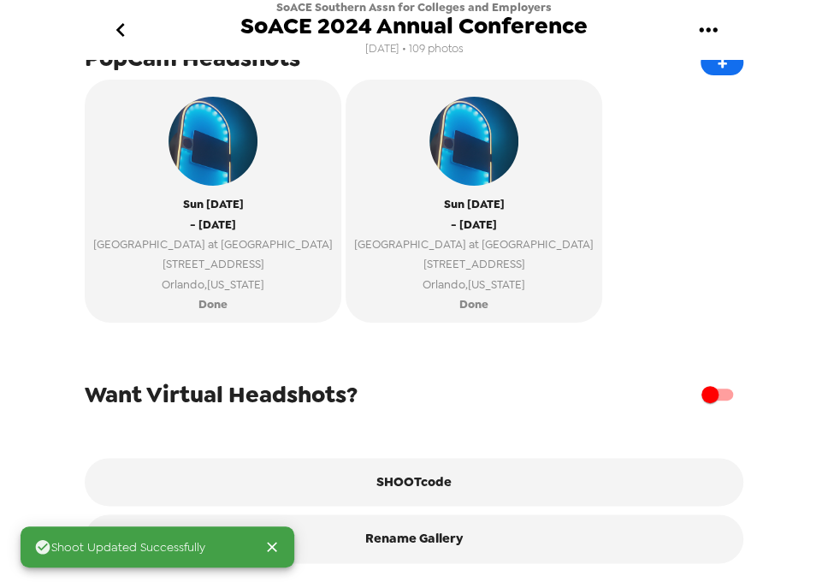
click at [710, 376] on div "Want Virtual Headshots? SHOOTcode Rename Gallery" at bounding box center [414, 449] width 659 height 228
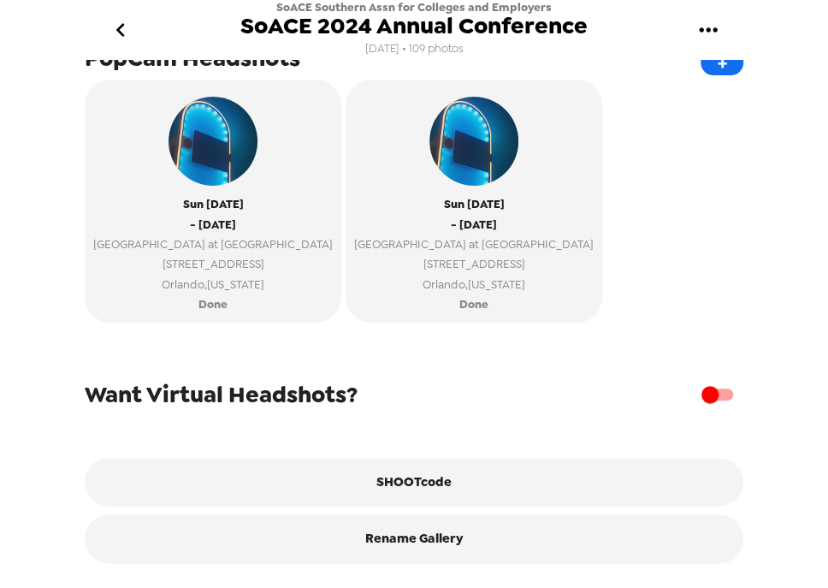
click at [705, 400] on input "checkbox" at bounding box center [710, 394] width 98 height 33
checkbox input "true"
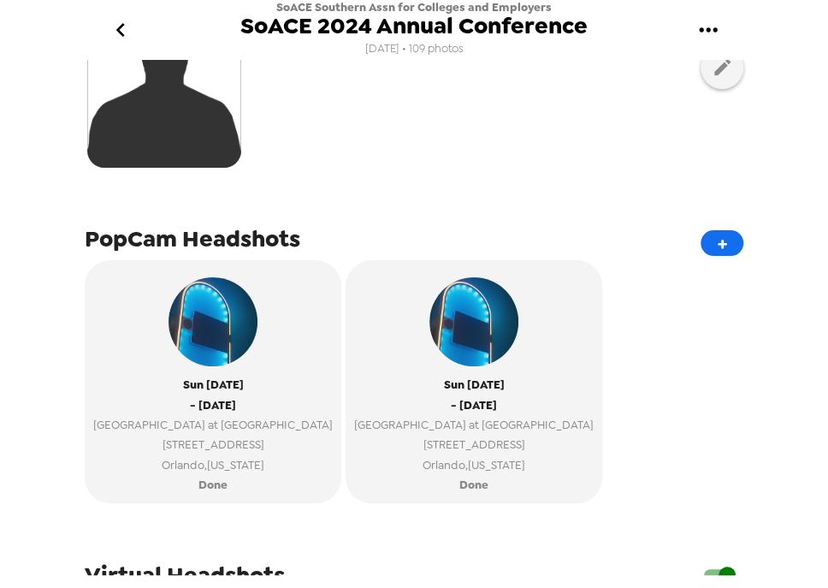
scroll to position [214, 0]
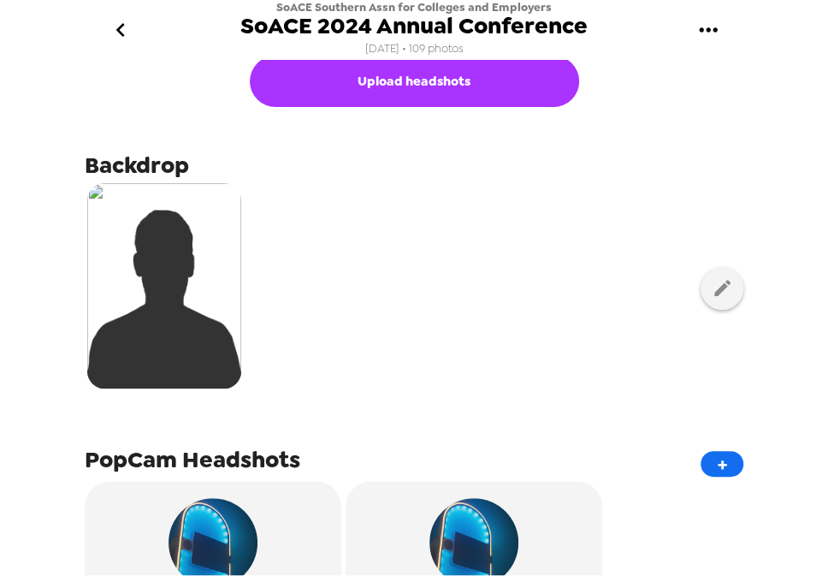
click at [130, 30] on icon "go back" at bounding box center [120, 29] width 27 height 27
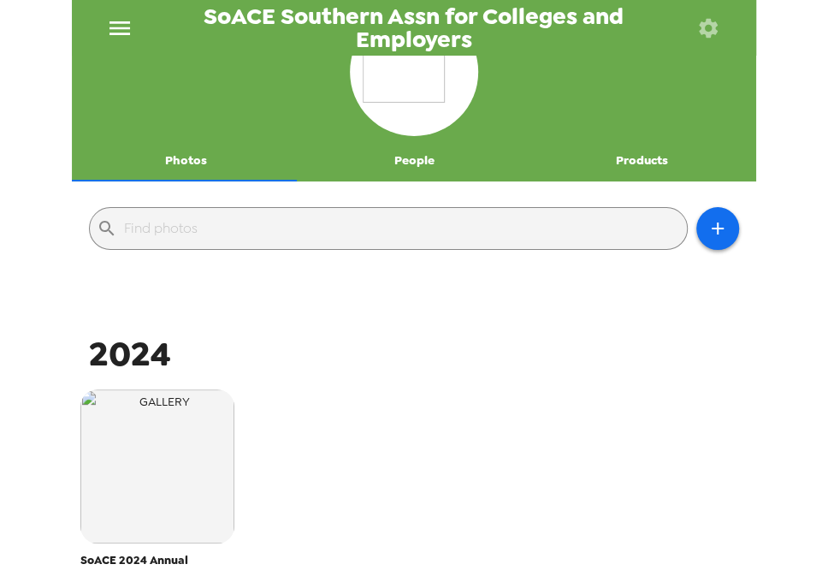
scroll to position [137, 0]
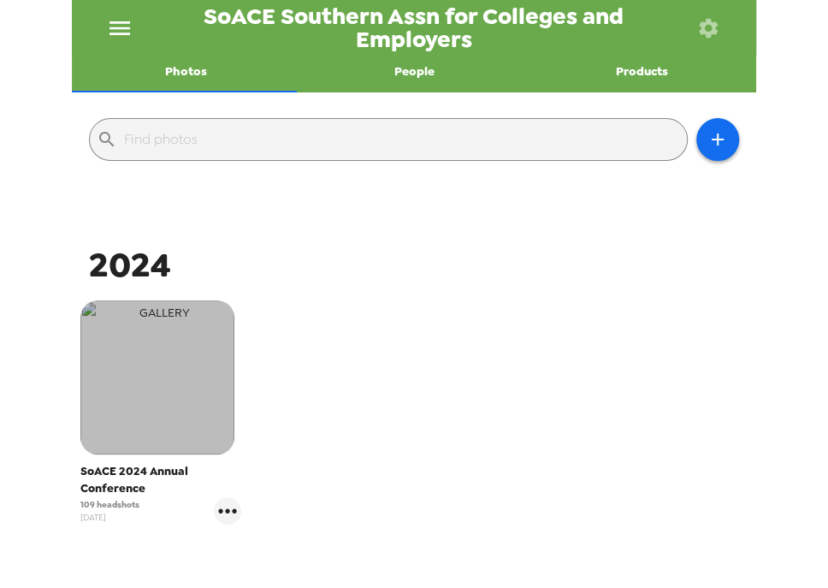
click at [107, 382] on img "button" at bounding box center [157, 377] width 154 height 154
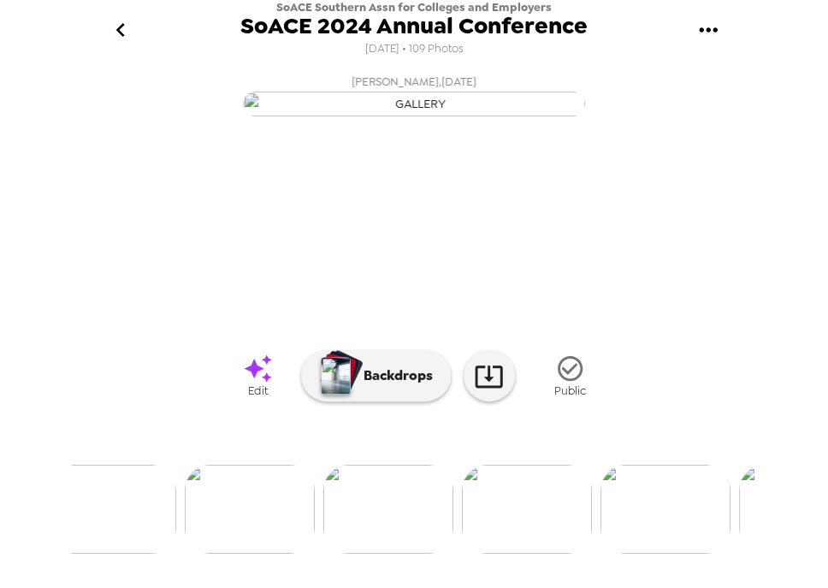
scroll to position [163, 0]
click at [274, 531] on img at bounding box center [250, 509] width 130 height 89
click at [596, 503] on img at bounding box center [554, 509] width 130 height 89
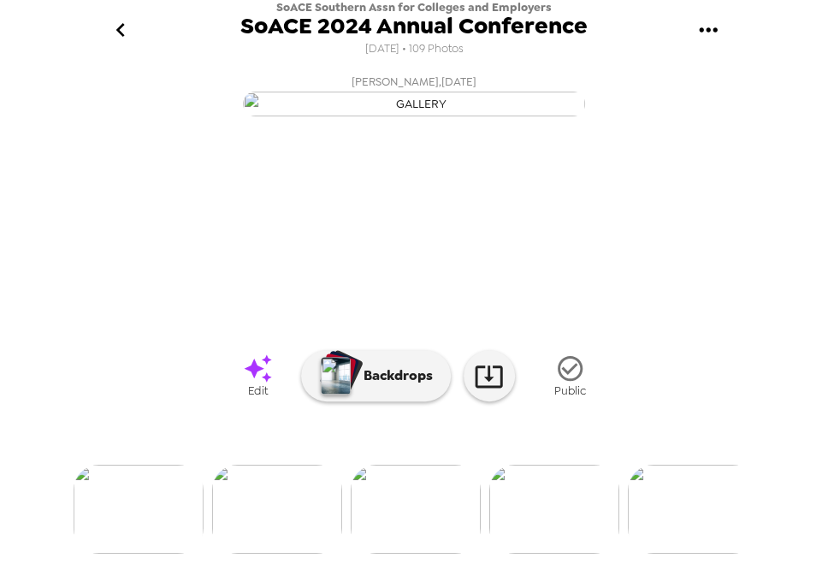
click at [696, 514] on img at bounding box center [693, 509] width 130 height 89
click at [542, 550] on img at bounding box center [554, 509] width 130 height 89
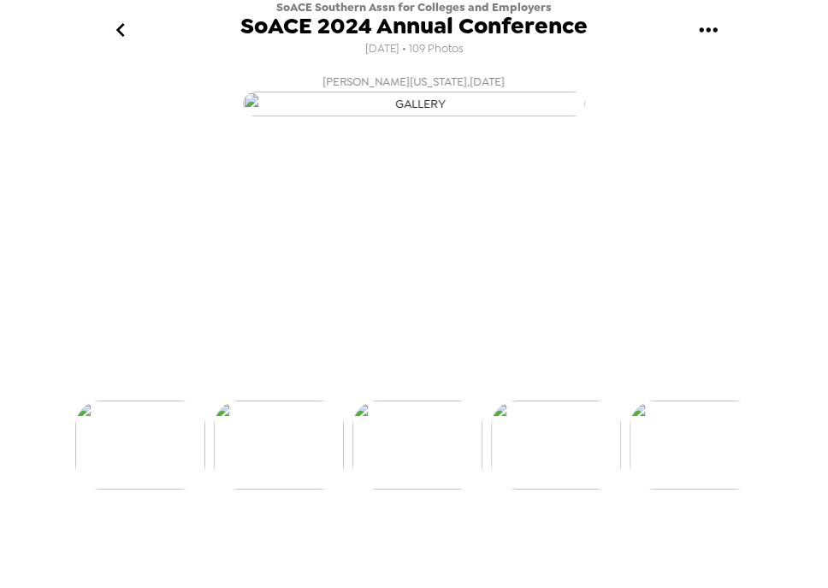
scroll to position [0, 2632]
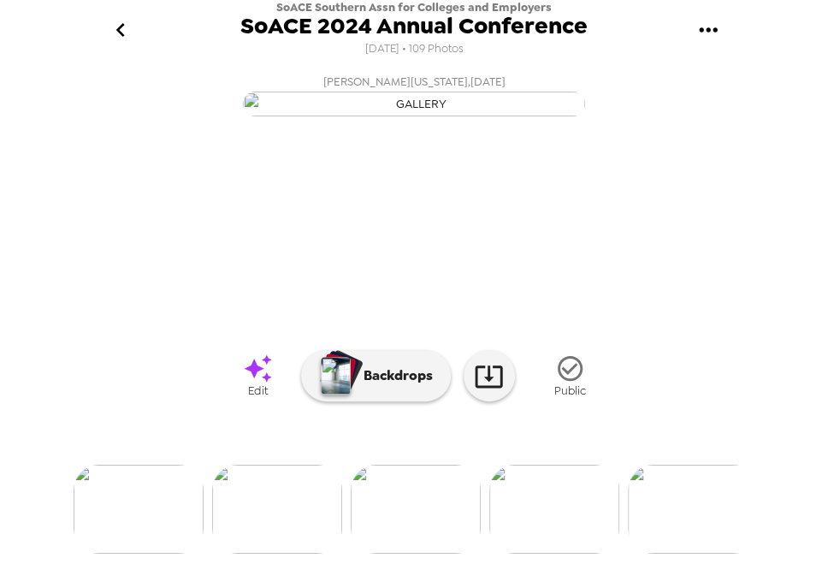
click at [265, 501] on img at bounding box center [277, 509] width 130 height 89
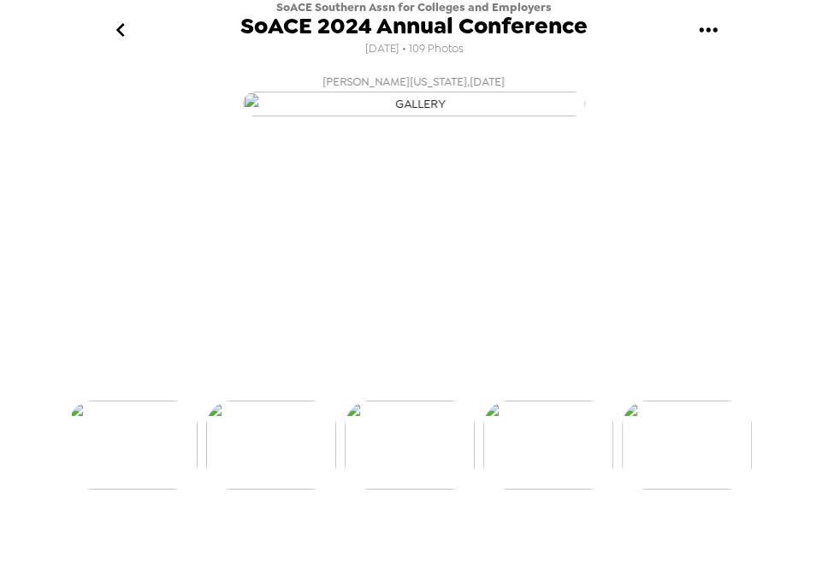
scroll to position [0, 2493]
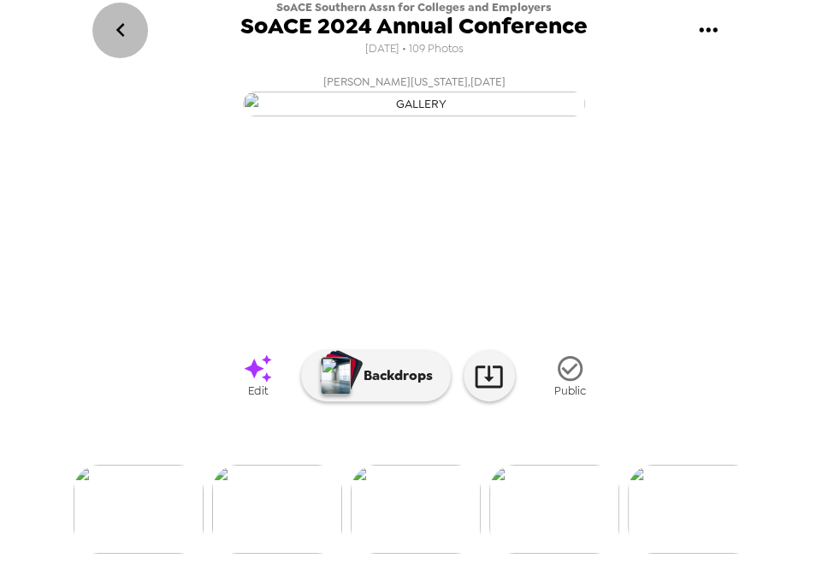
click at [123, 27] on icon "go back" at bounding box center [120, 29] width 27 height 27
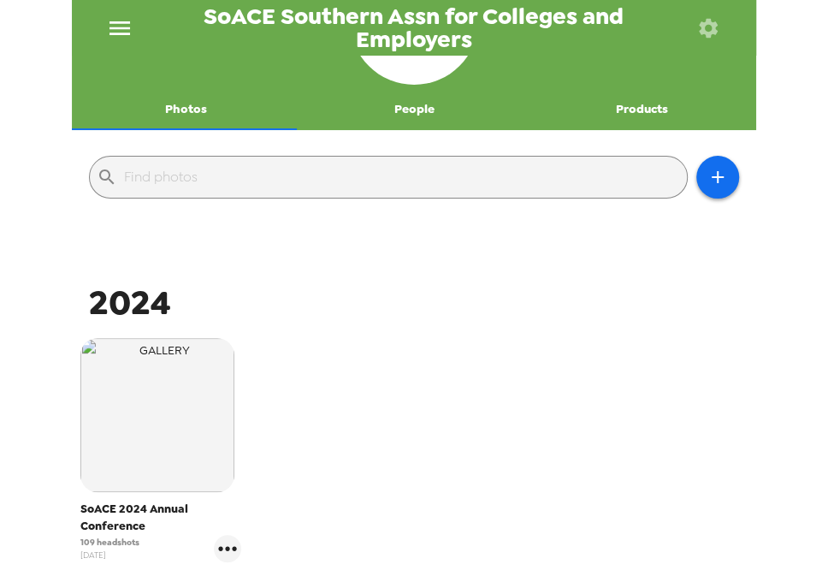
scroll to position [137, 0]
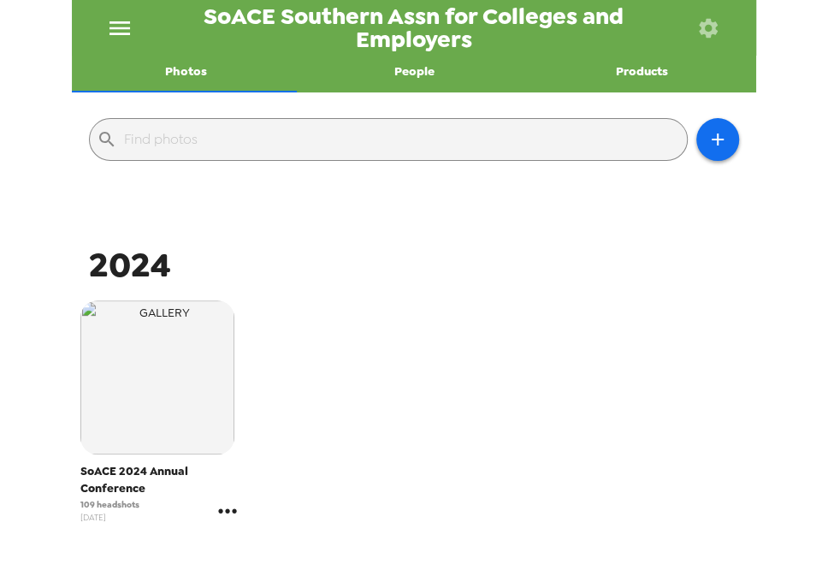
click at [231, 511] on icon "gallery menu" at bounding box center [227, 510] width 18 height 4
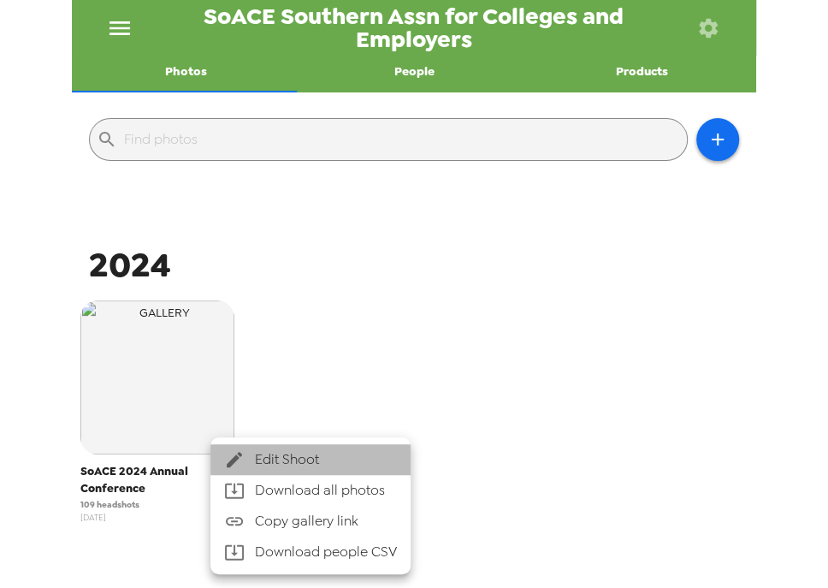
click at [294, 462] on span "Edit Shoot" at bounding box center [326, 459] width 142 height 21
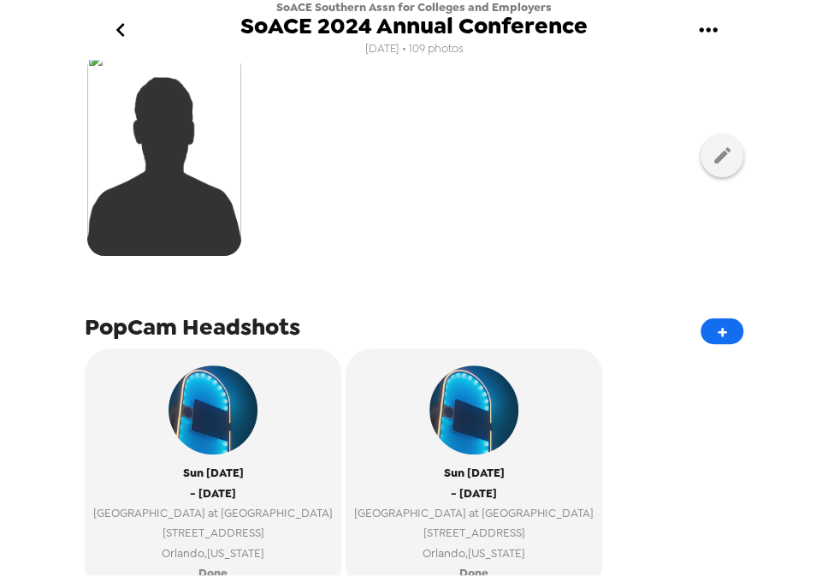
scroll to position [342, 0]
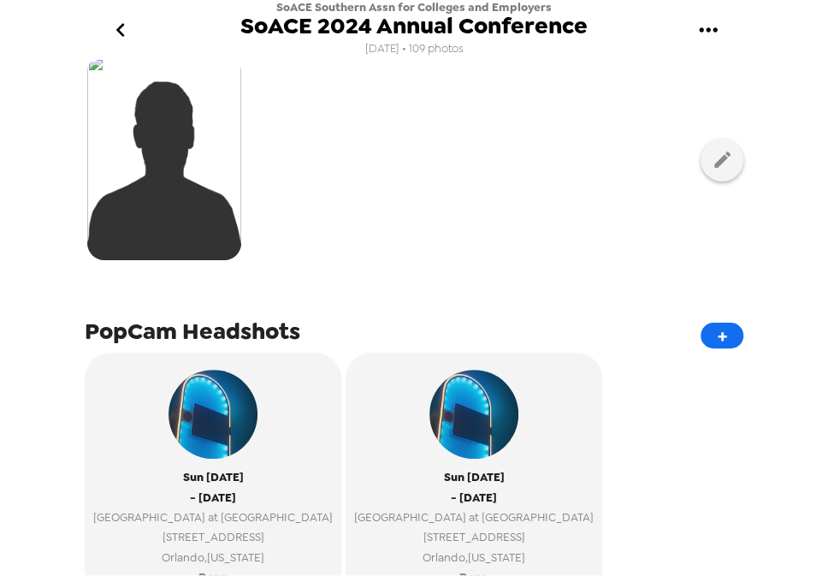
click at [140, 27] on button "go back" at bounding box center [120, 31] width 56 height 56
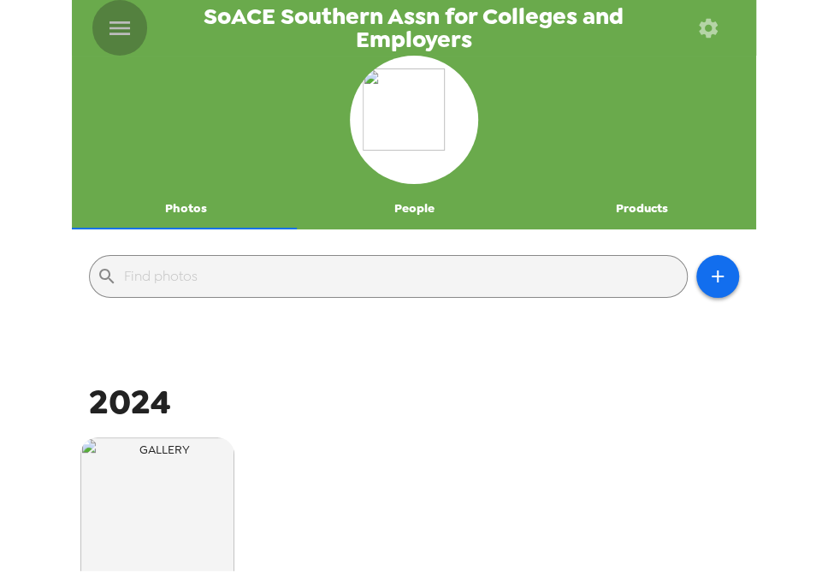
click at [129, 25] on icon "menu" at bounding box center [119, 28] width 27 height 27
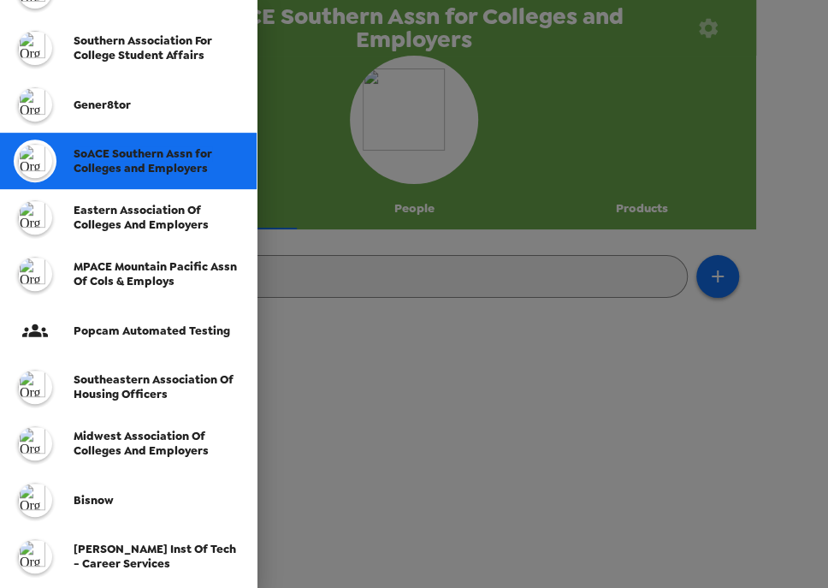
scroll to position [479, 0]
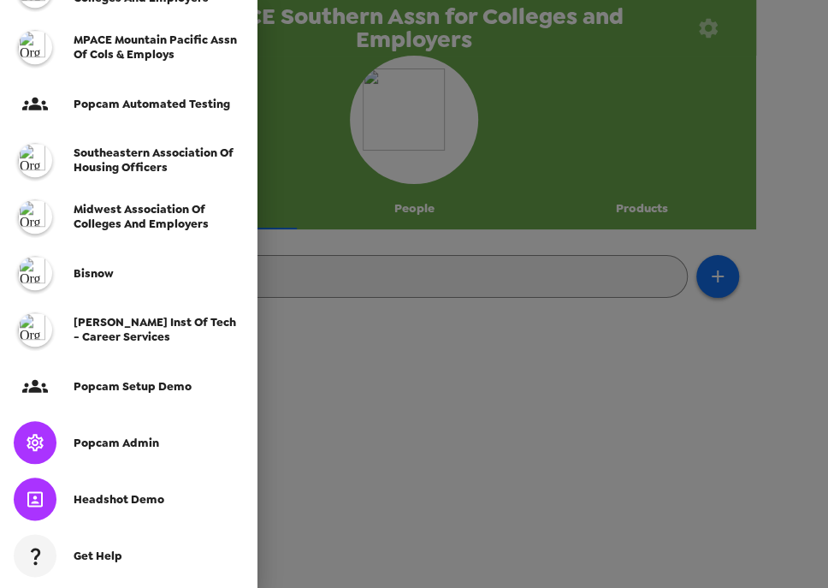
click at [151, 438] on span "Popcam Admin" at bounding box center [117, 443] width 86 height 15
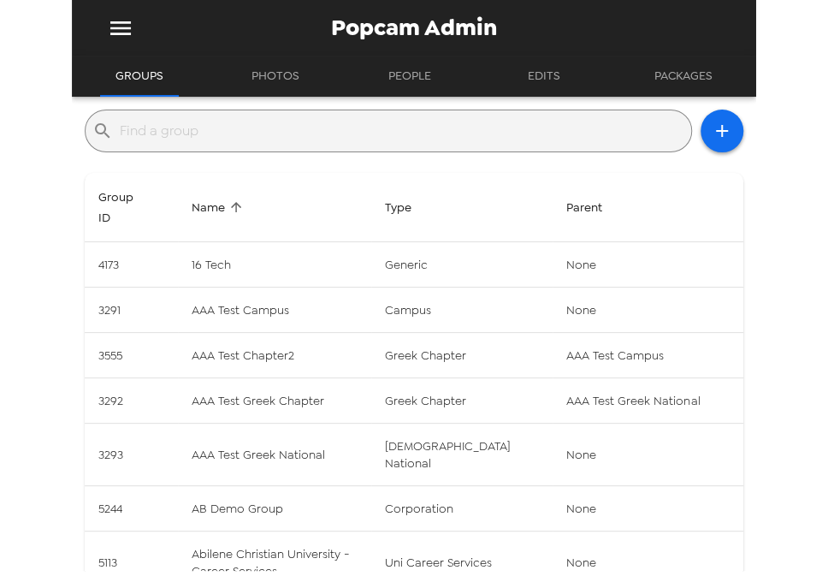
click at [353, 128] on input "text" at bounding box center [402, 130] width 565 height 27
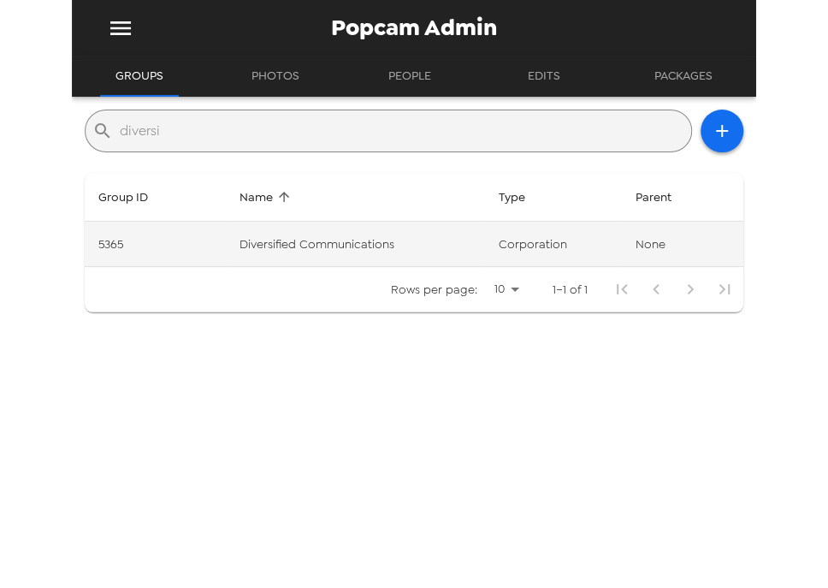
type input "diversi"
click at [380, 250] on td "Diversified Communications" at bounding box center [355, 244] width 259 height 45
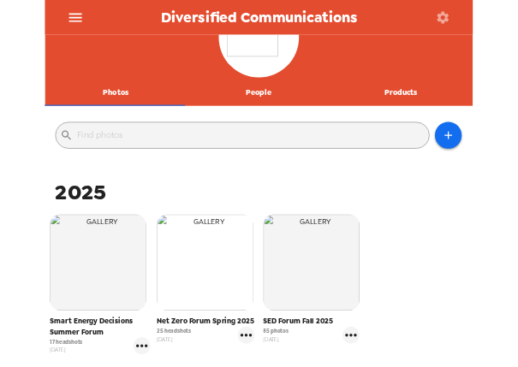
scroll to position [137, 0]
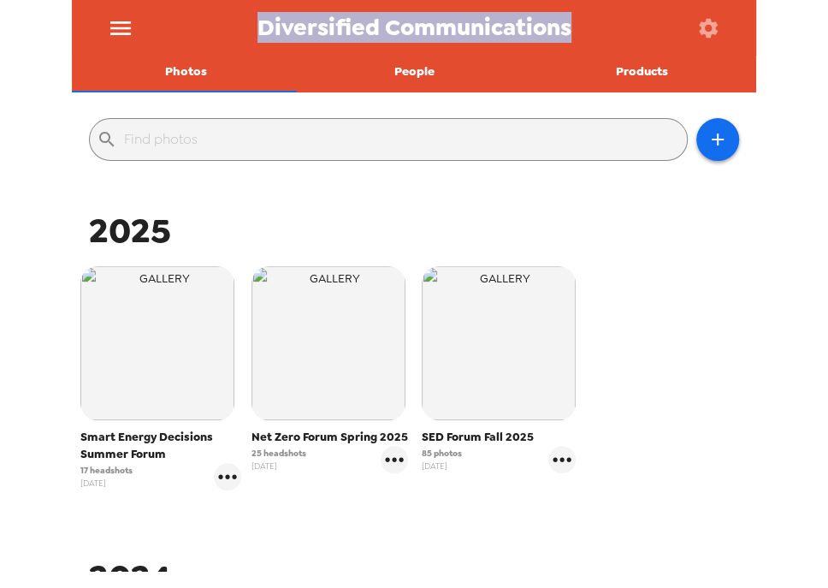
drag, startPoint x: 257, startPoint y: 22, endPoint x: 702, endPoint y: 41, distance: 445.3
click at [702, 41] on div "Diversified Communications" at bounding box center [414, 28] width 684 height 56
click at [496, 21] on span "Diversified Communications" at bounding box center [415, 27] width 314 height 23
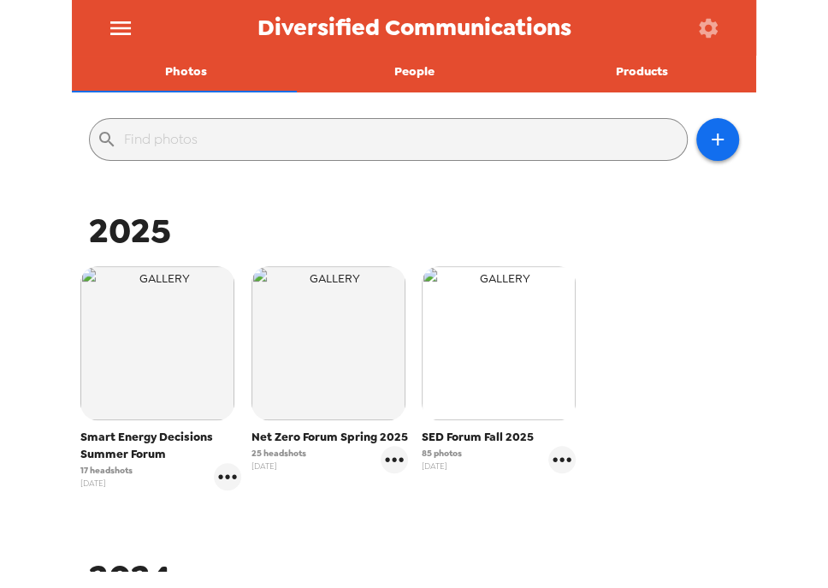
click at [510, 332] on img "button" at bounding box center [499, 343] width 154 height 154
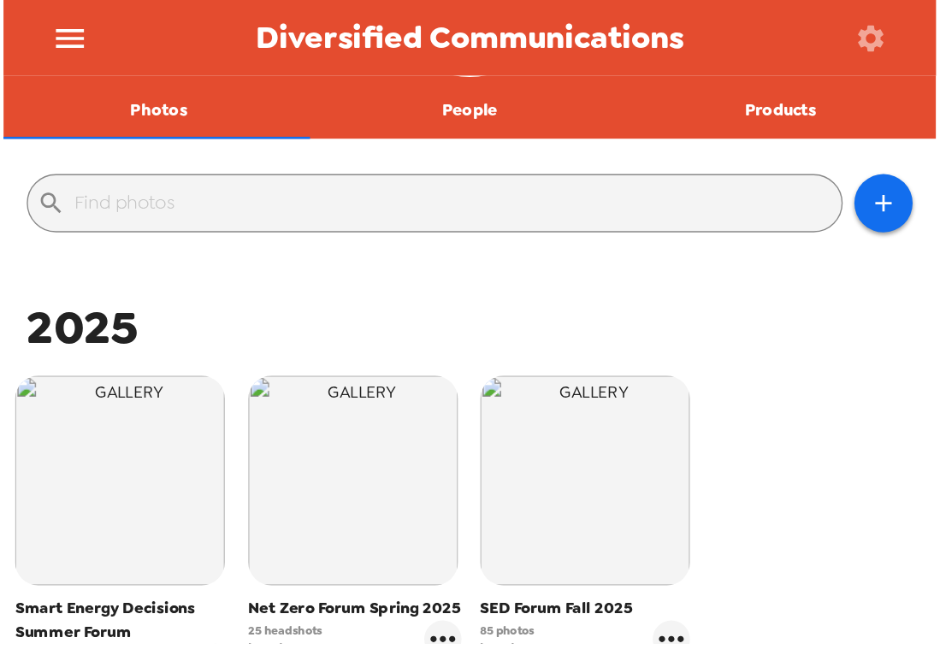
scroll to position [127, 0]
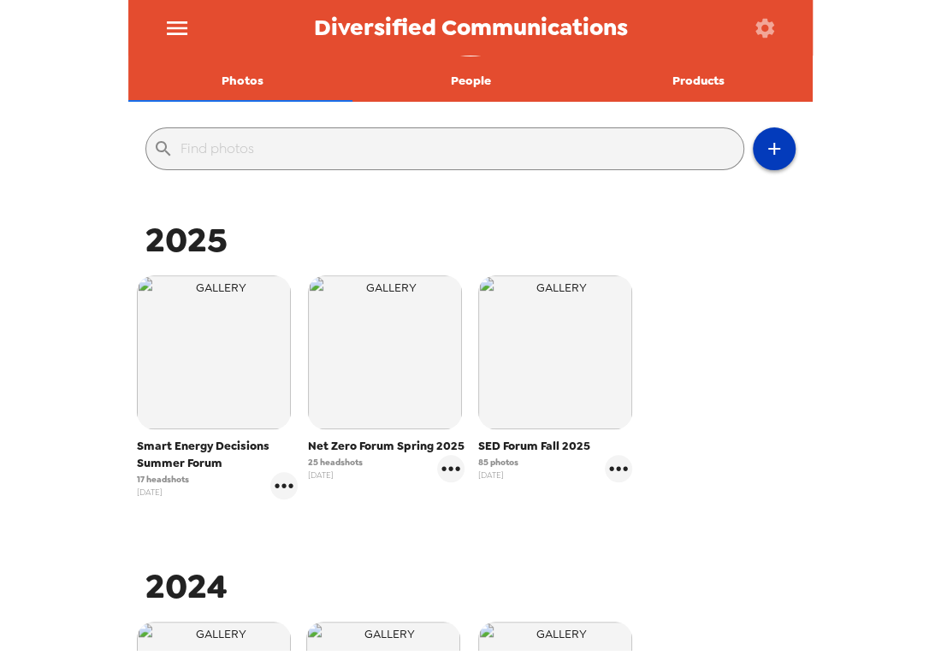
click at [767, 146] on icon "button" at bounding box center [774, 149] width 21 height 21
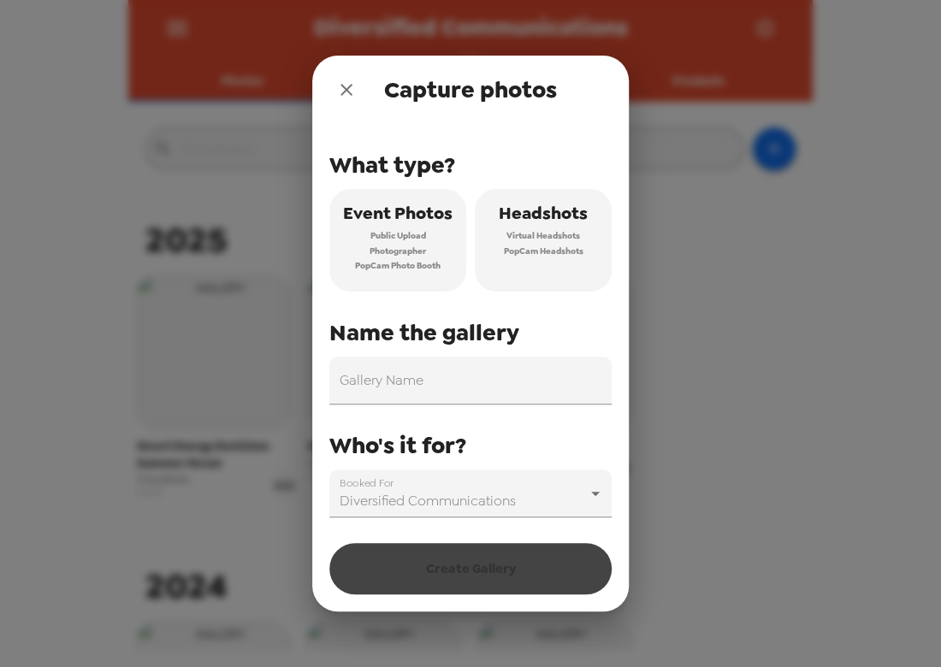
click at [398, 269] on span "PopCam Photo Booth" at bounding box center [398, 265] width 86 height 15
click at [560, 244] on span "PopCam Headshots" at bounding box center [544, 251] width 80 height 15
click at [362, 246] on button "Event Photos Public Upload Photographer PopCam Photo Booth" at bounding box center [397, 240] width 137 height 103
click at [561, 236] on span "Virtual Headshots" at bounding box center [544, 235] width 74 height 15
click at [352, 98] on icon "close" at bounding box center [346, 90] width 21 height 21
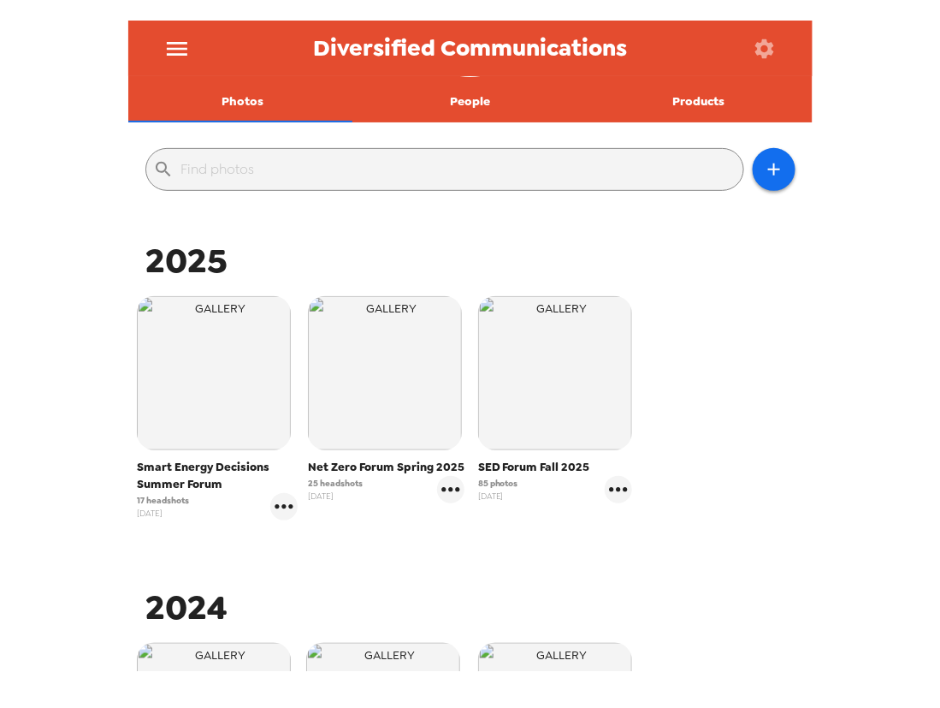
scroll to position [128, 0]
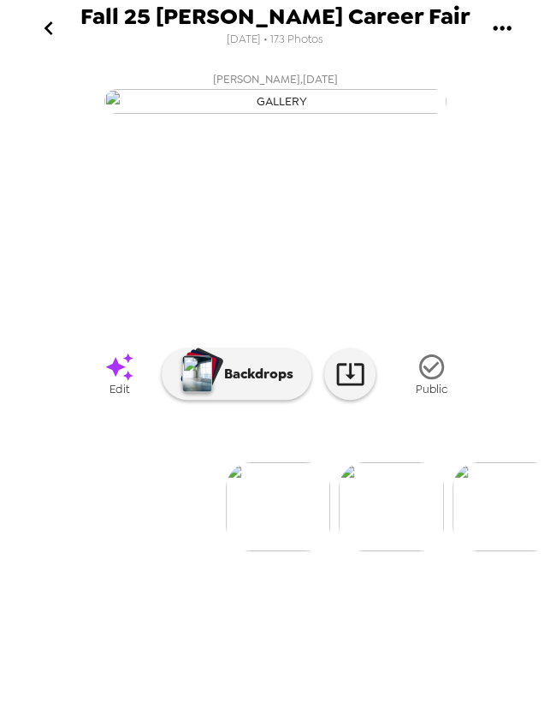
click at [50, 16] on icon "go back" at bounding box center [48, 28] width 27 height 27
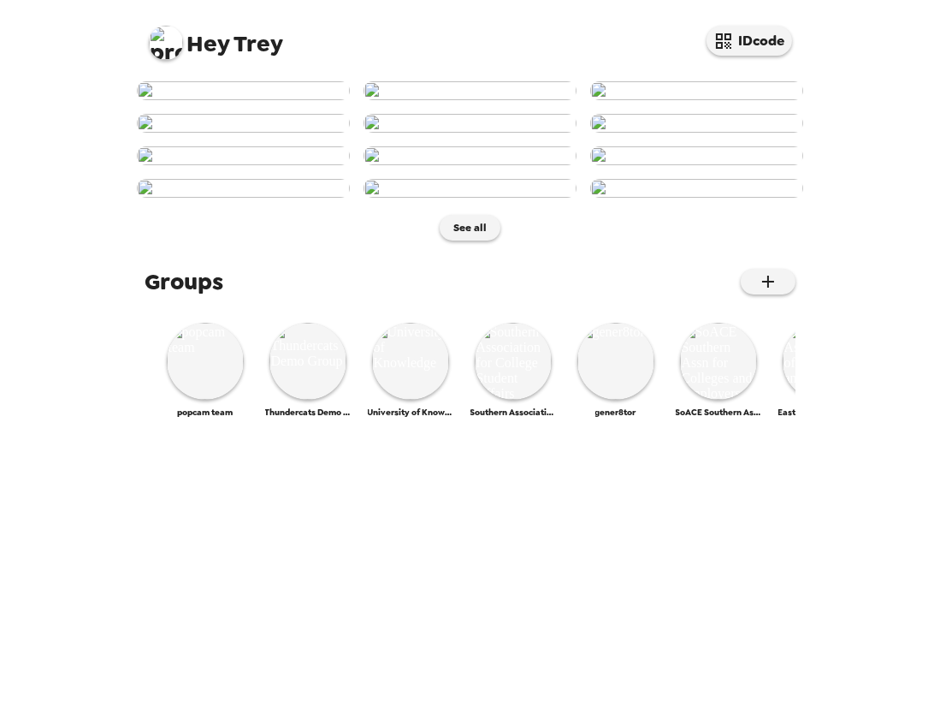
click at [162, 33] on img at bounding box center [166, 43] width 34 height 34
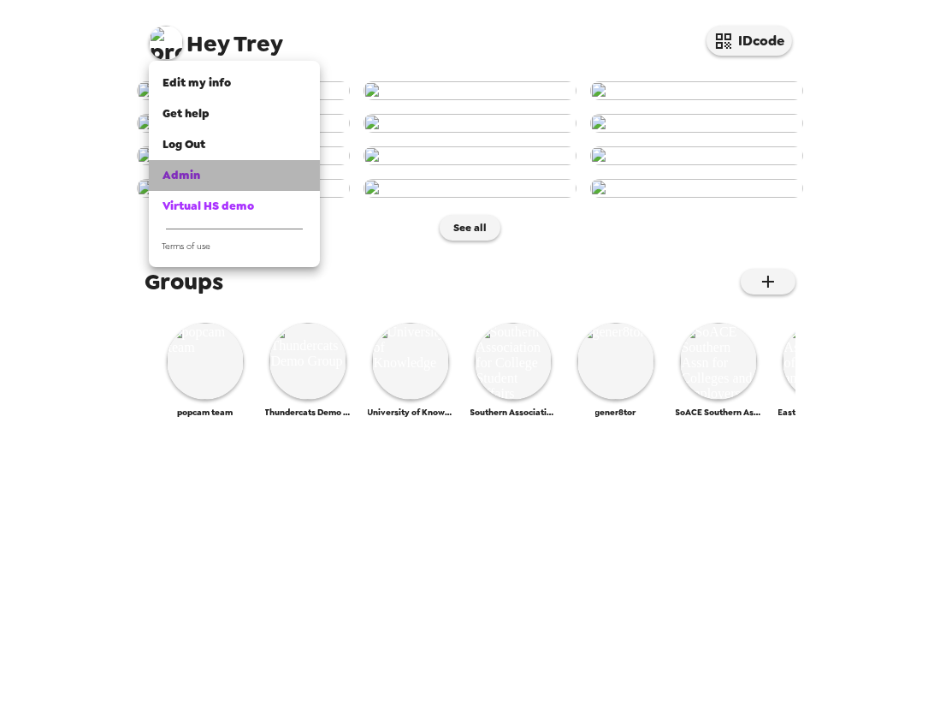
click at [234, 169] on div "Admin" at bounding box center [235, 175] width 144 height 17
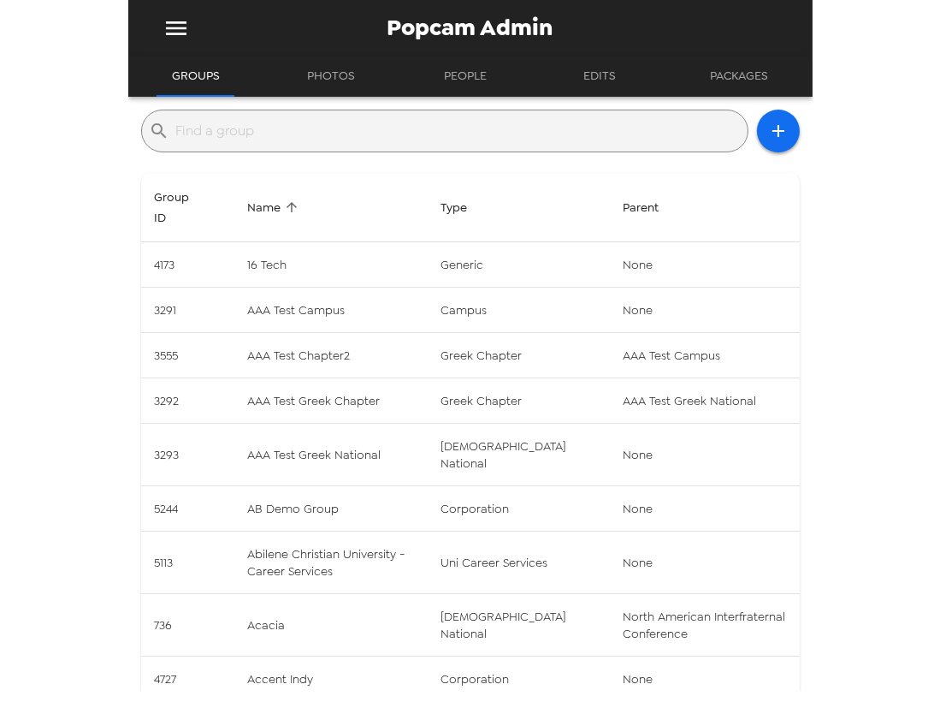
click at [298, 123] on input "text" at bounding box center [458, 130] width 565 height 27
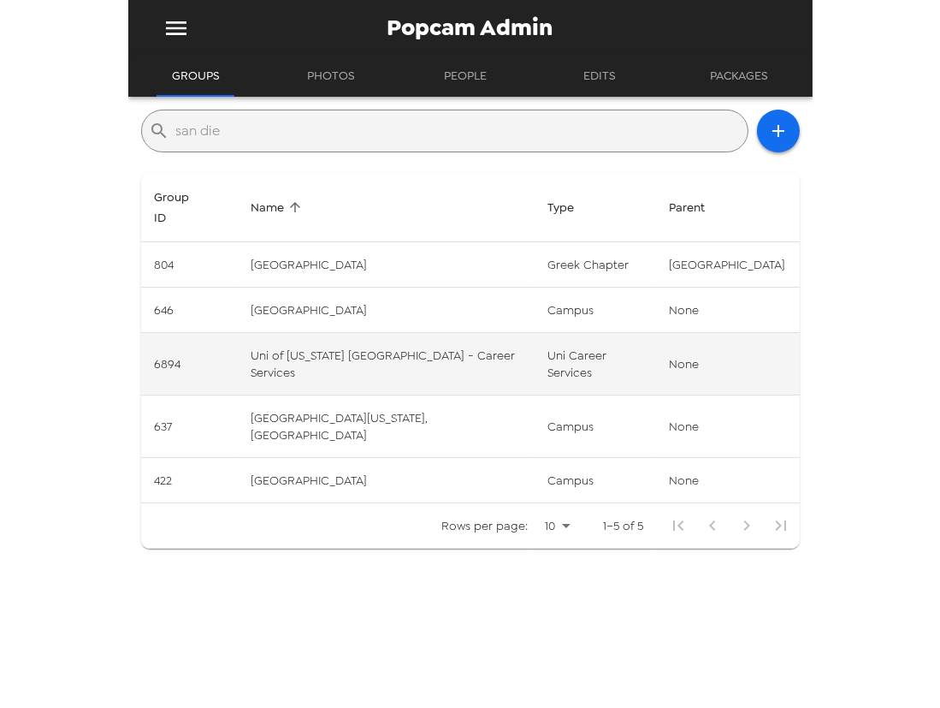
type input "san die"
click at [431, 384] on td "Uni of [US_STATE] [GEOGRAPHIC_DATA] - Career Services" at bounding box center [385, 364] width 297 height 62
